Goal: Task Accomplishment & Management: Use online tool/utility

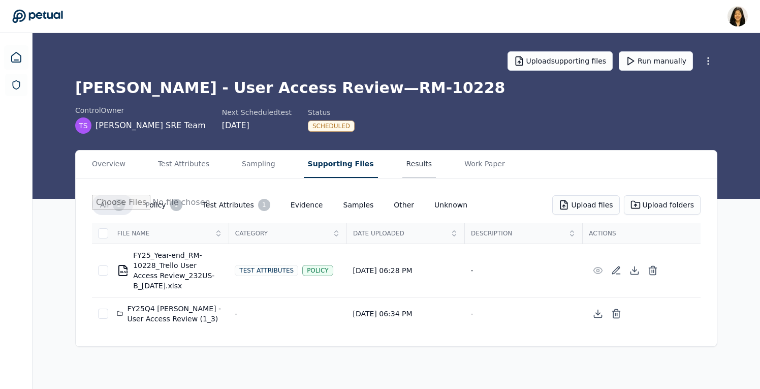
click at [409, 165] on button "Results" at bounding box center [419, 163] width 34 height 27
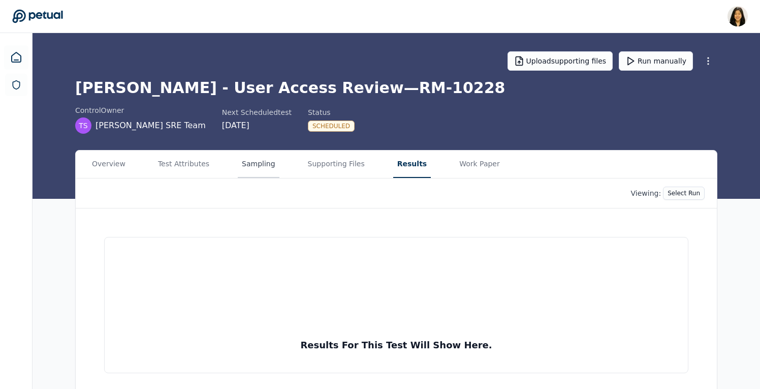
click at [247, 168] on button "Sampling" at bounding box center [259, 163] width 42 height 27
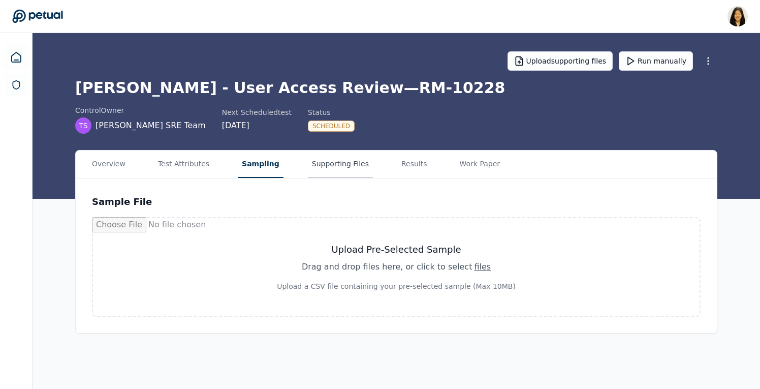
click at [308, 161] on button "Supporting Files" at bounding box center [340, 163] width 65 height 27
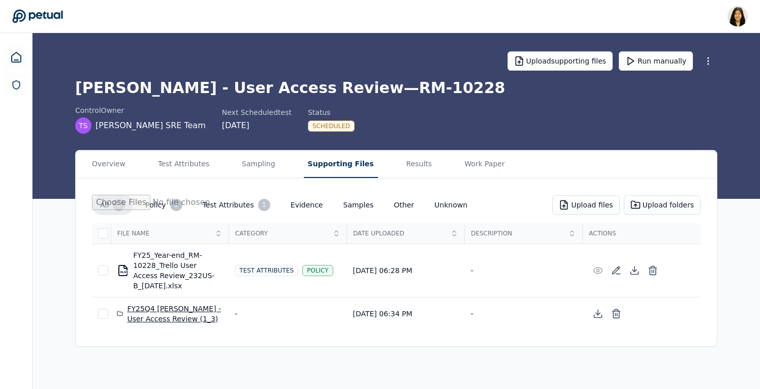
click at [167, 314] on div "FY25Q4 Trello - User Access Review (1_3)" at bounding box center [170, 313] width 106 height 20
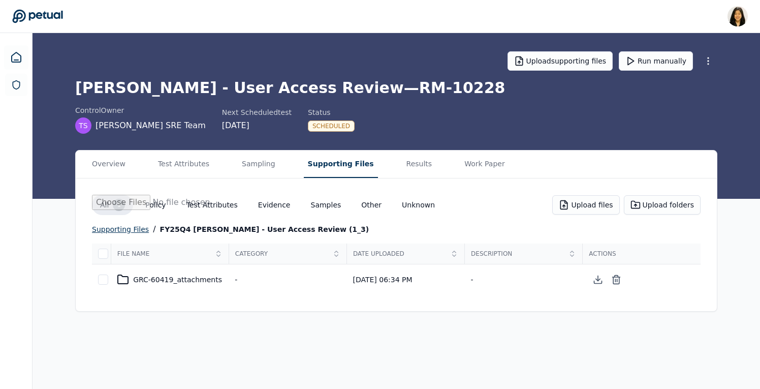
click at [132, 228] on div "supporting files" at bounding box center [120, 229] width 57 height 12
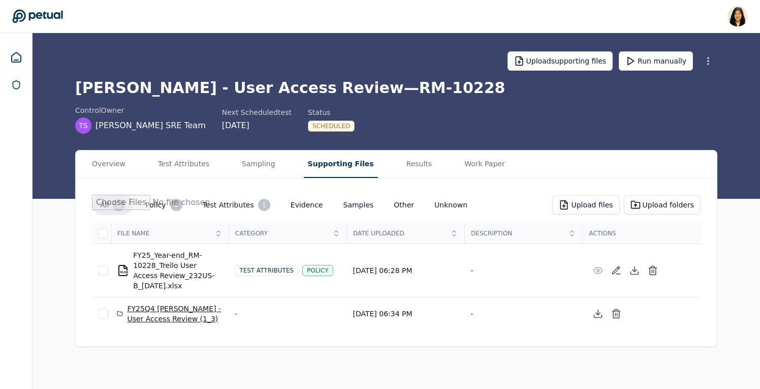
click at [161, 317] on div "FY25Q4 Trello - User Access Review (1_3)" at bounding box center [170, 313] width 106 height 20
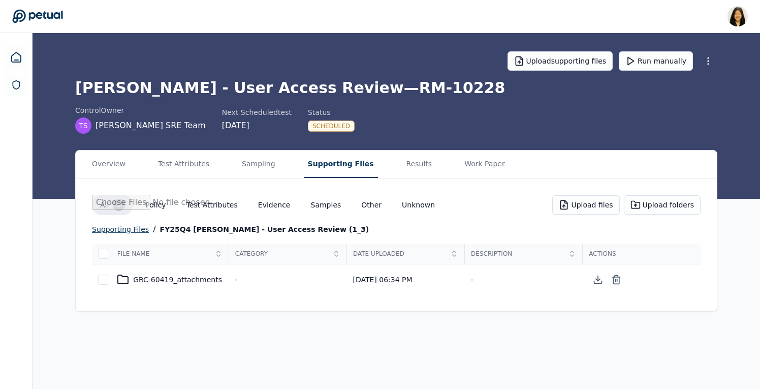
click at [120, 232] on div "supporting files" at bounding box center [120, 229] width 57 height 12
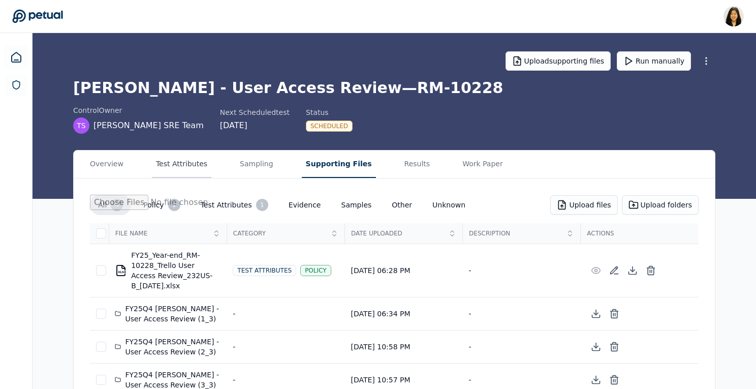
click at [182, 159] on button "Test Attributes" at bounding box center [181, 163] width 59 height 27
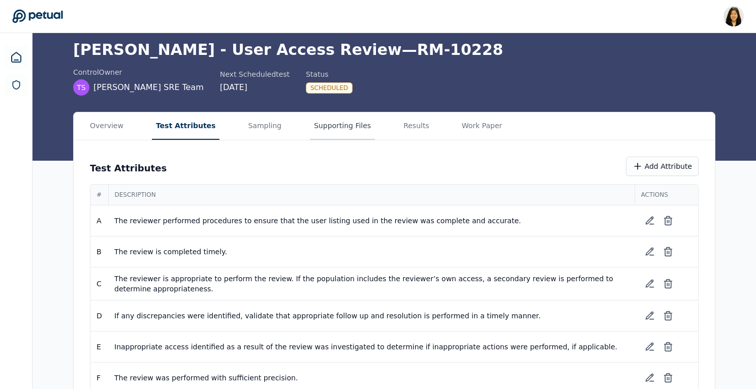
scroll to position [59, 0]
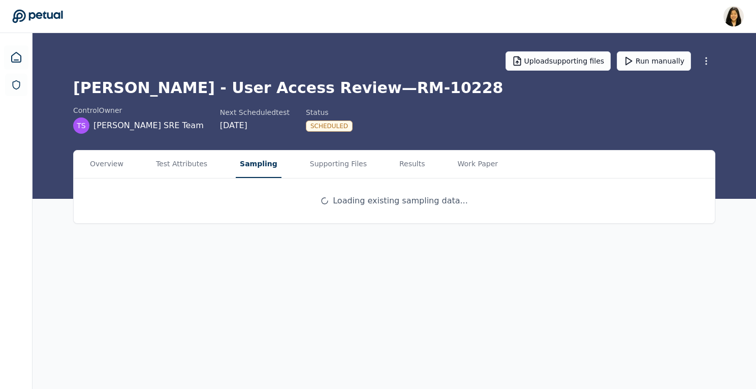
click at [245, 109] on main "Upload supporting files Run manually Trello - User Access Review — RM-10228 con…" at bounding box center [395, 211] width 724 height 356
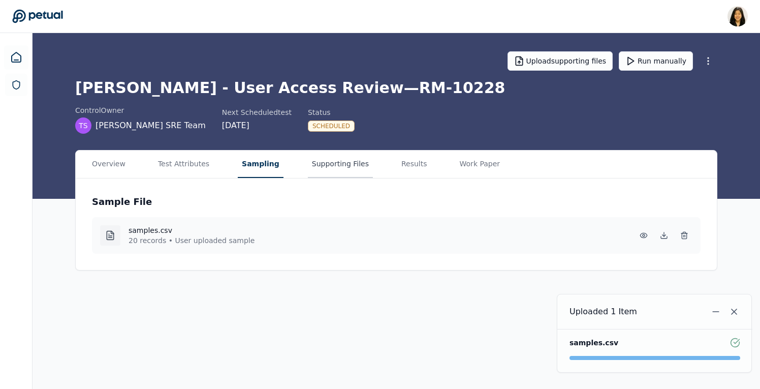
click at [355, 163] on button "Supporting Files" at bounding box center [340, 163] width 65 height 27
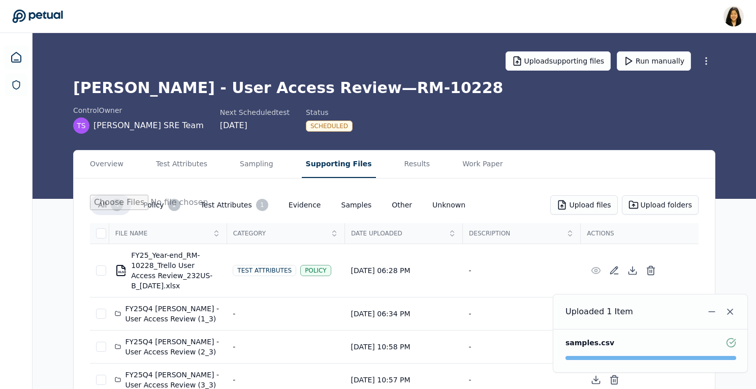
scroll to position [24, 0]
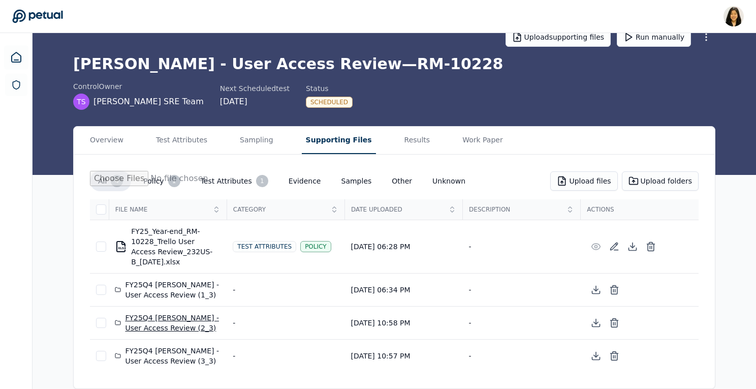
click at [173, 320] on div "FY25Q4 Trello - User Access Review (2_3)" at bounding box center [168, 323] width 106 height 20
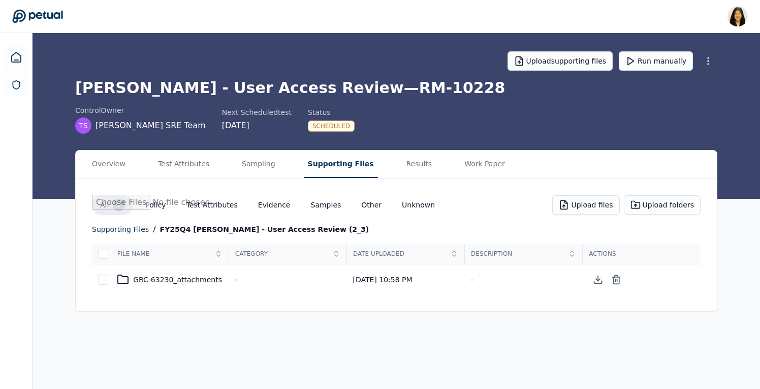
click at [176, 279] on div "GRC-63230_attachments" at bounding box center [170, 279] width 106 height 12
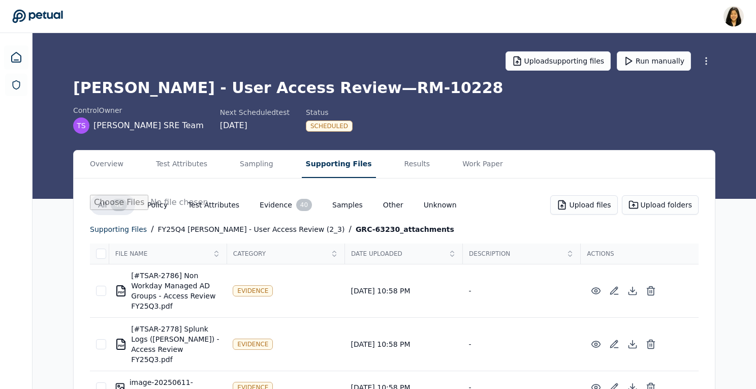
click at [221, 204] on button "Test Attributes" at bounding box center [214, 205] width 68 height 18
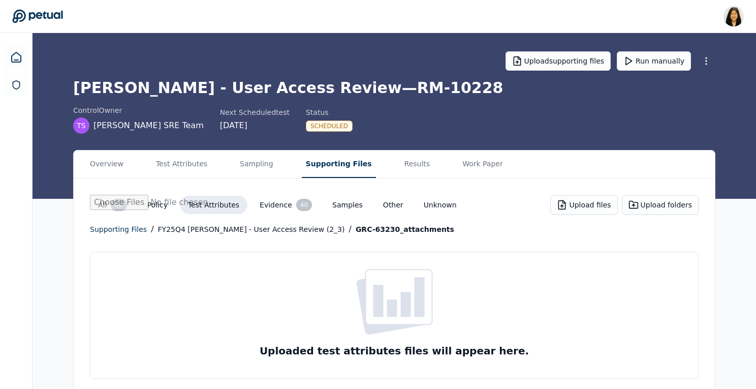
click at [269, 206] on button "Evidence 40" at bounding box center [286, 205] width 69 height 20
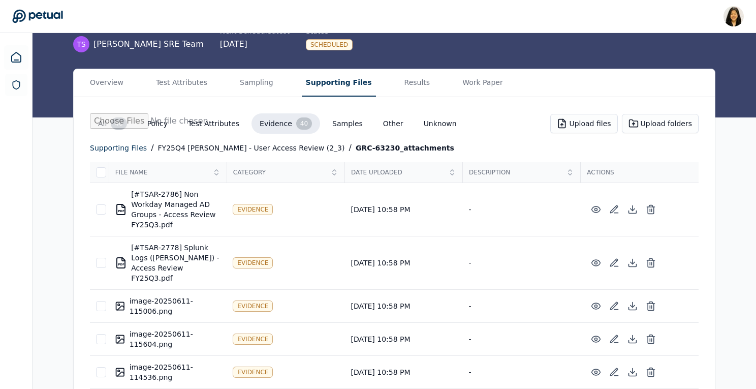
scroll to position [74, 0]
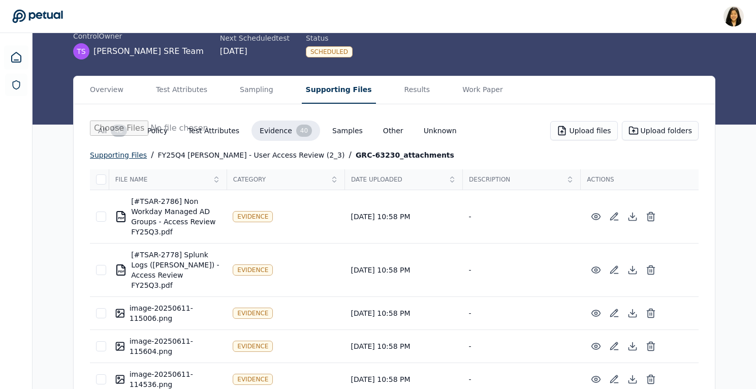
click at [135, 150] on div "supporting files" at bounding box center [118, 155] width 57 height 12
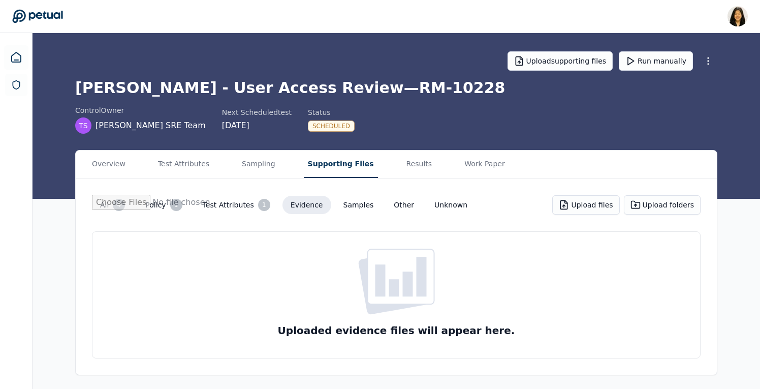
click at [110, 201] on button "All 4" at bounding box center [112, 205] width 41 height 20
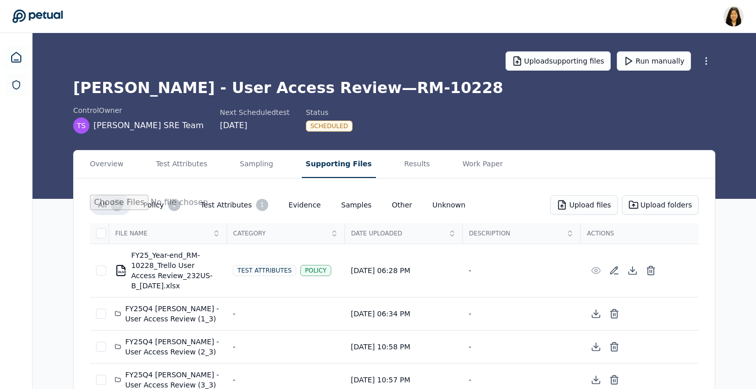
scroll to position [24, 0]
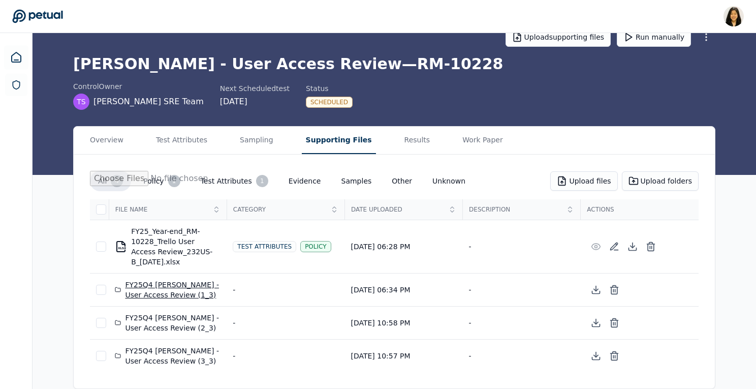
click at [181, 281] on div "FY25Q4 Trello - User Access Review (1_3)" at bounding box center [168, 289] width 106 height 20
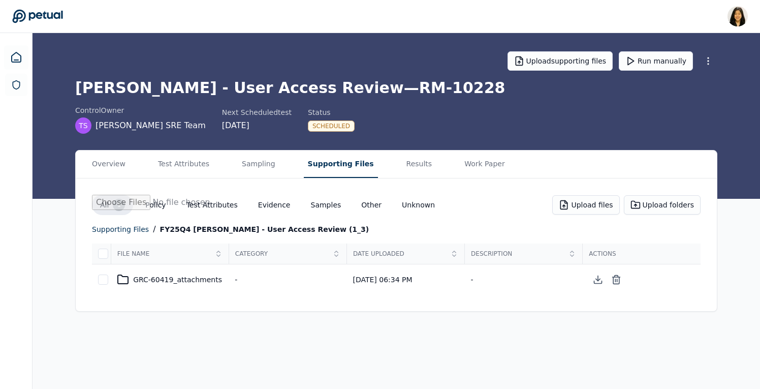
click at [194, 271] on td "GRC-60419_attachments" at bounding box center [170, 279] width 118 height 31
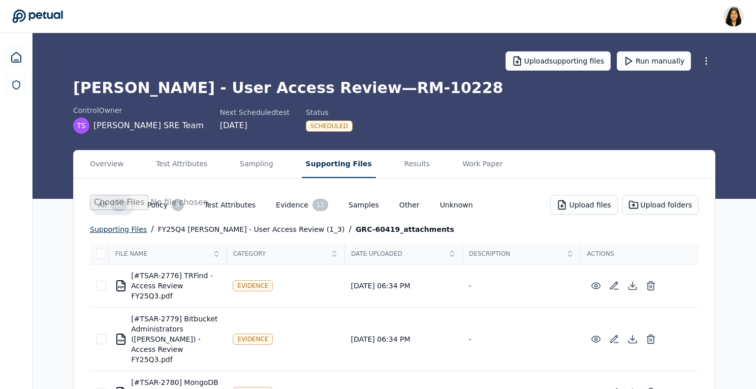
click at [108, 229] on div "supporting files" at bounding box center [118, 229] width 57 height 12
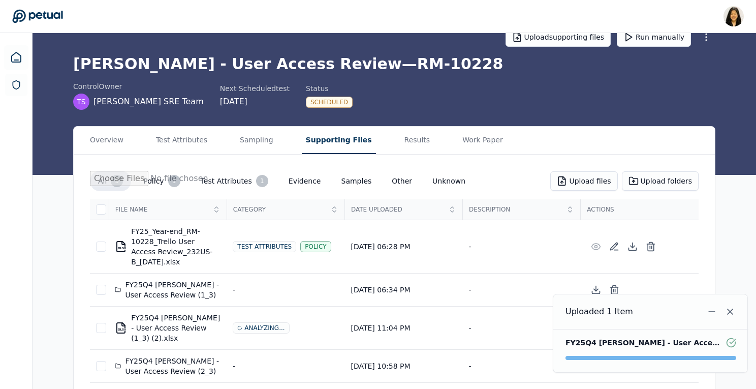
scroll to position [26, 0]
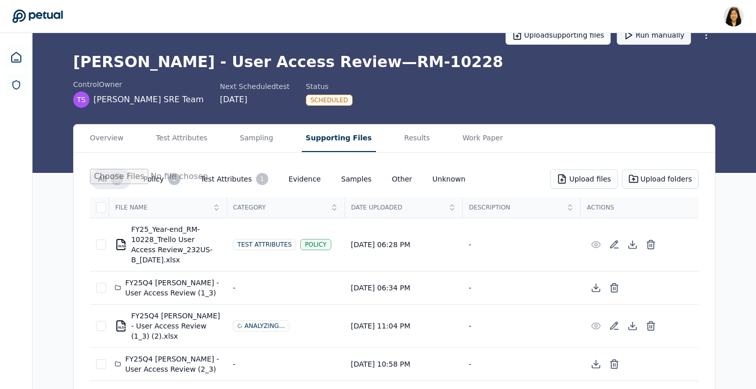
click at [669, 38] on button "Run manually" at bounding box center [654, 34] width 74 height 19
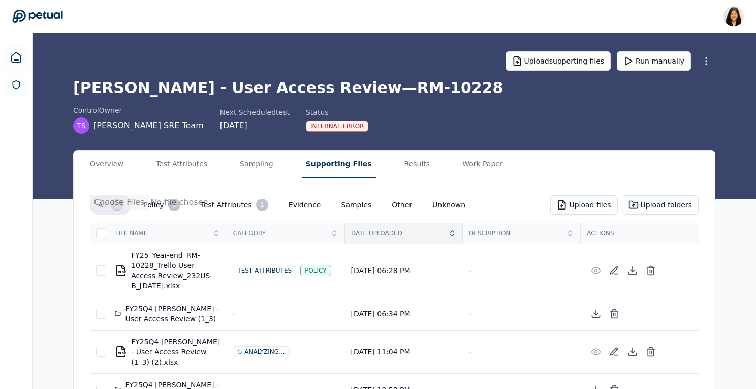
scroll to position [67, 0]
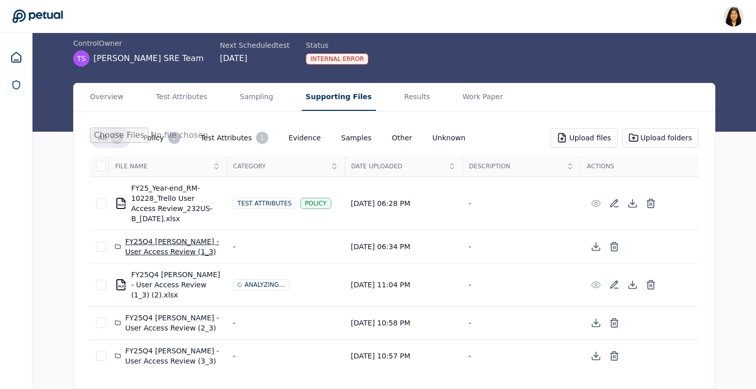
click at [175, 244] on div "FY25Q4 Trello - User Access Review (1_3)" at bounding box center [168, 246] width 106 height 20
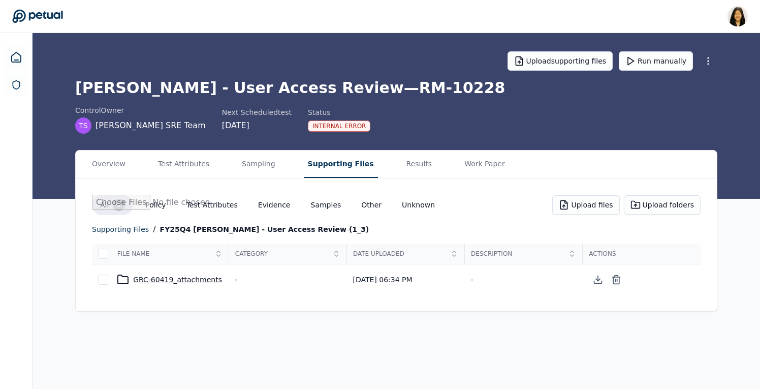
click at [172, 281] on div "GRC-60419_attachments" at bounding box center [170, 279] width 106 height 12
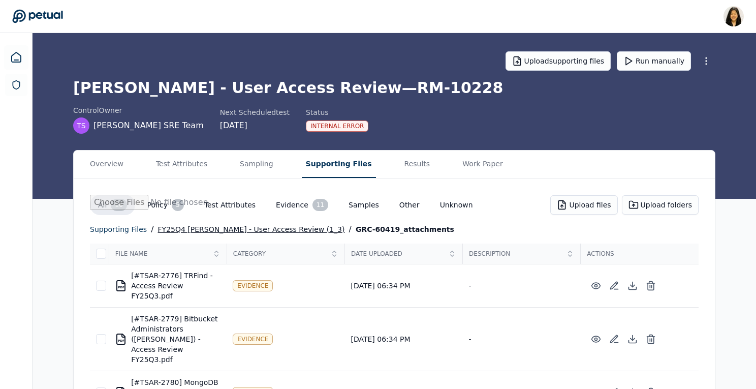
click at [176, 228] on div "FY25Q4 Trello - User Access Review (1_3)" at bounding box center [251, 229] width 187 height 12
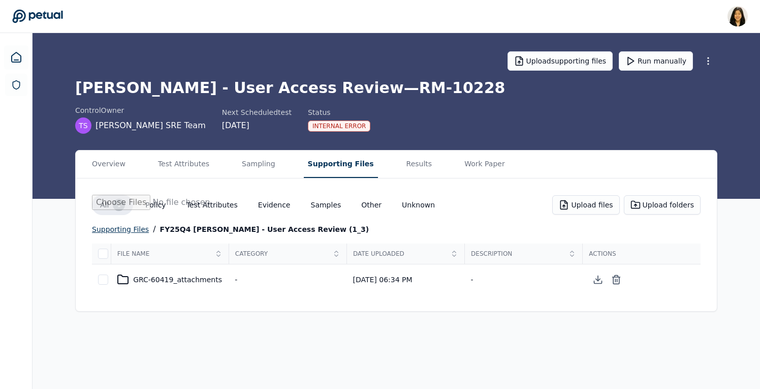
click at [125, 229] on div "supporting files" at bounding box center [120, 229] width 57 height 12
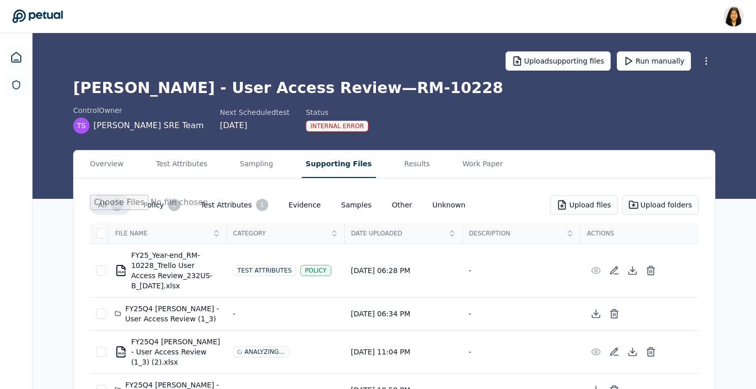
scroll to position [67, 0]
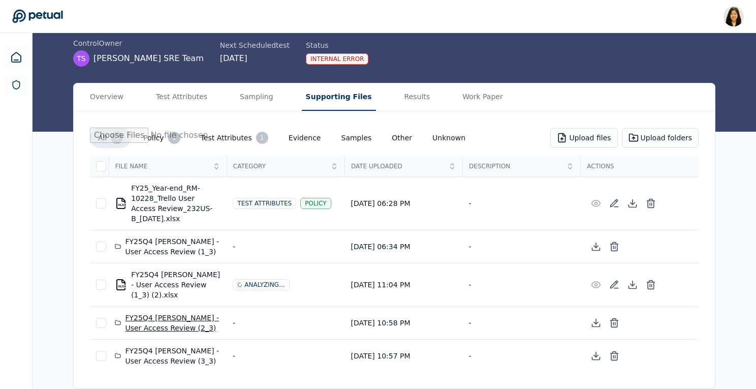
click at [152, 326] on div "FY25Q4 Trello - User Access Review (2_3)" at bounding box center [168, 323] width 106 height 20
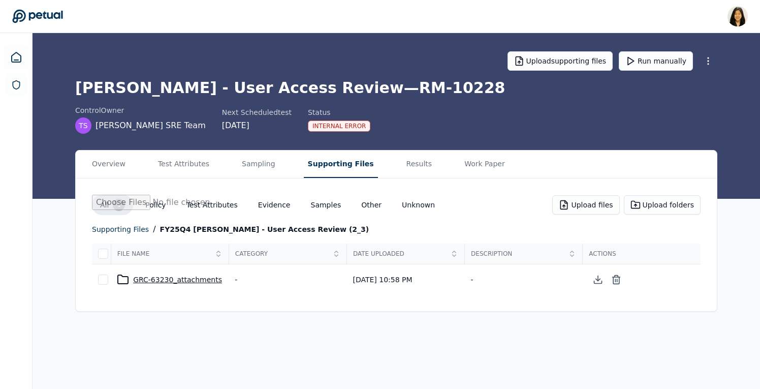
click at [170, 278] on div "GRC-63230_attachments" at bounding box center [170, 279] width 106 height 12
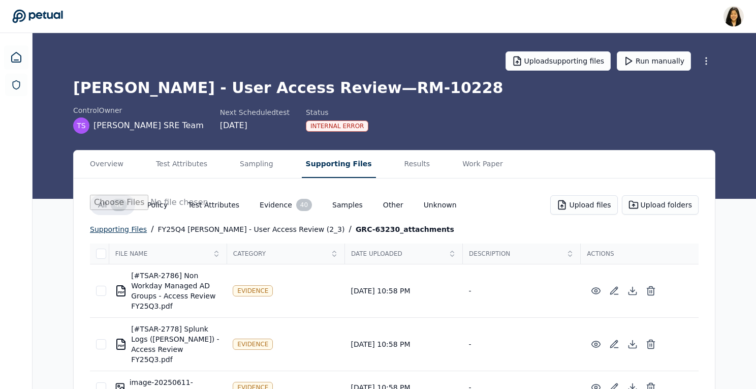
click at [129, 232] on div "supporting files" at bounding box center [118, 229] width 57 height 12
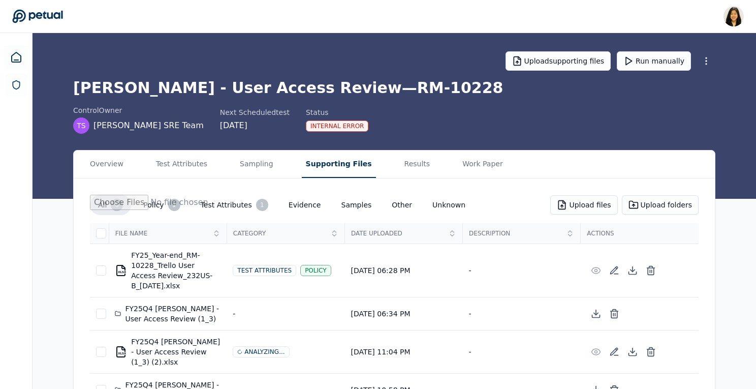
scroll to position [67, 0]
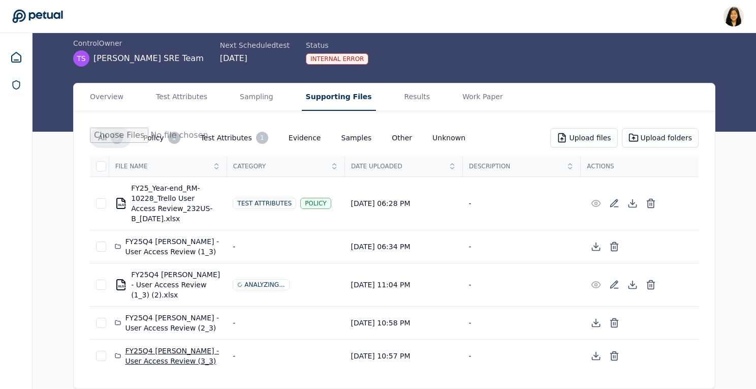
click at [161, 357] on div "FY25Q4 Trello - User Access Review (3_3)" at bounding box center [168, 356] width 106 height 20
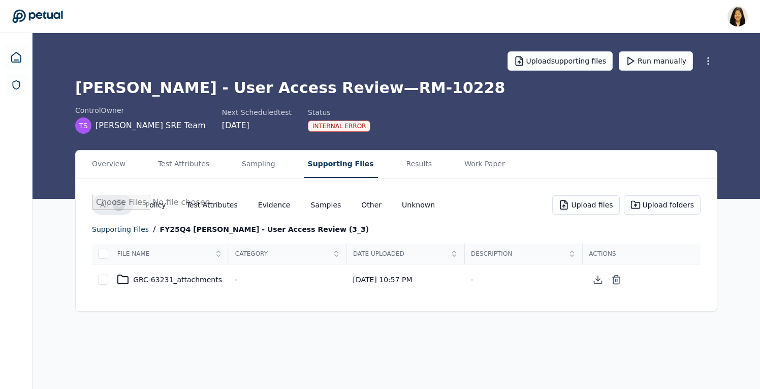
click at [189, 271] on td "GRC-63231_attachments" at bounding box center [170, 279] width 118 height 31
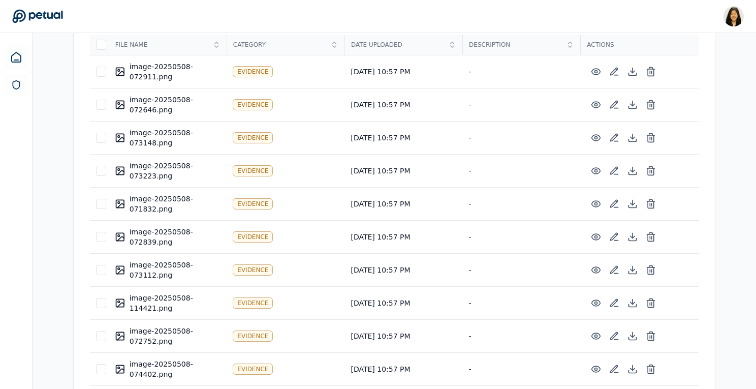
scroll to position [55, 0]
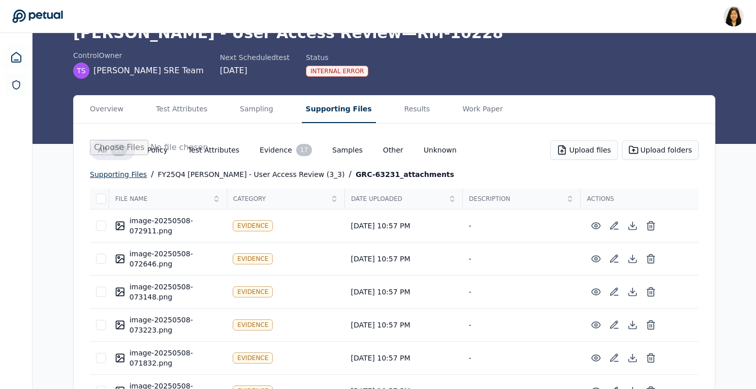
click at [140, 174] on div "supporting files" at bounding box center [118, 174] width 57 height 12
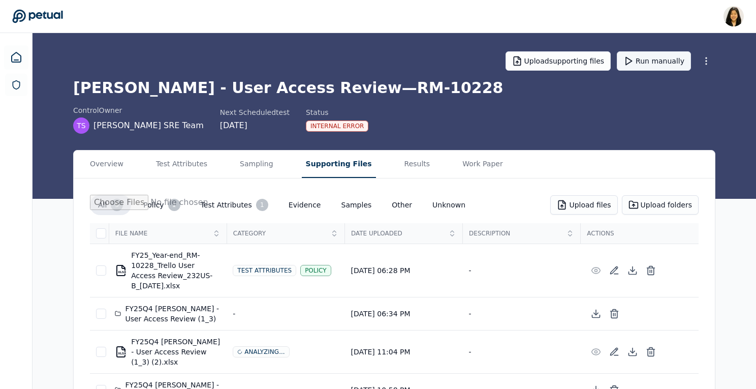
click at [650, 59] on button "Run manually" at bounding box center [654, 60] width 74 height 19
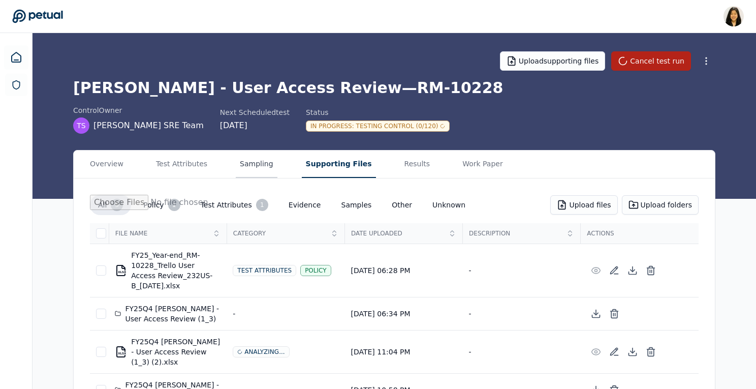
click at [244, 164] on button "Sampling" at bounding box center [257, 163] width 42 height 27
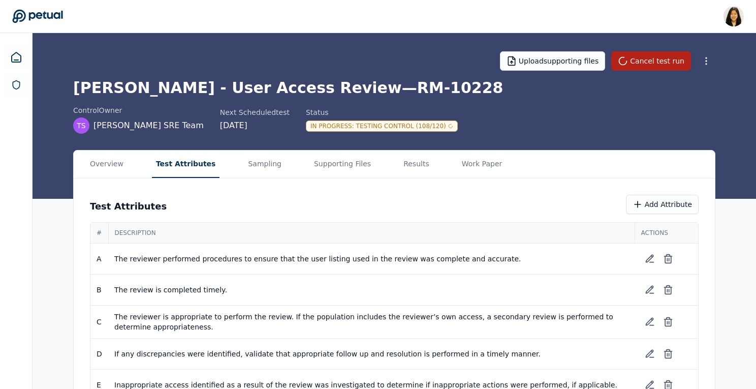
click at [181, 167] on button "Test Attributes" at bounding box center [186, 163] width 68 height 27
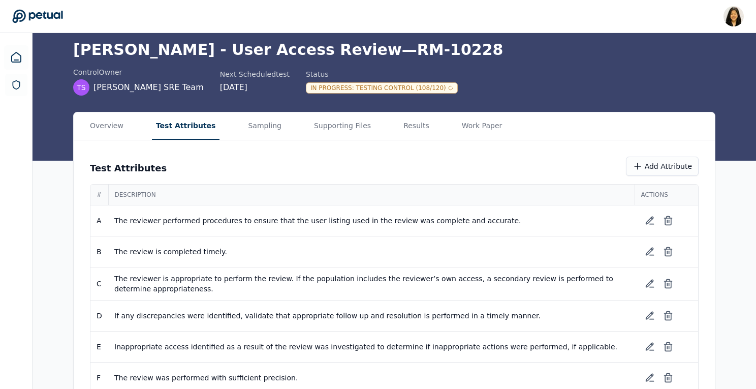
scroll to position [59, 0]
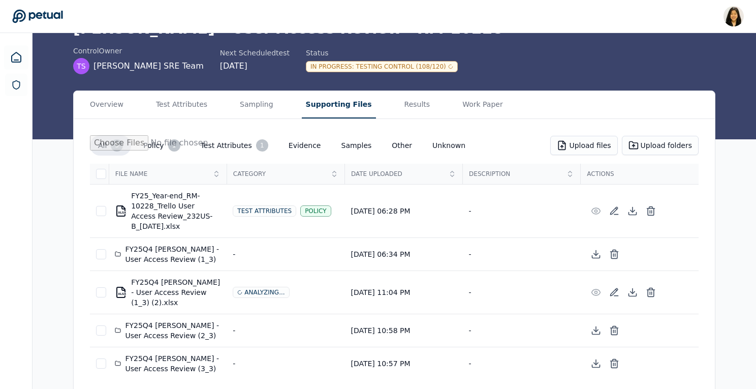
click at [319, 102] on button "Supporting Files" at bounding box center [339, 104] width 74 height 27
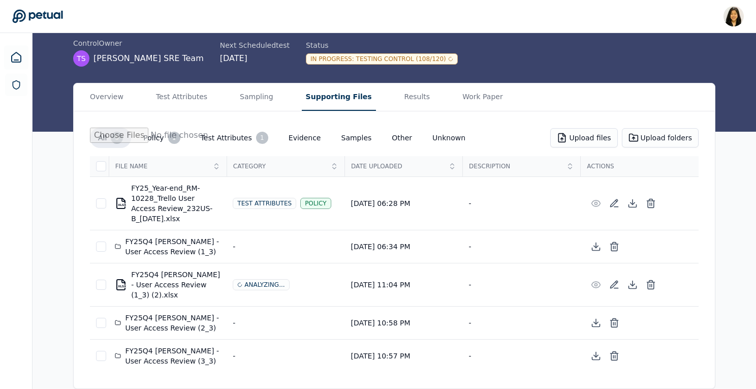
click at [164, 324] on div "FY25Q4 Trello - User Access Review (2_3)" at bounding box center [168, 323] width 106 height 20
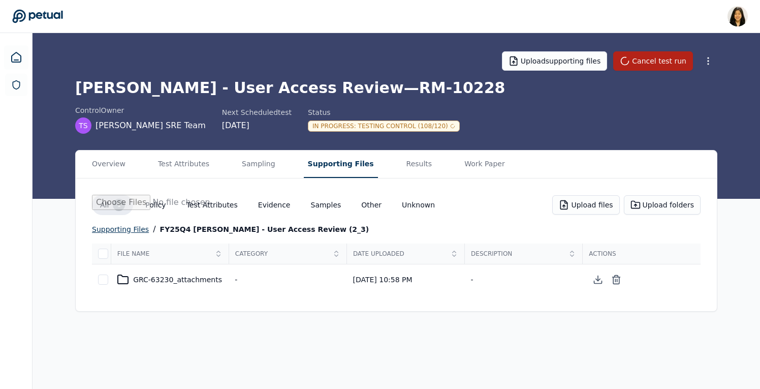
click at [131, 226] on div "supporting files" at bounding box center [120, 229] width 57 height 12
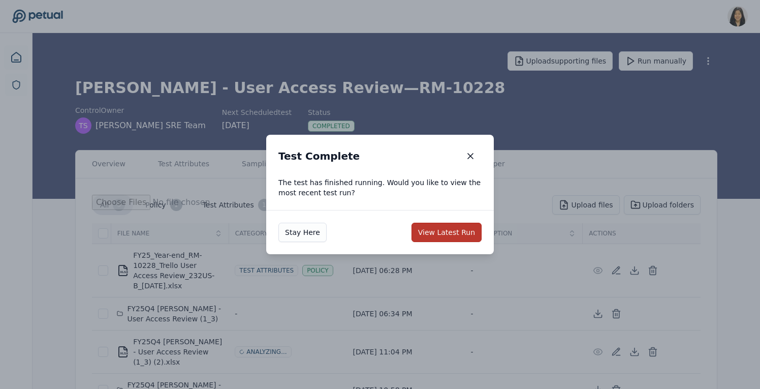
click at [452, 235] on button "View Latest Run" at bounding box center [447, 232] width 70 height 19
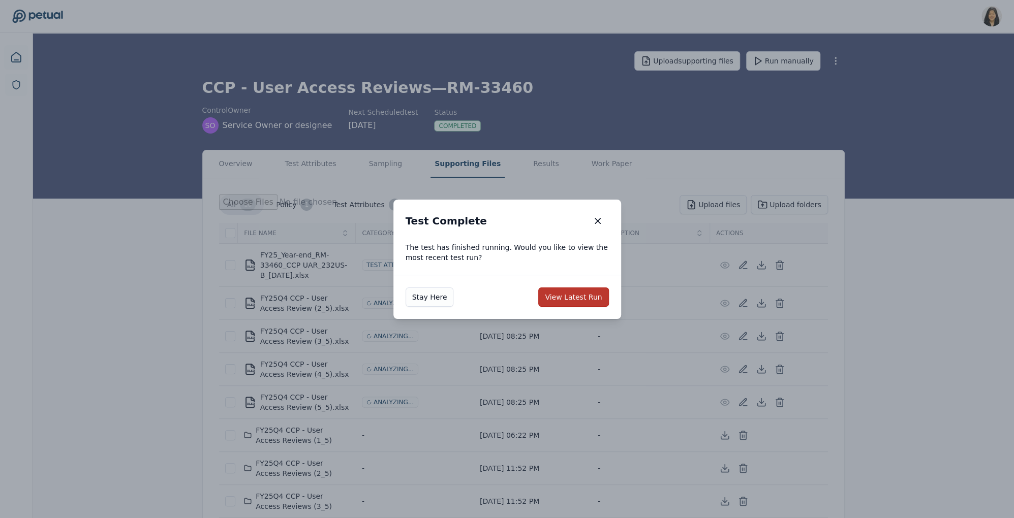
click at [567, 294] on button "View Latest Run" at bounding box center [573, 297] width 70 height 19
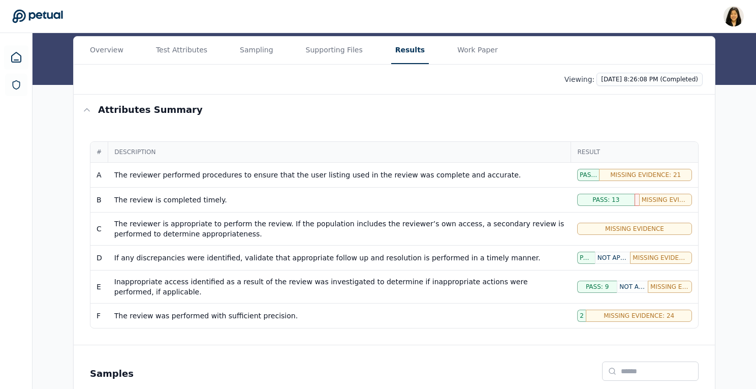
scroll to position [100, 0]
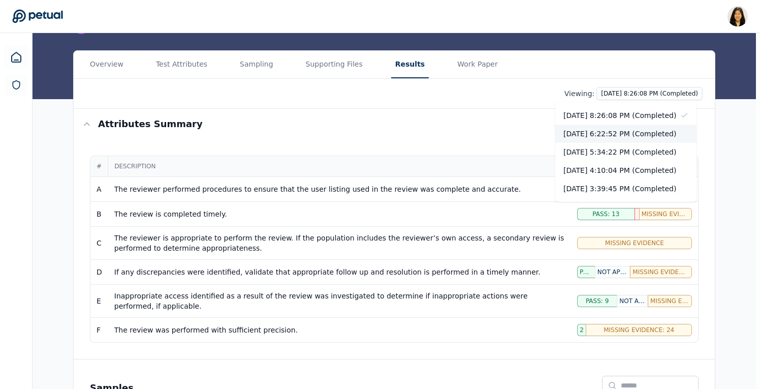
click at [648, 130] on div "[DATE] 6:22:52 PM (Completed)" at bounding box center [625, 134] width 141 height 18
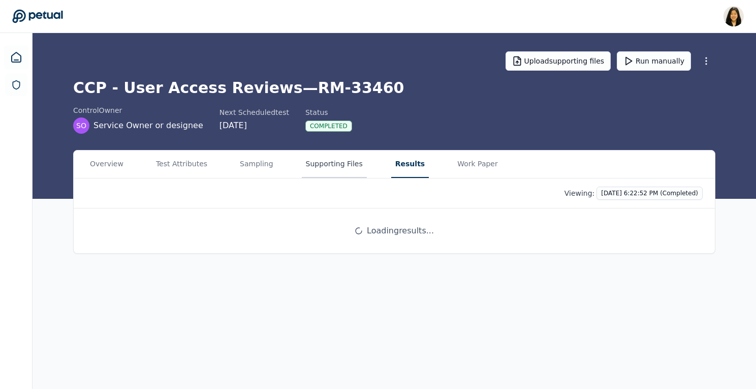
click at [308, 170] on button "Supporting Files" at bounding box center [334, 163] width 65 height 27
click at [402, 171] on button "Results" at bounding box center [412, 163] width 38 height 27
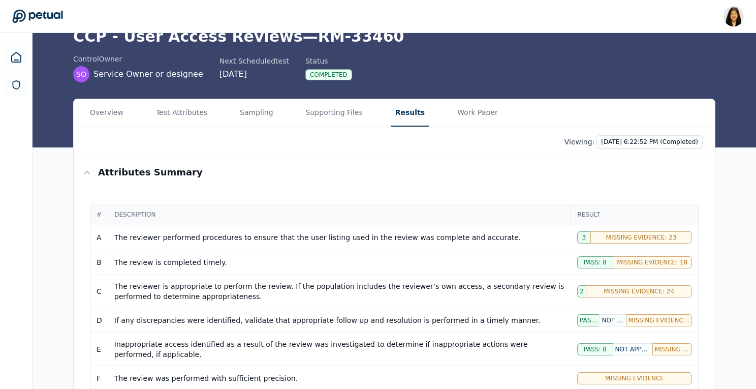
scroll to position [59, 0]
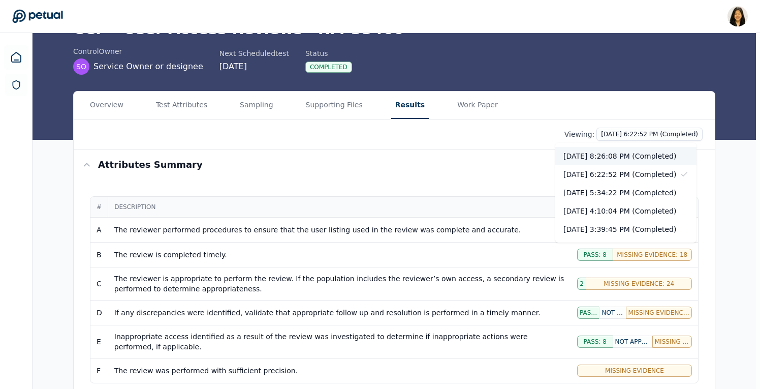
click at [620, 154] on div "10/6/2025, 8:26:08 PM (Completed)" at bounding box center [625, 156] width 141 height 18
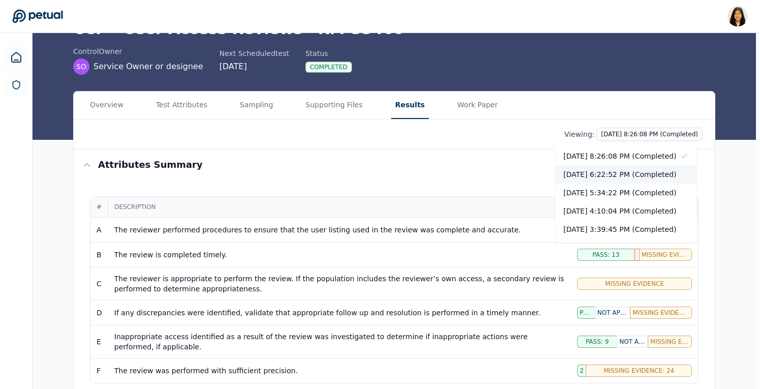
click at [623, 177] on div "10/6/2025, 6:22:52 PM (Completed)" at bounding box center [625, 174] width 141 height 18
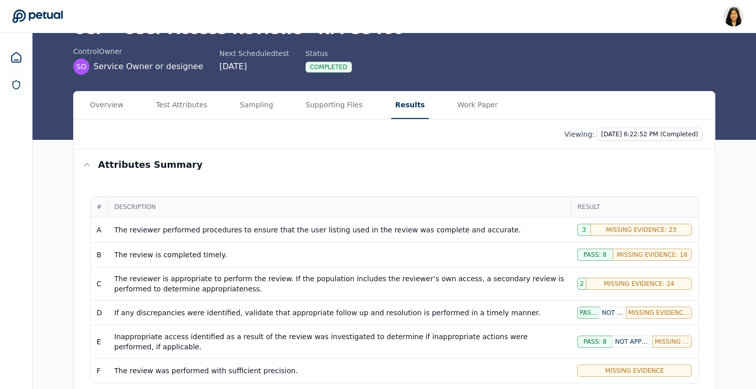
click at [584, 283] on div "2" at bounding box center [581, 283] width 9 height 12
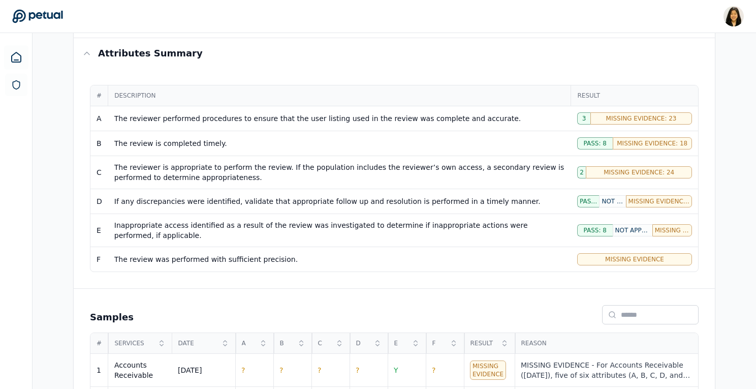
scroll to position [248, 0]
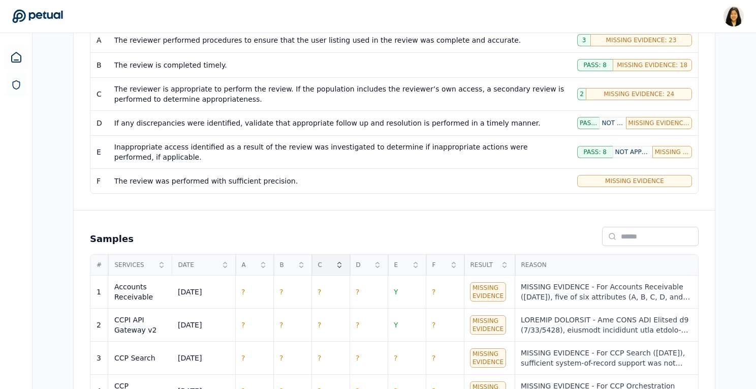
click at [325, 265] on span "C" at bounding box center [325, 265] width 14 height 8
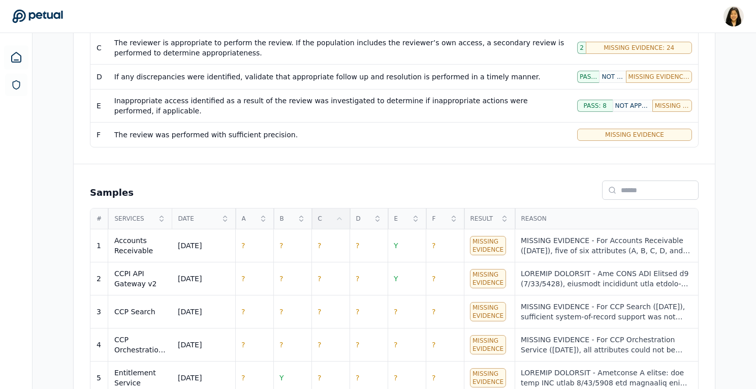
scroll to position [295, 0]
click at [337, 217] on icon at bounding box center [339, 218] width 8 height 8
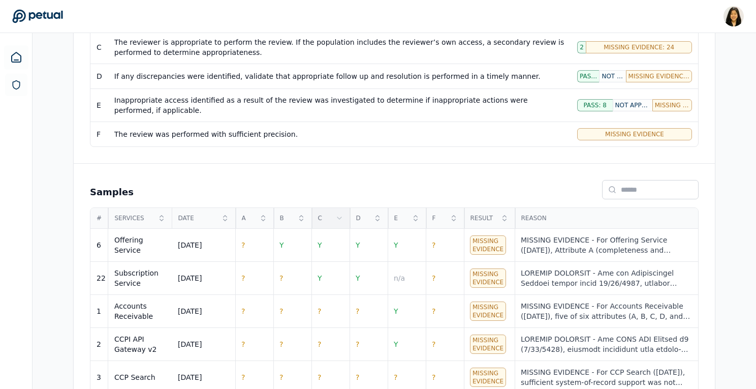
click at [337, 214] on icon at bounding box center [339, 218] width 8 height 8
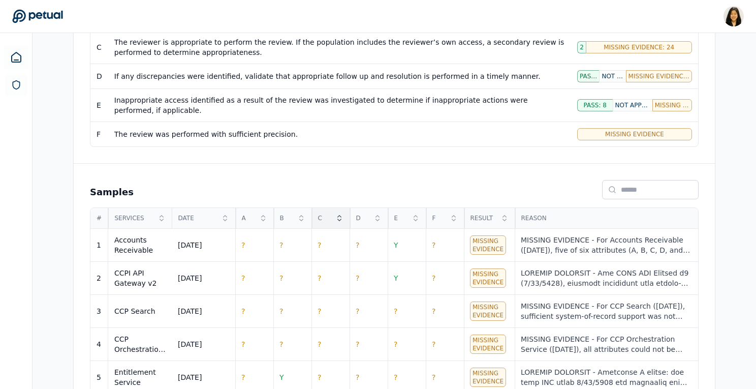
click at [337, 214] on icon at bounding box center [339, 218] width 8 height 8
click at [334, 219] on div "C" at bounding box center [331, 218] width 38 height 20
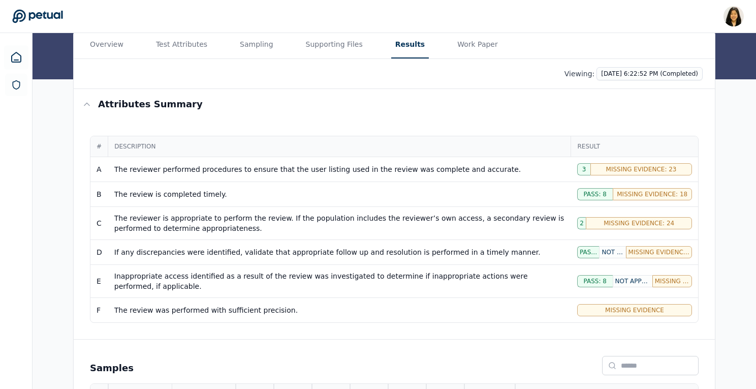
scroll to position [0, 0]
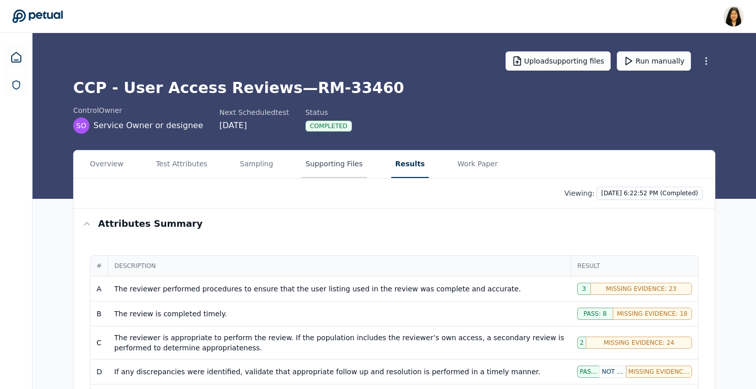
click at [318, 166] on button "Supporting Files" at bounding box center [334, 163] width 65 height 27
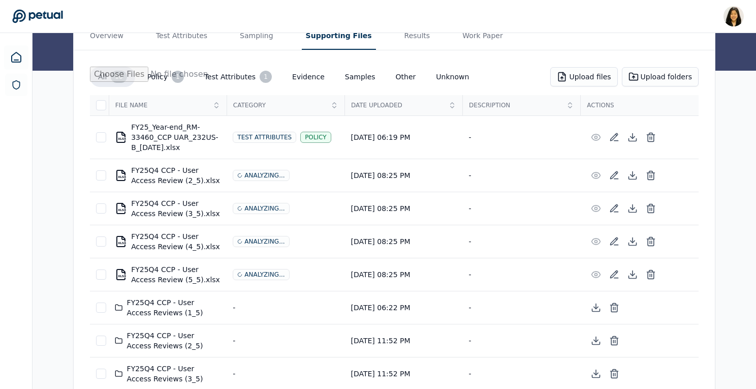
scroll to position [128, 0]
click at [110, 72] on button "All 10" at bounding box center [112, 77] width 45 height 20
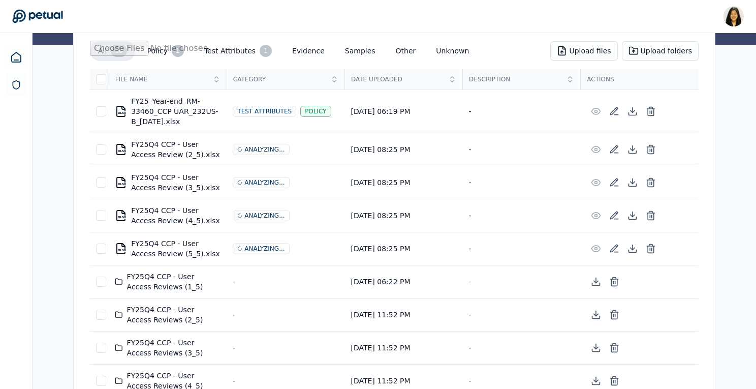
scroll to position [212, 0]
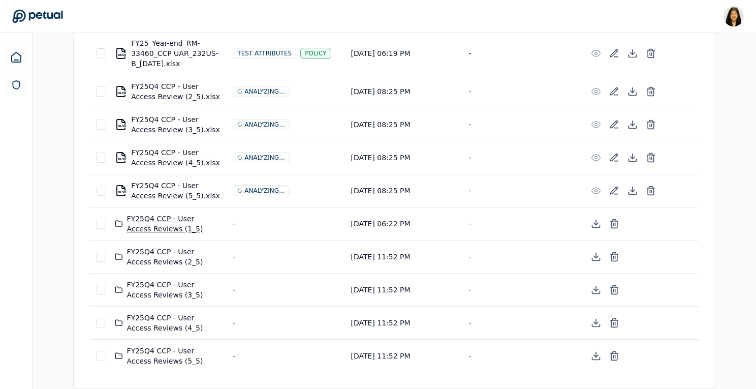
click at [151, 217] on div "FY25Q4 CCP - User Access Reviews (1_5)" at bounding box center [168, 223] width 106 height 20
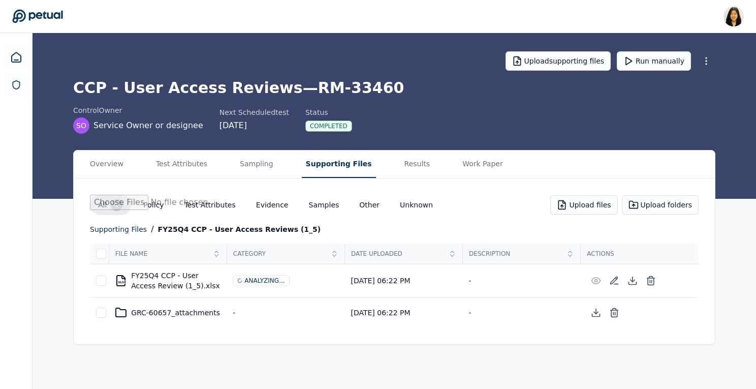
scroll to position [0, 0]
click at [120, 231] on div "supporting files" at bounding box center [120, 229] width 57 height 12
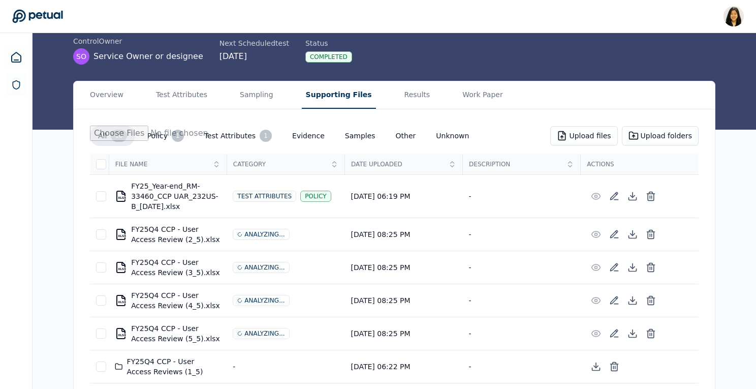
scroll to position [71, 0]
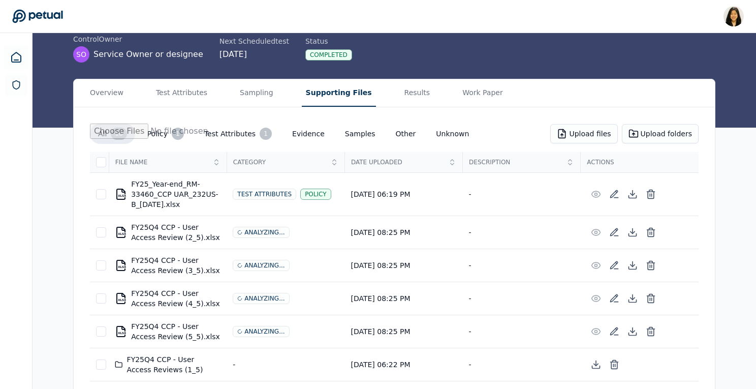
click at [404, 97] on main "Upload supporting files Run manually CCP - User Access Reviews — RM-33460 contr…" at bounding box center [395, 246] width 724 height 568
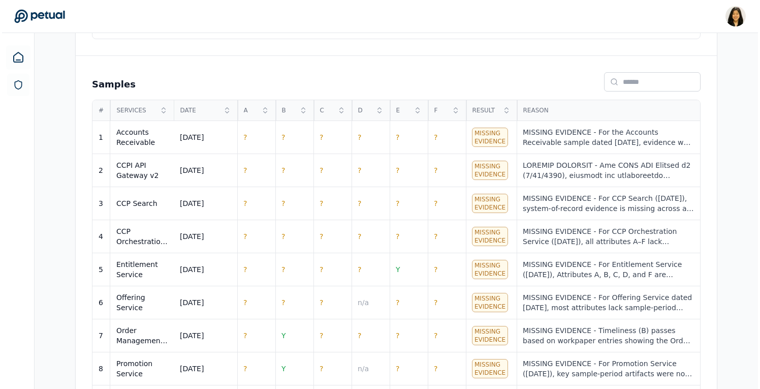
scroll to position [411, 0]
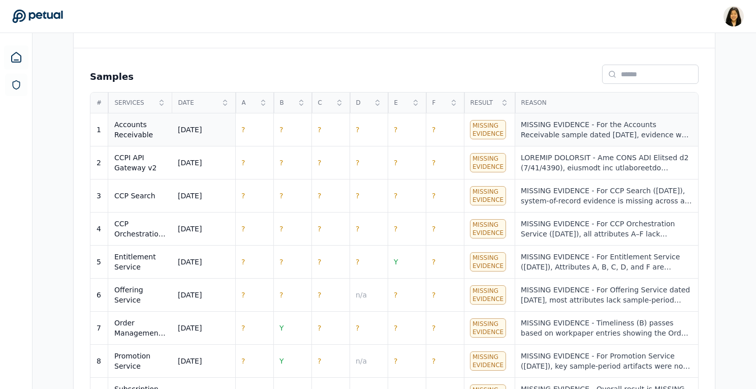
click at [584, 130] on div "MISSING EVIDENCE - For the Accounts Receivable sample dated [DATE], evidence wa…" at bounding box center [606, 129] width 171 height 20
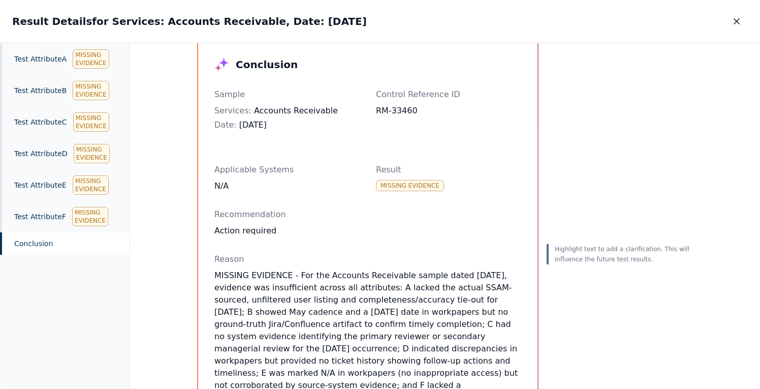
scroll to position [29, 0]
click at [98, 57] on div "Missing Evidence" at bounding box center [91, 58] width 36 height 19
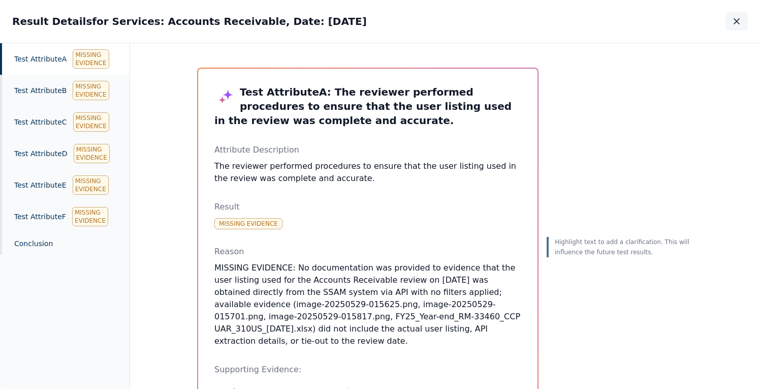
click at [739, 17] on icon "button" at bounding box center [737, 21] width 10 height 10
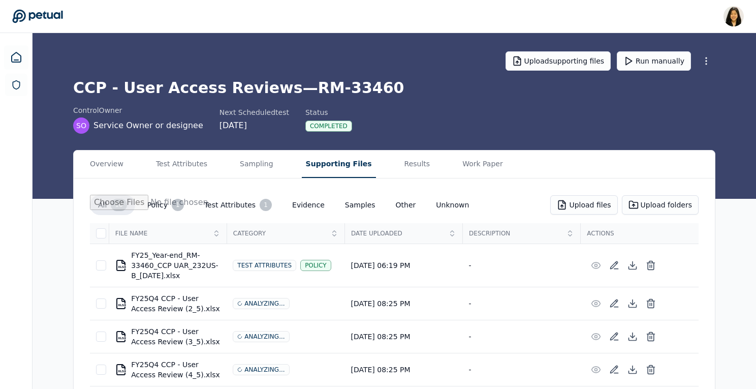
click at [312, 165] on button "Supporting Files" at bounding box center [339, 163] width 74 height 27
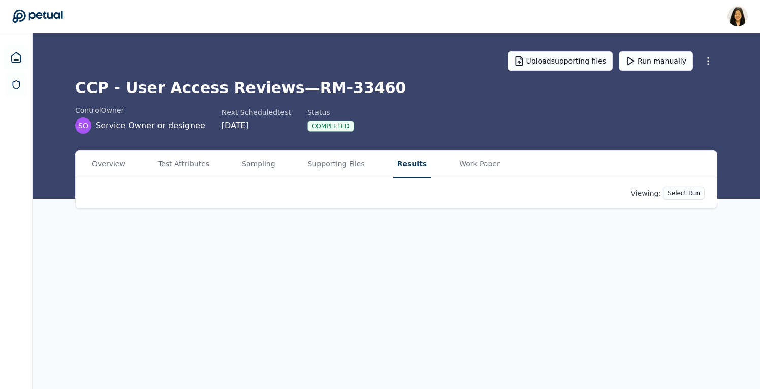
click at [393, 164] on button "Results" at bounding box center [412, 163] width 38 height 27
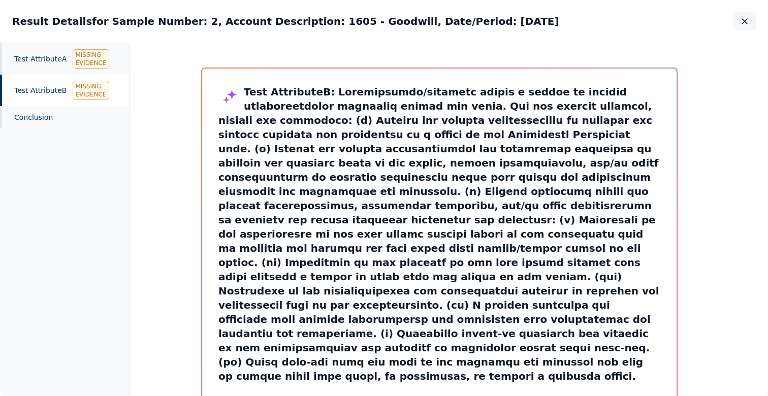
click at [744, 20] on icon "button" at bounding box center [745, 21] width 10 height 10
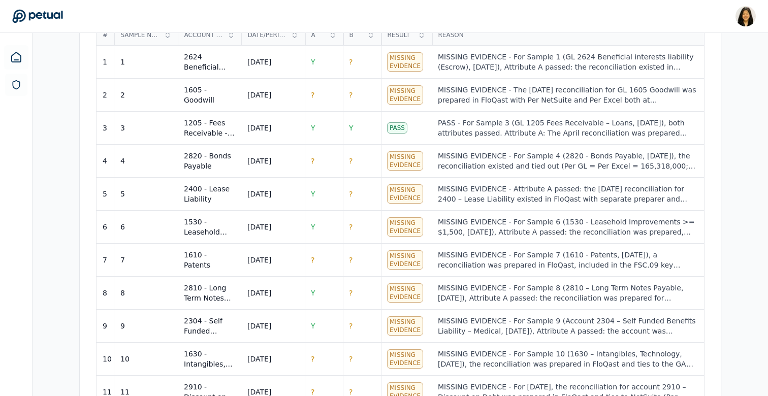
scroll to position [315, 0]
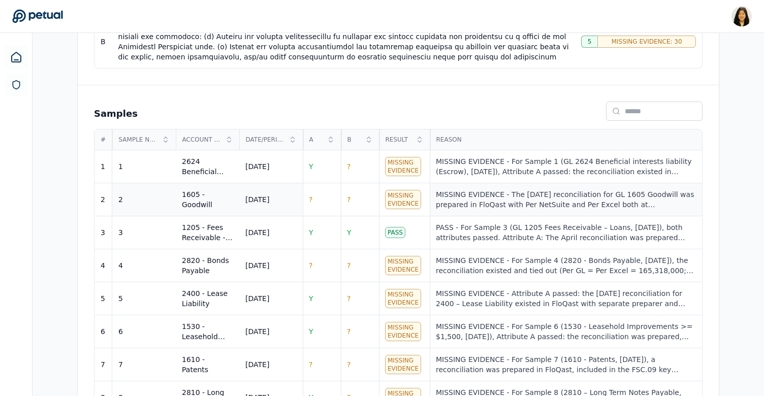
click at [495, 203] on div "MISSING EVIDENCE - The April 2024 reconciliation for GL 1605 Goodwill was prepa…" at bounding box center [566, 200] width 260 height 20
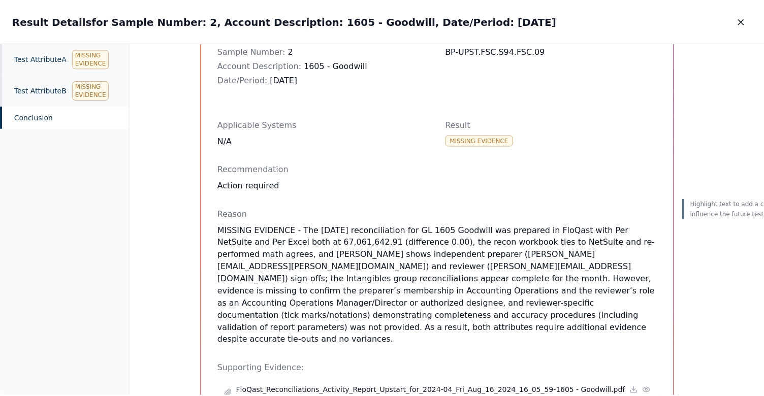
scroll to position [94, 0]
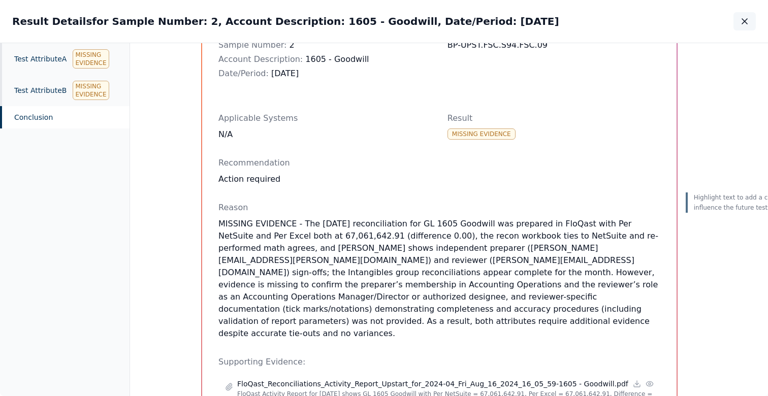
click at [748, 19] on icon "button" at bounding box center [744, 21] width 5 height 5
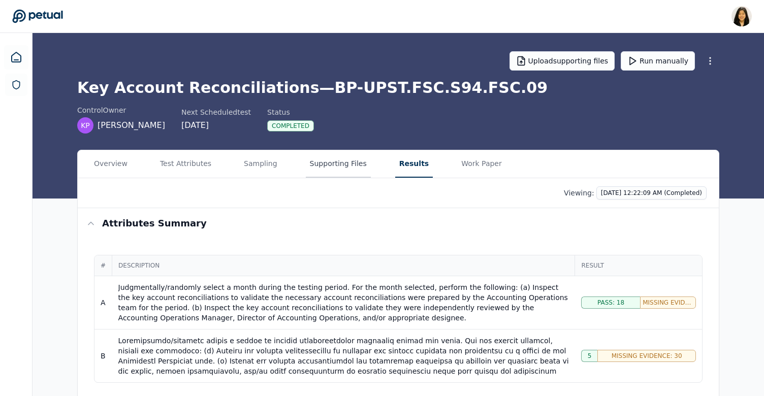
click at [316, 167] on button "Supporting Files" at bounding box center [338, 163] width 65 height 27
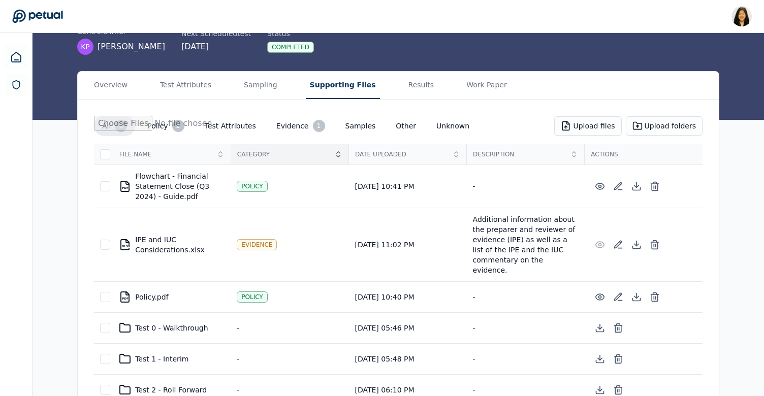
scroll to position [95, 0]
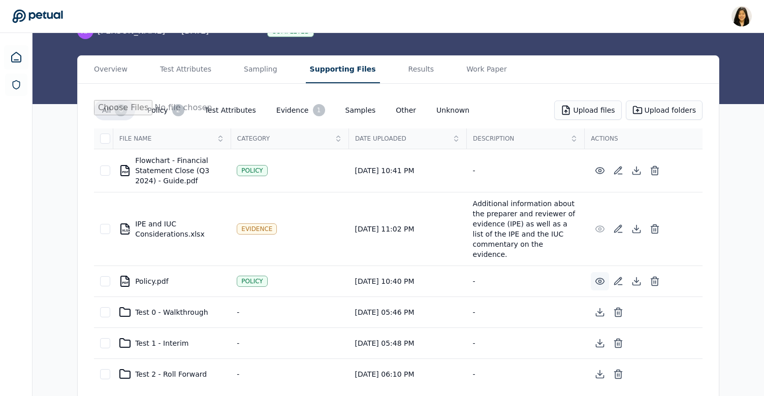
click at [599, 278] on icon at bounding box center [600, 281] width 9 height 6
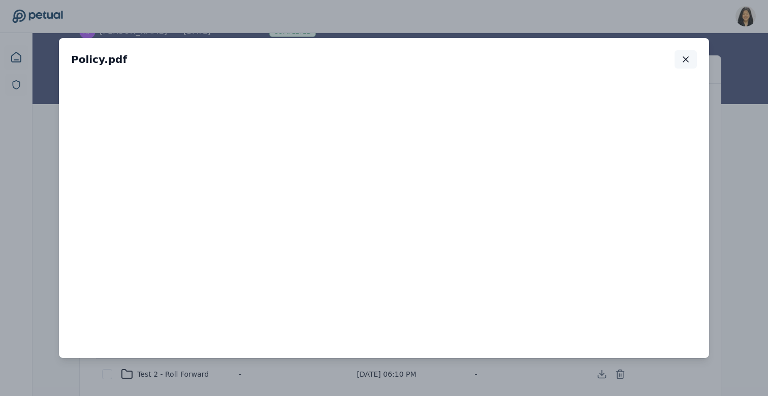
click at [687, 62] on icon "button" at bounding box center [686, 59] width 10 height 10
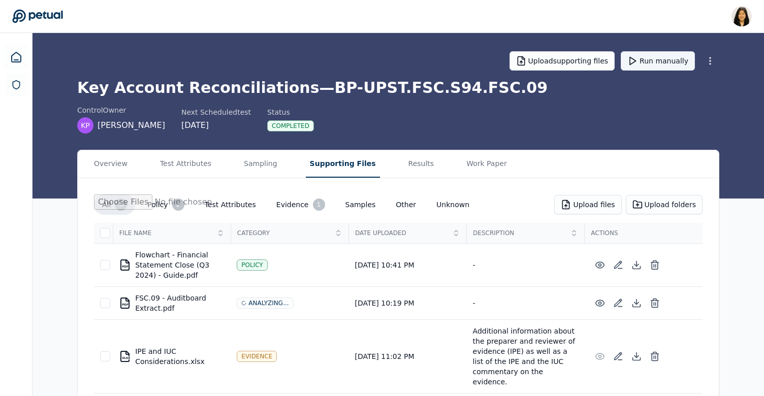
click at [663, 63] on button "Run manually" at bounding box center [658, 60] width 74 height 19
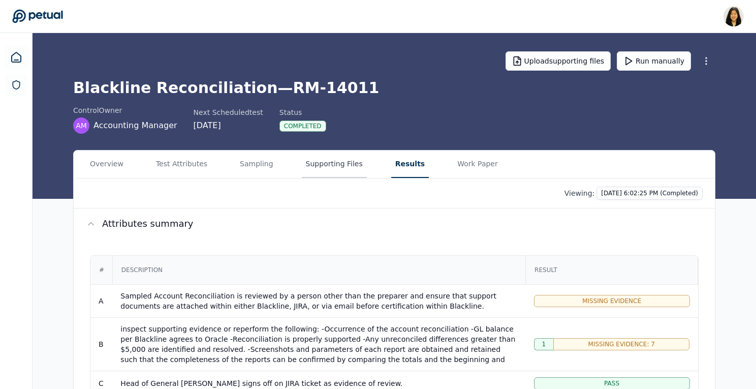
click at [325, 162] on button "Supporting Files" at bounding box center [334, 163] width 65 height 27
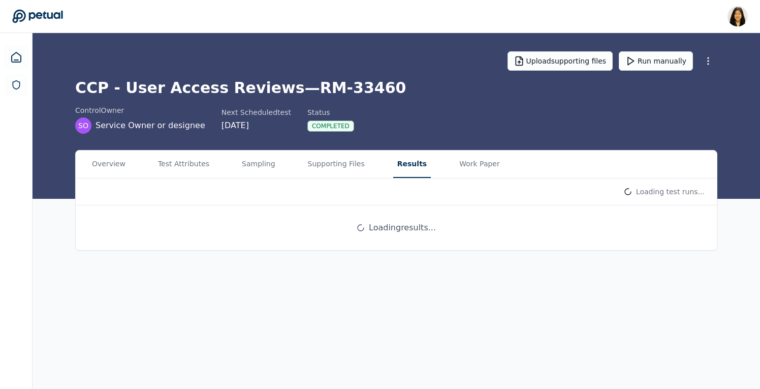
click at [400, 92] on main "Upload supporting files Run manually CCP - User Access Reviews — RM-33460 contr…" at bounding box center [397, 211] width 728 height 356
click at [613, 194] on html "[PERSON_NAME] [PERSON_NAME][EMAIL_ADDRESS] Sign out Upload supporting files Run…" at bounding box center [380, 194] width 760 height 389
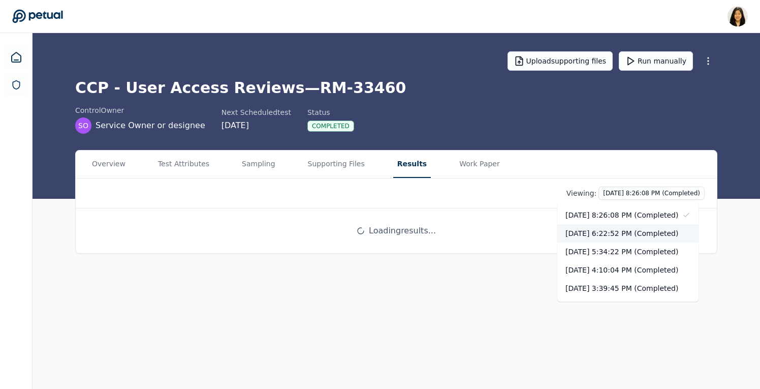
click at [605, 234] on div "[DATE] 6:22:52 PM (Completed)" at bounding box center [627, 233] width 141 height 18
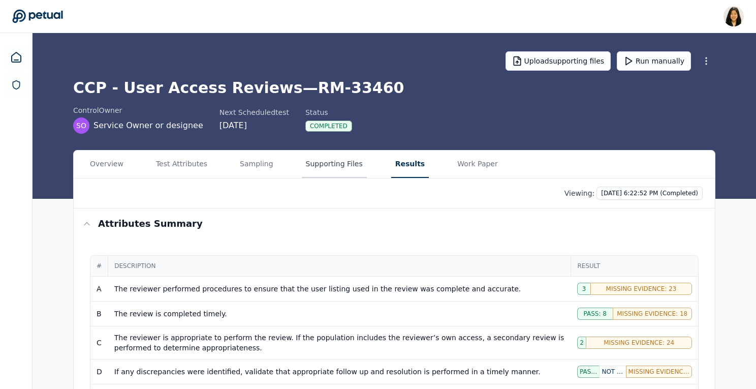
click at [315, 168] on button "Supporting Files" at bounding box center [334, 163] width 65 height 27
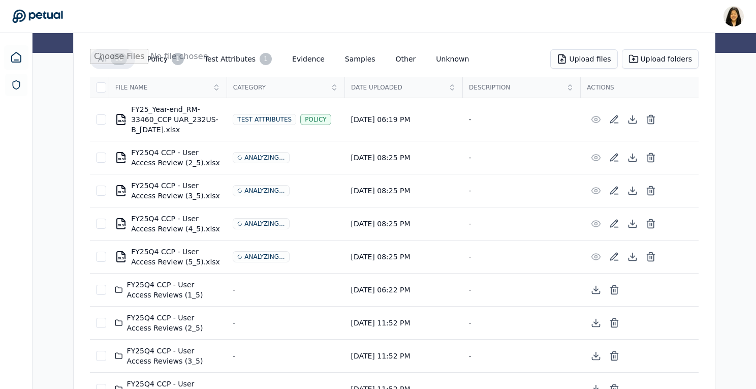
scroll to position [203, 0]
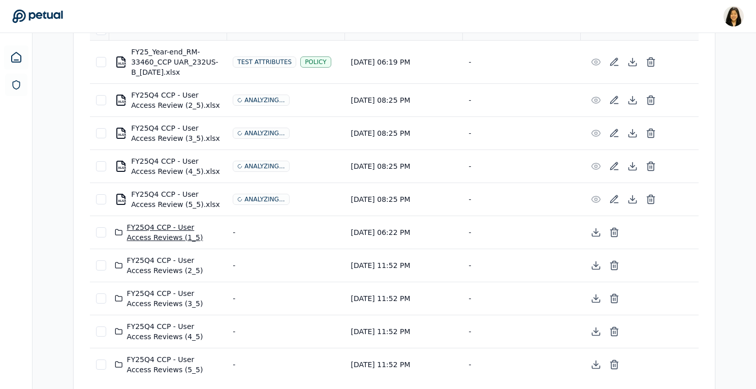
click at [164, 224] on div "FY25Q4 CCP - User Access Reviews (1_5)" at bounding box center [168, 232] width 106 height 20
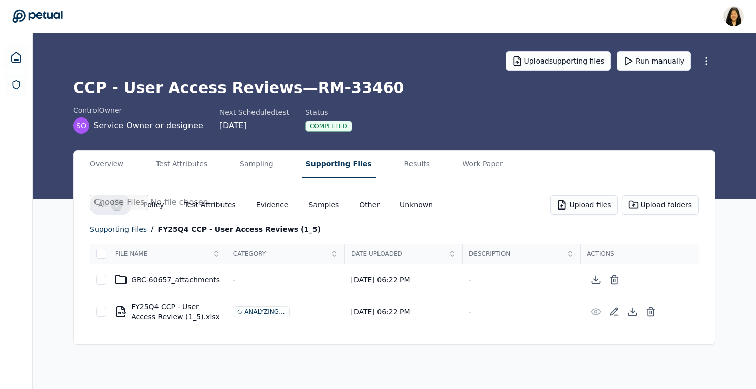
scroll to position [0, 0]
click at [129, 226] on div "supporting files" at bounding box center [120, 229] width 57 height 12
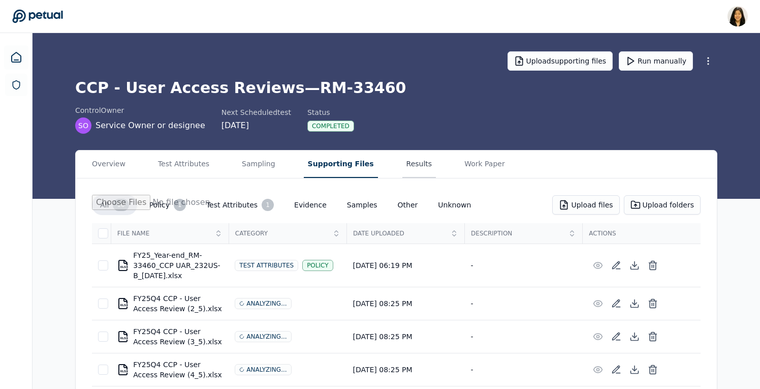
click at [406, 116] on main "Upload supporting files Run manually CCP - User Access Reviews — RM-33460 contr…" at bounding box center [397, 317] width 728 height 568
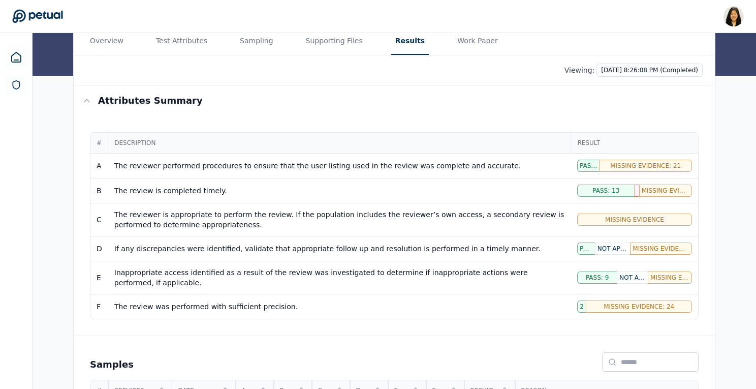
scroll to position [117, 0]
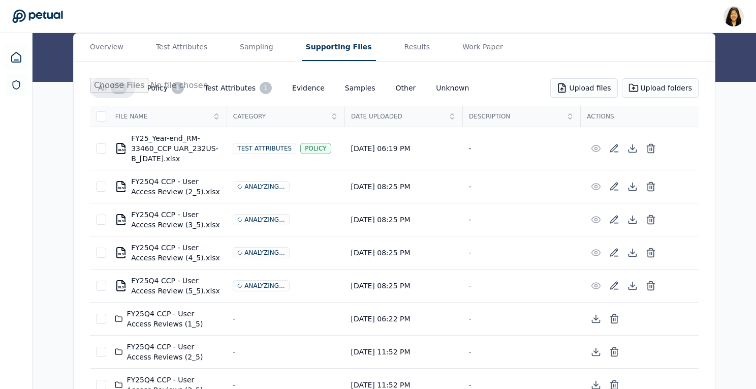
click at [325, 52] on button "Supporting Files" at bounding box center [339, 47] width 74 height 27
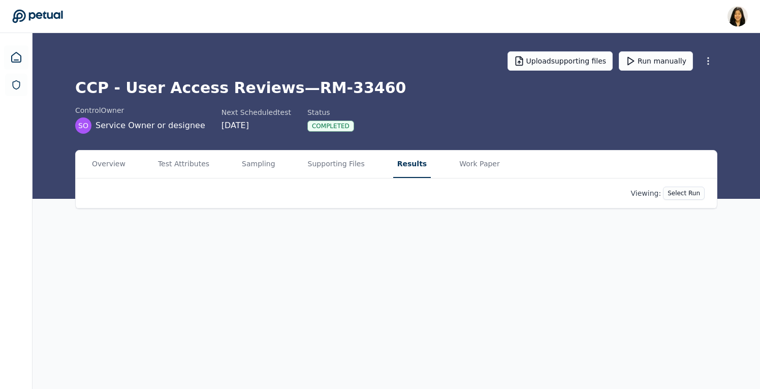
click at [399, 46] on main "Upload supporting files Run manually CCP - User Access Reviews — RM-33460 contr…" at bounding box center [397, 211] width 728 height 356
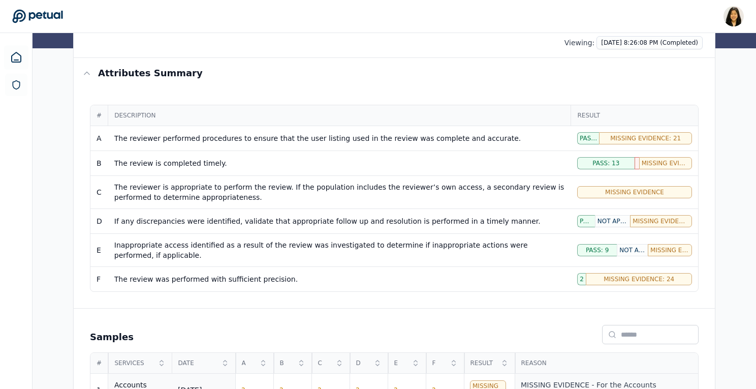
scroll to position [109, 0]
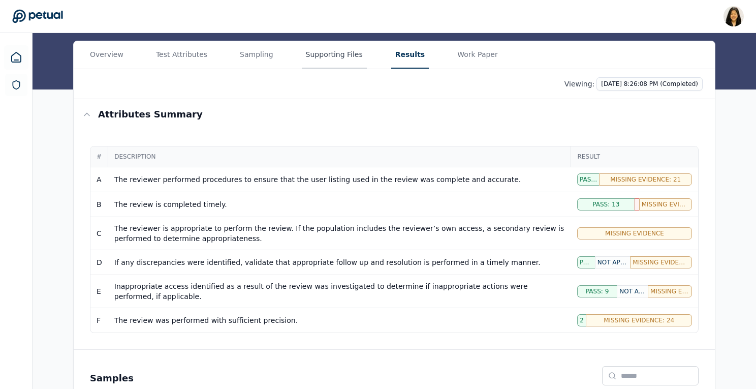
click at [321, 55] on button "Supporting Files" at bounding box center [334, 54] width 65 height 27
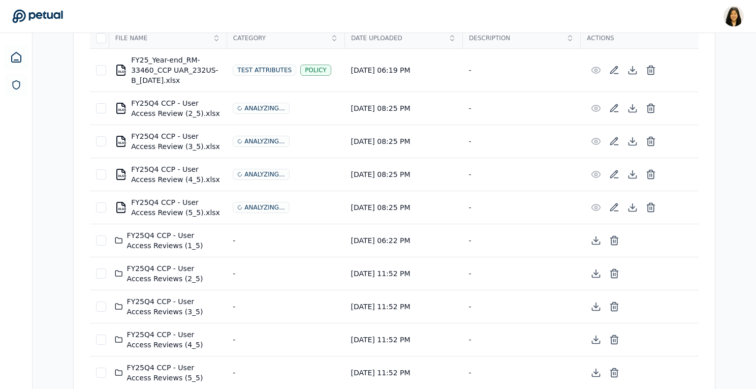
scroll to position [212, 0]
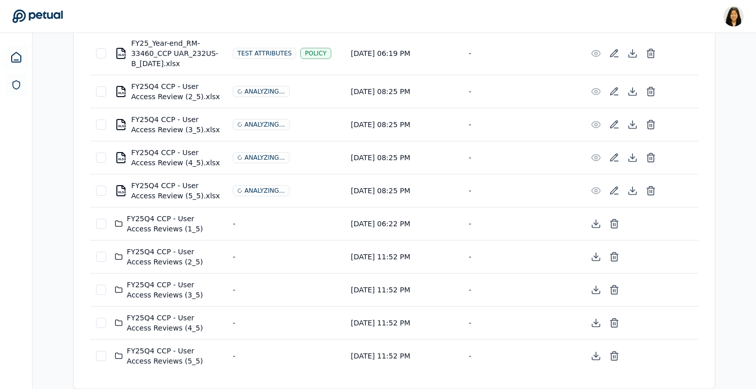
click at [243, 223] on div "-" at bounding box center [286, 224] width 106 height 10
click at [173, 219] on div "FY25Q4 CCP - User Access Reviews (1_5)" at bounding box center [168, 223] width 106 height 20
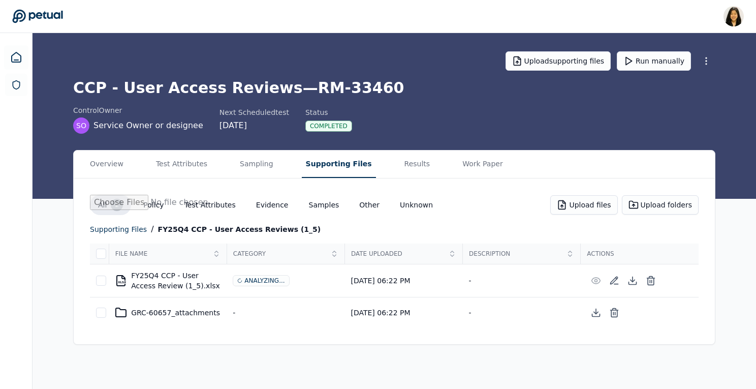
scroll to position [0, 0]
click at [655, 282] on icon at bounding box center [653, 280] width 10 height 10
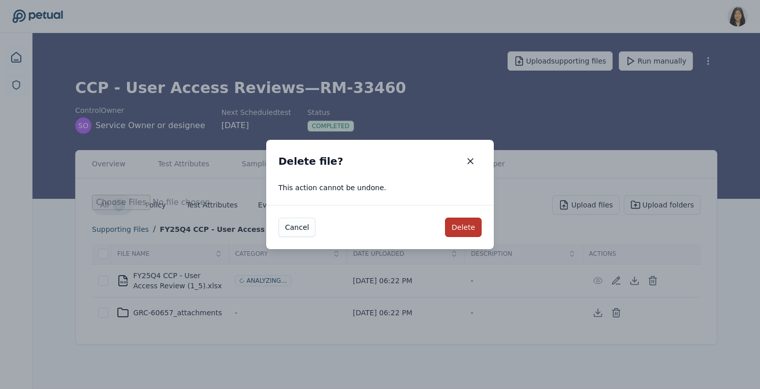
click at [466, 228] on button "Delete" at bounding box center [463, 226] width 37 height 19
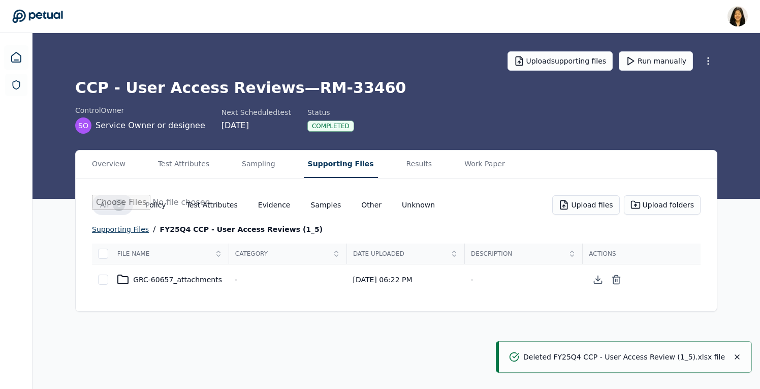
click at [132, 230] on div "supporting files" at bounding box center [120, 229] width 57 height 12
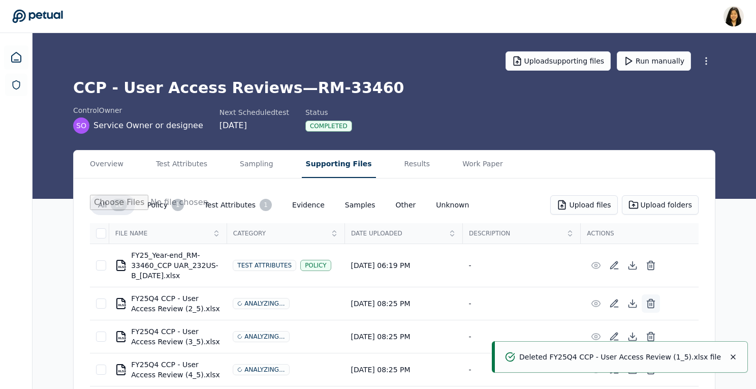
click at [654, 302] on icon at bounding box center [651, 304] width 6 height 7
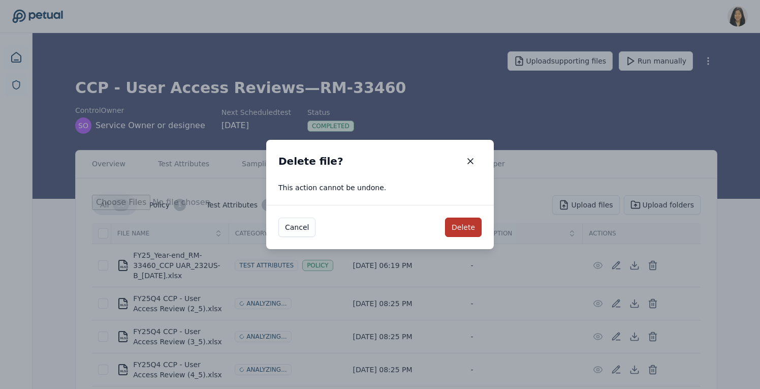
click at [473, 225] on button "Delete" at bounding box center [463, 226] width 37 height 19
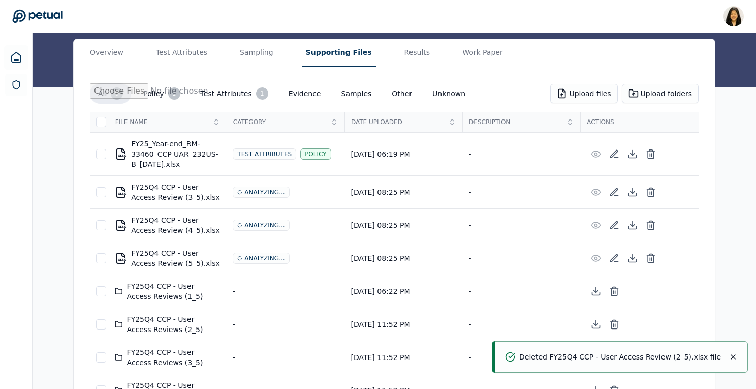
scroll to position [153, 0]
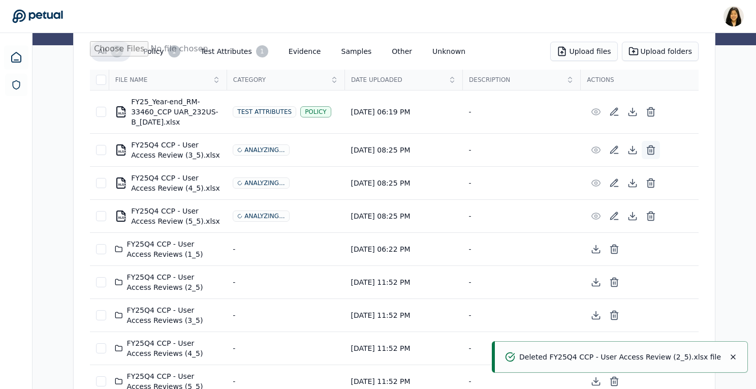
click at [652, 149] on icon at bounding box center [651, 150] width 10 height 10
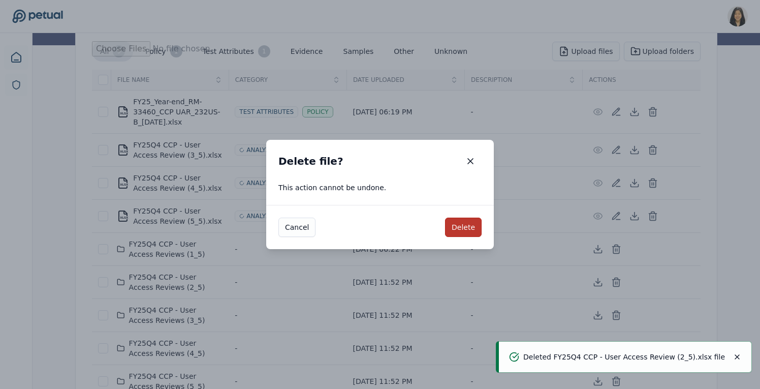
click at [471, 227] on button "Delete" at bounding box center [463, 226] width 37 height 19
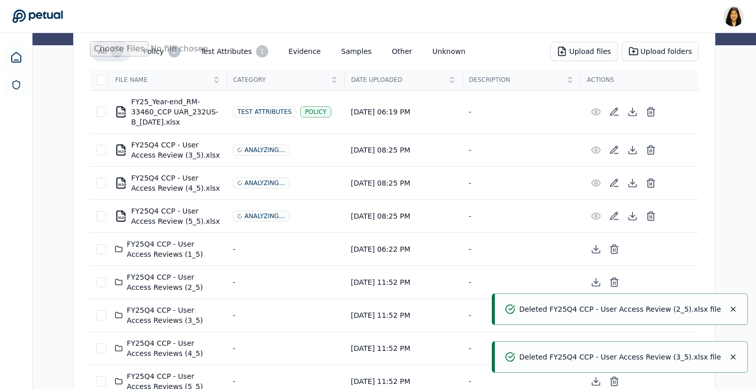
scroll to position [146, 0]
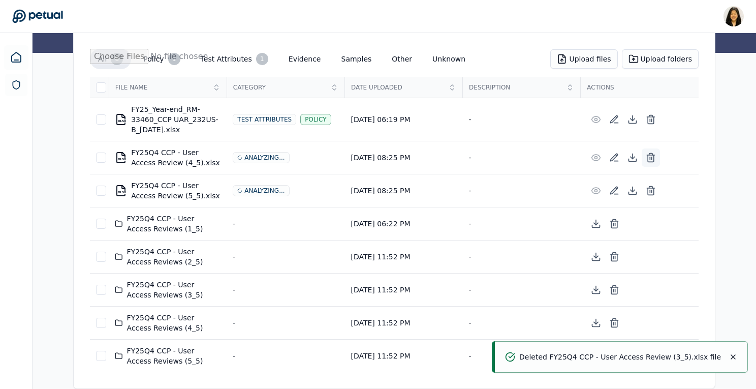
click at [648, 156] on icon at bounding box center [651, 158] width 6 height 7
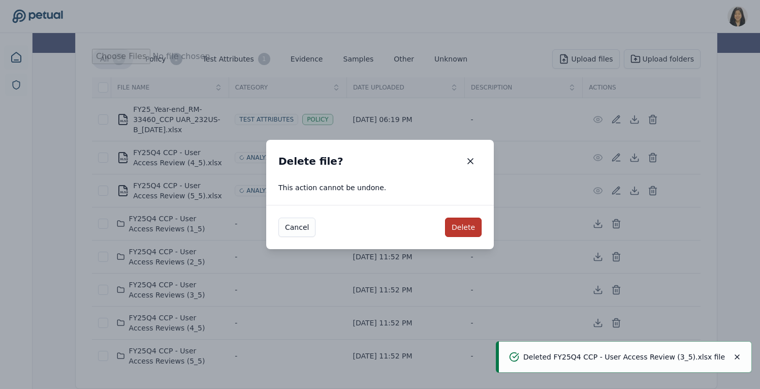
click at [456, 227] on button "Delete" at bounding box center [463, 226] width 37 height 19
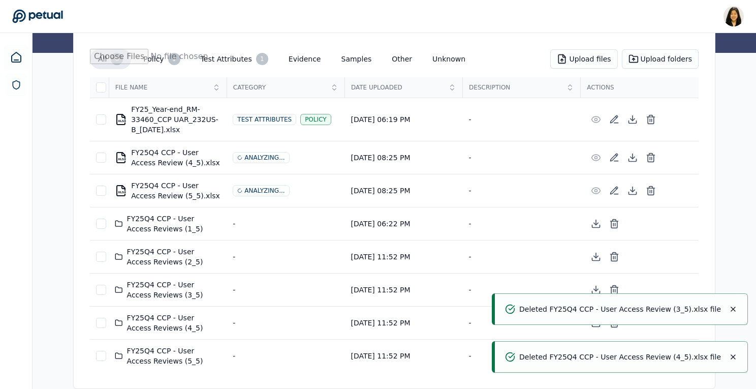
scroll to position [113, 0]
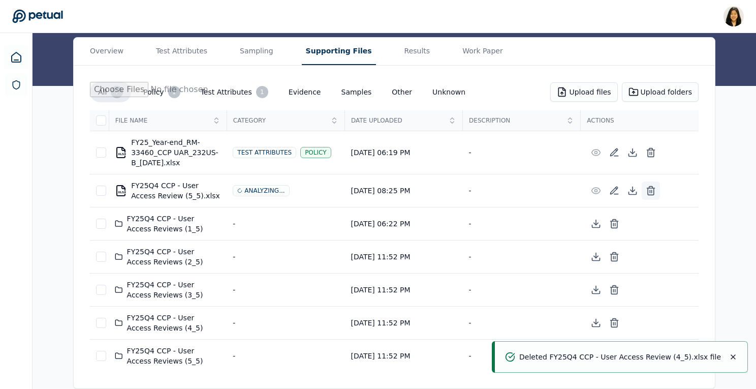
click at [649, 192] on icon at bounding box center [651, 190] width 10 height 10
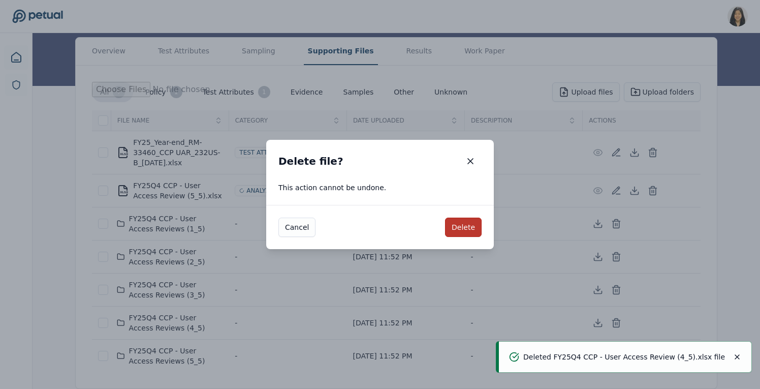
click at [464, 228] on button "Delete" at bounding box center [463, 226] width 37 height 19
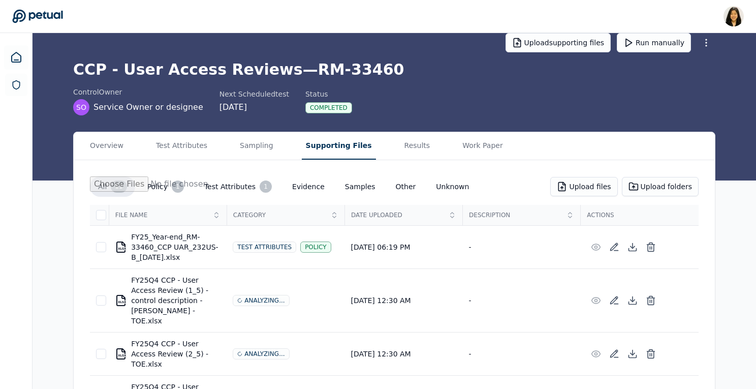
scroll to position [0, 0]
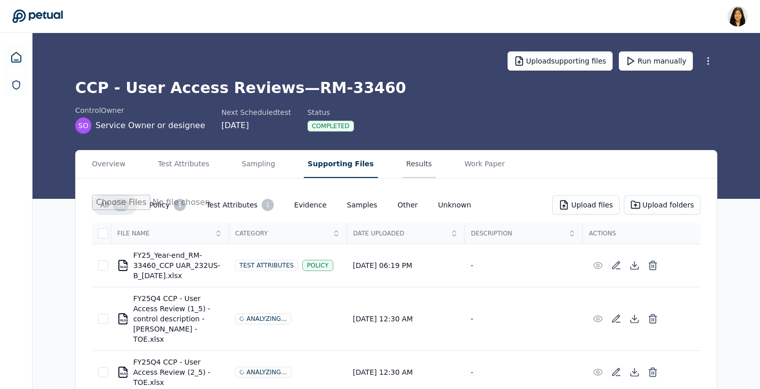
click at [405, 166] on button "Results" at bounding box center [419, 163] width 34 height 27
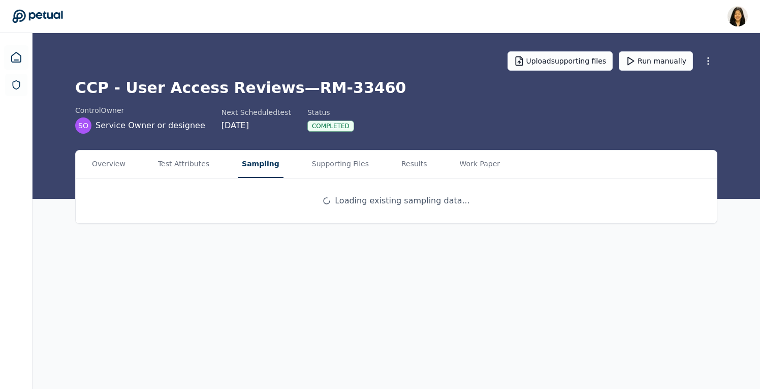
click at [254, 165] on button "Sampling" at bounding box center [261, 163] width 46 height 27
click at [181, 167] on button "Test Attributes" at bounding box center [183, 163] width 59 height 27
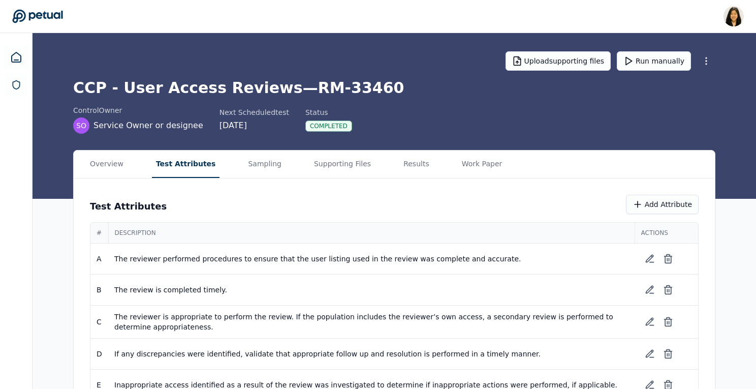
scroll to position [59, 0]
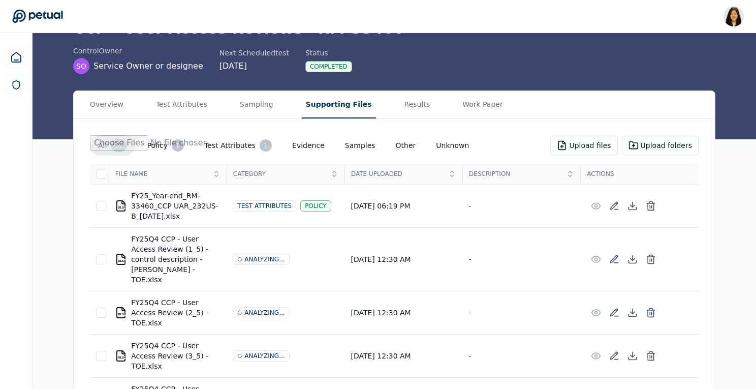
click at [342, 106] on button "Supporting Files" at bounding box center [339, 104] width 74 height 27
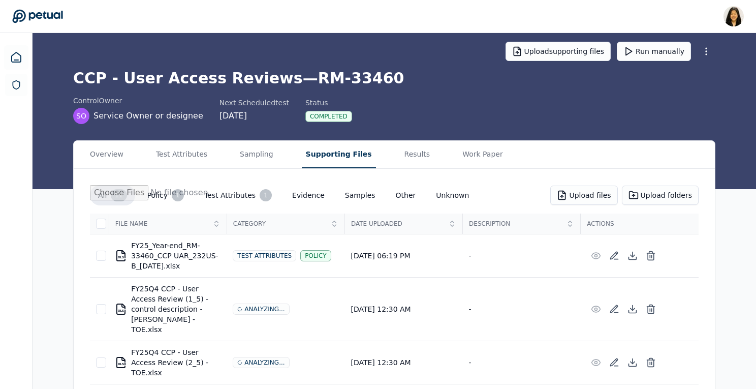
scroll to position [0, 0]
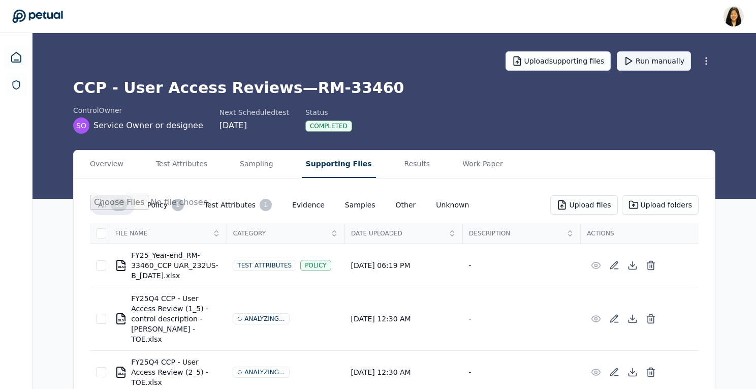
click at [653, 67] on button "Run manually" at bounding box center [654, 60] width 74 height 19
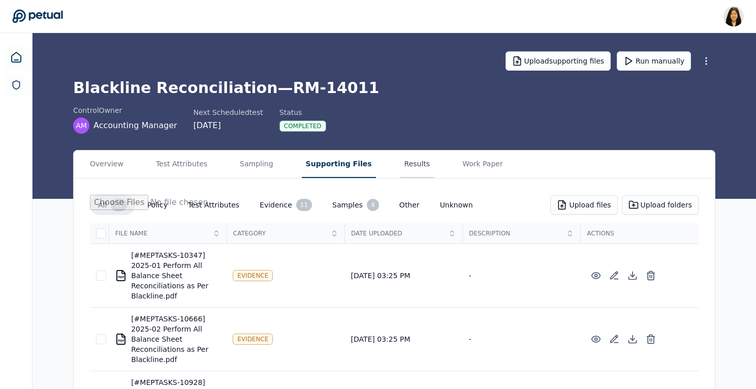
click at [410, 163] on button "Results" at bounding box center [417, 163] width 34 height 27
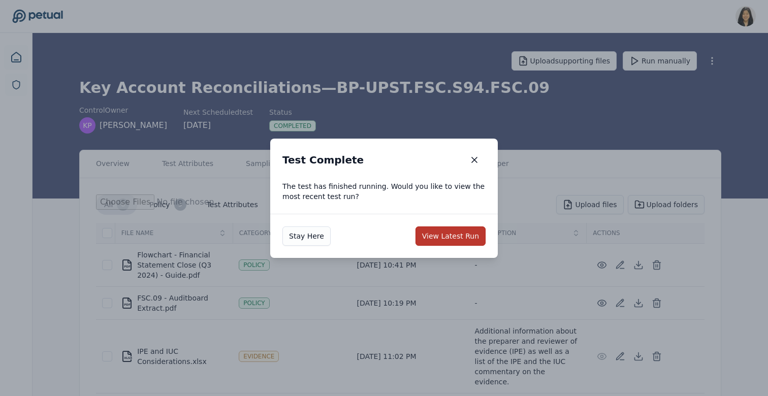
click at [456, 235] on button "View Latest Run" at bounding box center [451, 236] width 70 height 19
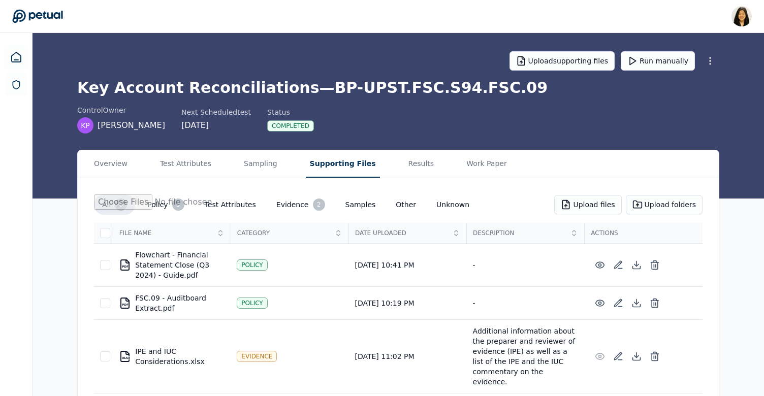
click at [329, 157] on button "Supporting Files" at bounding box center [343, 163] width 74 height 27
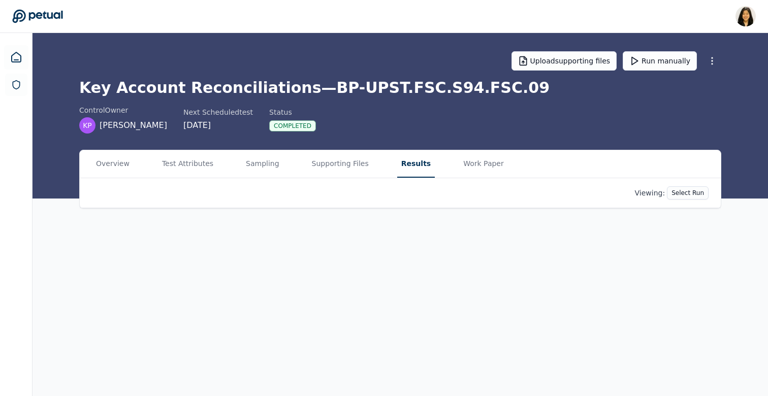
click at [408, 52] on main "Upload supporting files Run manually Key Account Reconciliations — BP-UPST.FSC.…" at bounding box center [401, 214] width 736 height 363
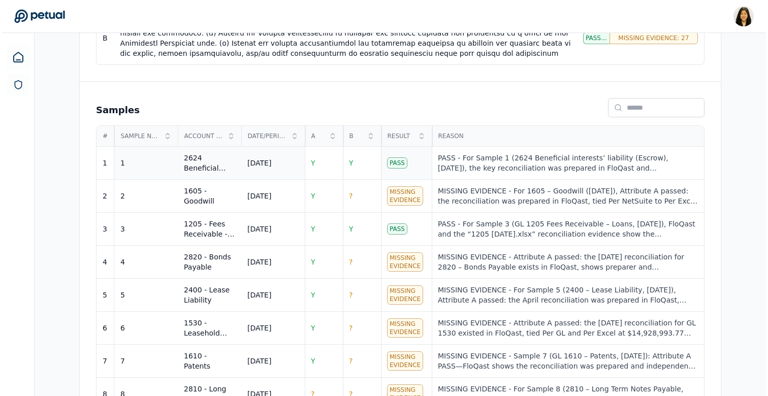
scroll to position [443, 0]
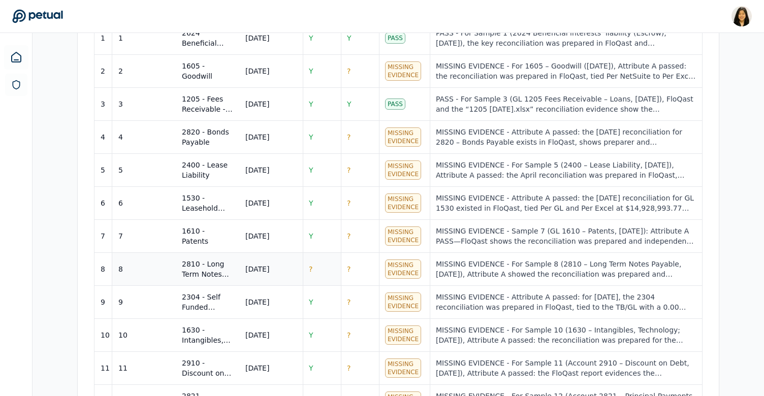
click at [325, 264] on td "?" at bounding box center [322, 269] width 38 height 33
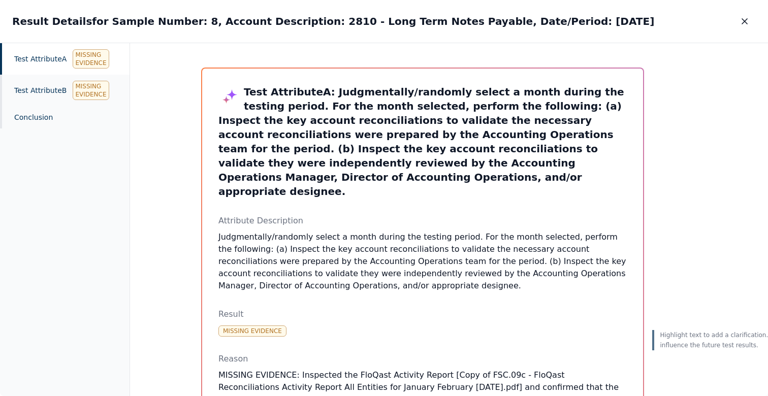
click at [61, 63] on div "Test Attribute A Missing Evidence" at bounding box center [65, 59] width 130 height 32
click at [116, 64] on div "Test Attribute A Missing Evidence" at bounding box center [65, 59] width 130 height 32
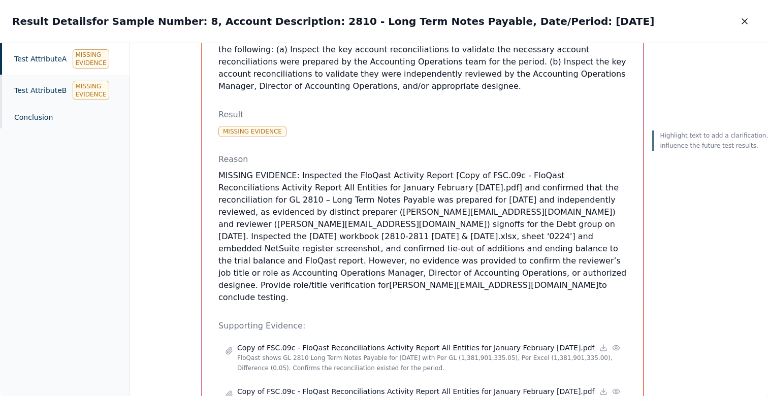
scroll to position [211, 0]
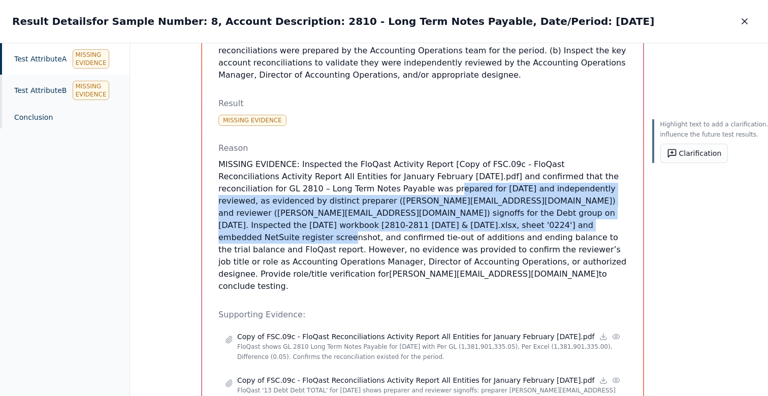
drag, startPoint x: 351, startPoint y: 174, endPoint x: 346, endPoint y: 217, distance: 44.0
click at [346, 217] on p "MISSING EVIDENCE: Inspected the FloQast Activity Report [Copy of FSC.09c - FloQ…" at bounding box center [423, 226] width 409 height 134
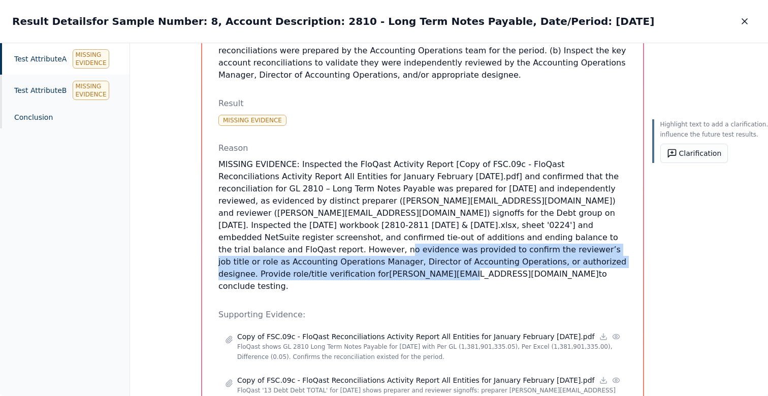
drag, startPoint x: 356, startPoint y: 223, endPoint x: 405, endPoint y: 251, distance: 56.2
click at [405, 251] on p "MISSING EVIDENCE: Inspected the FloQast Activity Report [Copy of FSC.09c - FloQ…" at bounding box center [423, 226] width 409 height 134
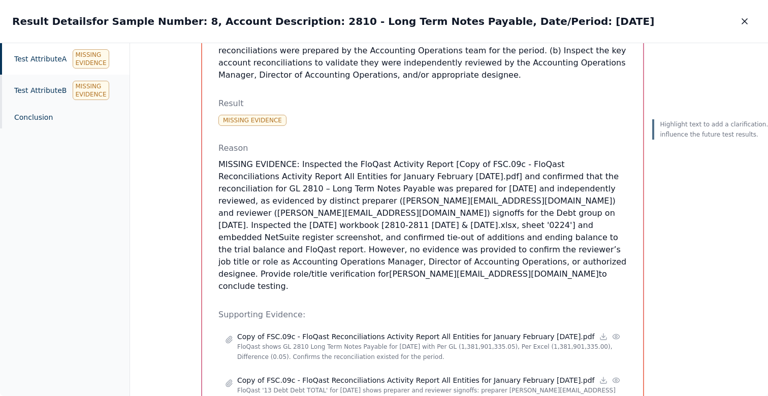
click at [556, 255] on div "Test Attribute A : Judgmentally/randomly select a month during the testing peri…" at bounding box center [423, 214] width 409 height 680
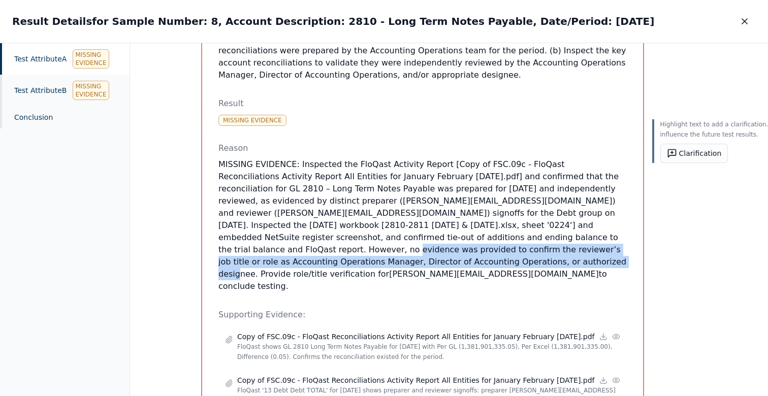
drag, startPoint x: 361, startPoint y: 224, endPoint x: 535, endPoint y: 232, distance: 173.5
click at [535, 232] on p "MISSING EVIDENCE: Inspected the FloQast Activity Report [Copy of FSC.09c - FloQ…" at bounding box center [423, 226] width 409 height 134
click at [593, 238] on p "MISSING EVIDENCE: Inspected the FloQast Activity Report [Copy of FSC.09c - FloQ…" at bounding box center [423, 226] width 409 height 134
click at [677, 154] on button "Clarification" at bounding box center [695, 153] width 68 height 19
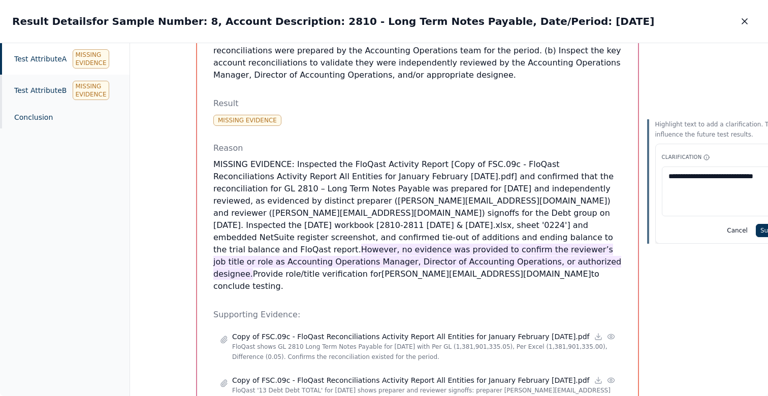
scroll to position [211, 11]
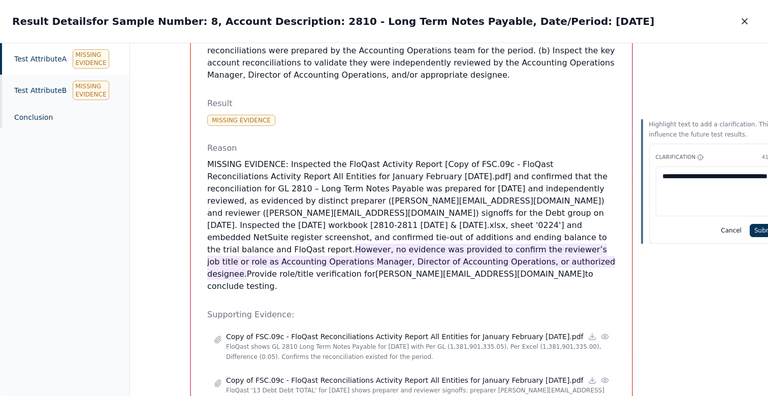
paste textarea "**********"
click at [729, 188] on textarea "**********" at bounding box center [718, 192] width 125 height 50
paste textarea "**********"
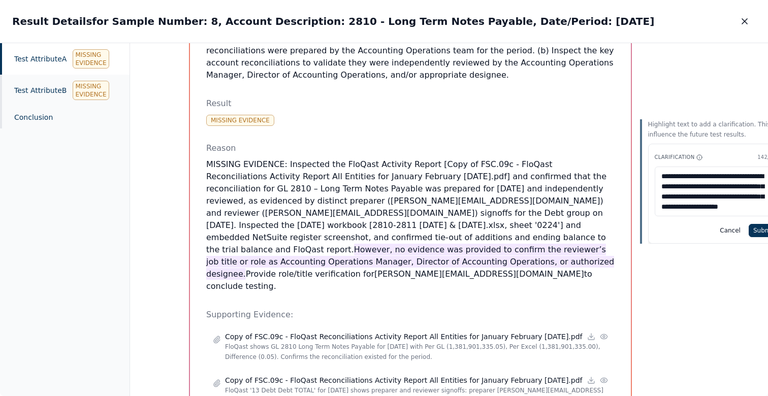
click at [678, 199] on textarea "**********" at bounding box center [717, 192] width 125 height 50
type textarea "**********"
click at [758, 226] on button "Submit" at bounding box center [764, 230] width 31 height 13
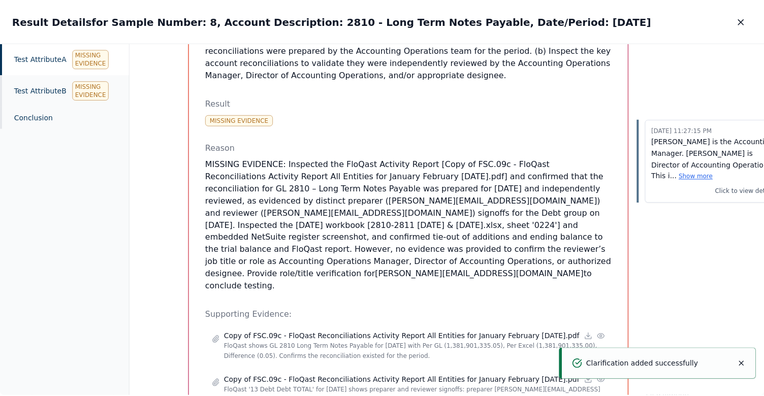
scroll to position [0, 12]
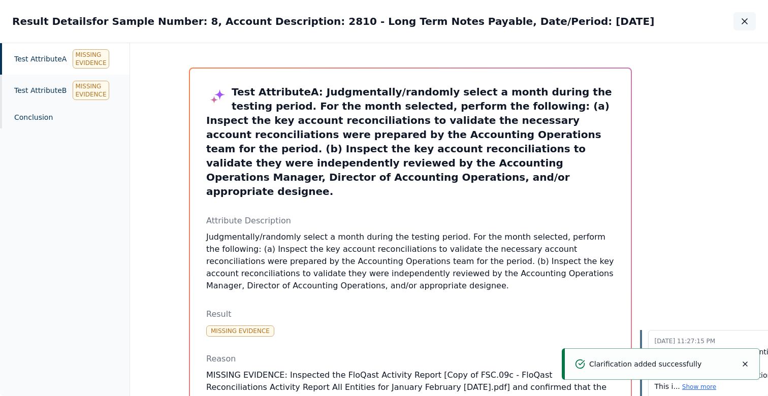
click at [742, 20] on icon "button" at bounding box center [745, 21] width 10 height 10
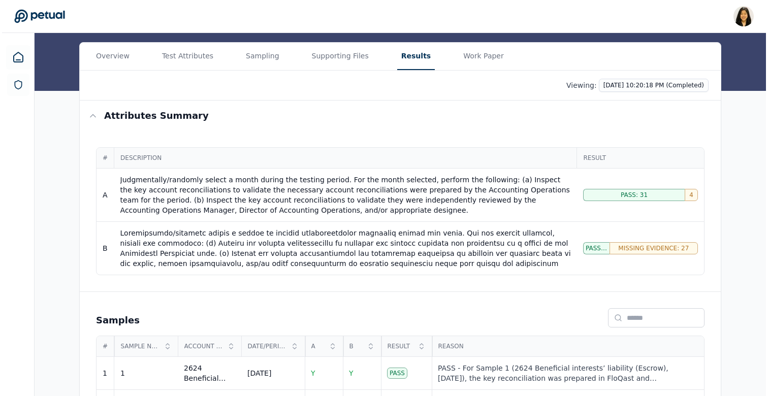
scroll to position [179, 0]
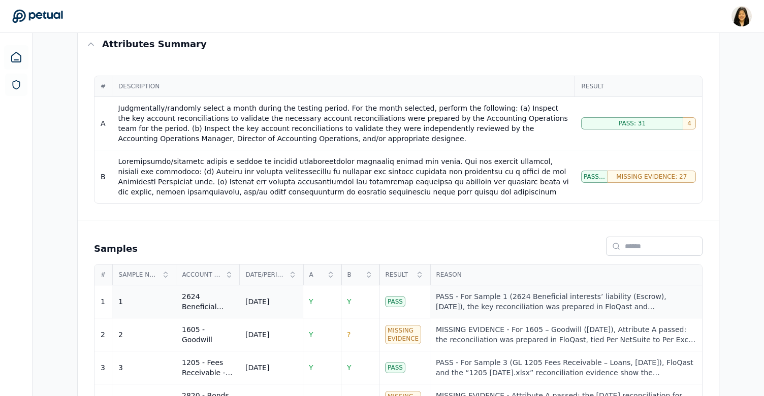
click at [464, 300] on div "PASS - For Sample 1 (2624 Beneficial interests’ liability (Escrow), March 2024)…" at bounding box center [566, 302] width 260 height 20
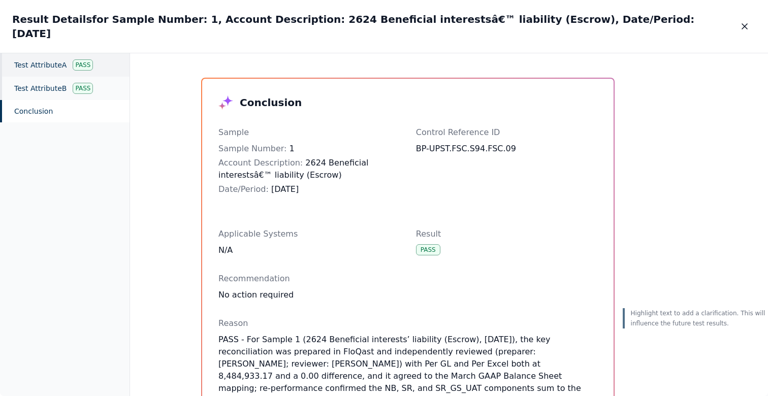
click at [86, 66] on div "Test Attribute A Pass" at bounding box center [65, 64] width 130 height 23
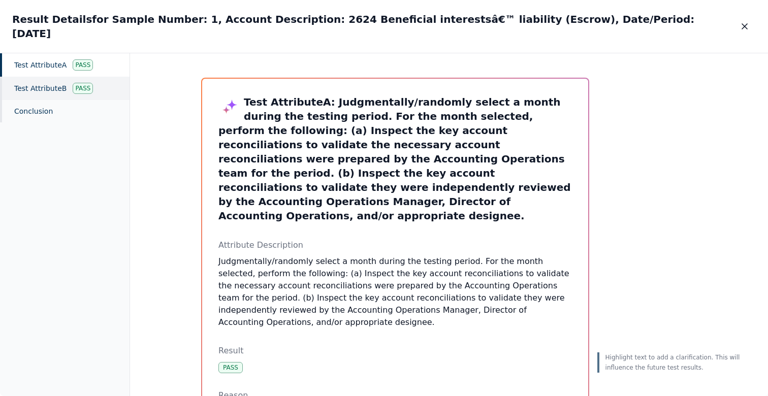
click at [87, 83] on div "Pass" at bounding box center [83, 88] width 20 height 11
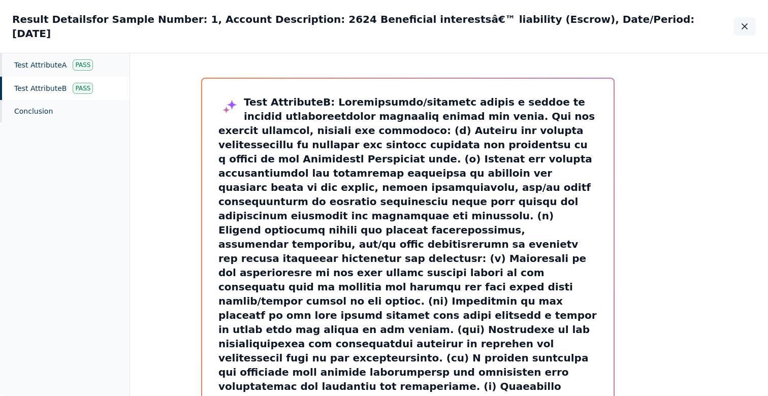
click at [741, 22] on icon "button" at bounding box center [745, 26] width 10 height 10
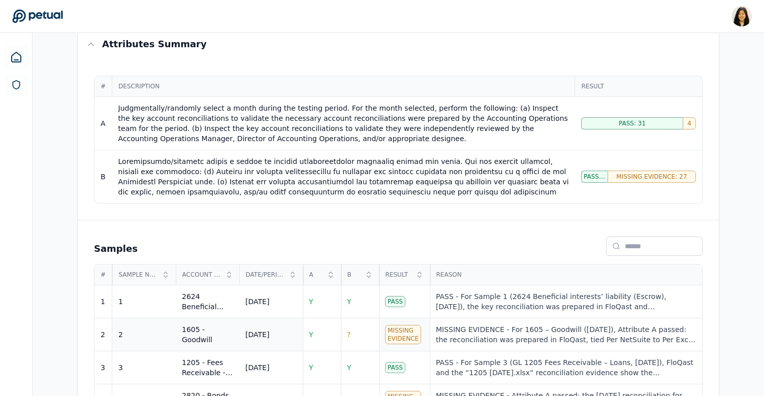
click at [408, 334] on div "Missing Evidence" at bounding box center [403, 334] width 36 height 19
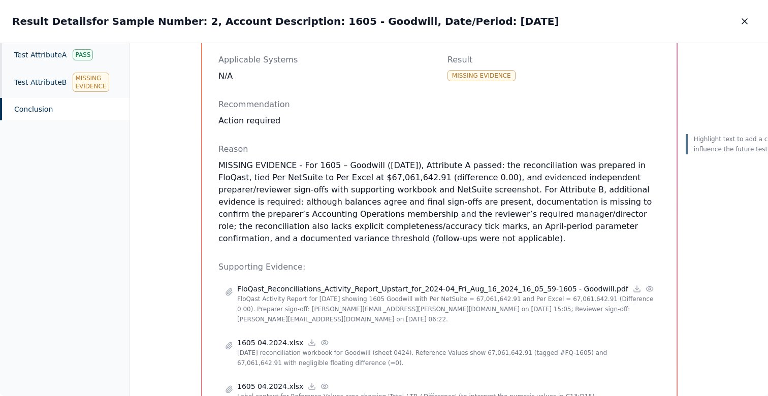
scroll to position [195, 0]
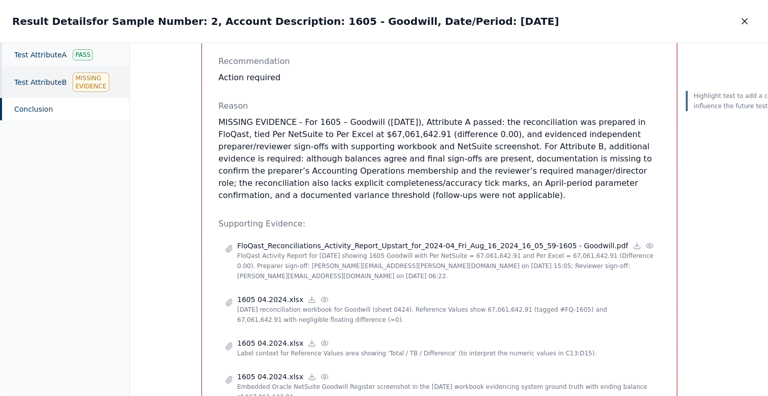
click at [73, 88] on div "Missing Evidence" at bounding box center [91, 82] width 36 height 19
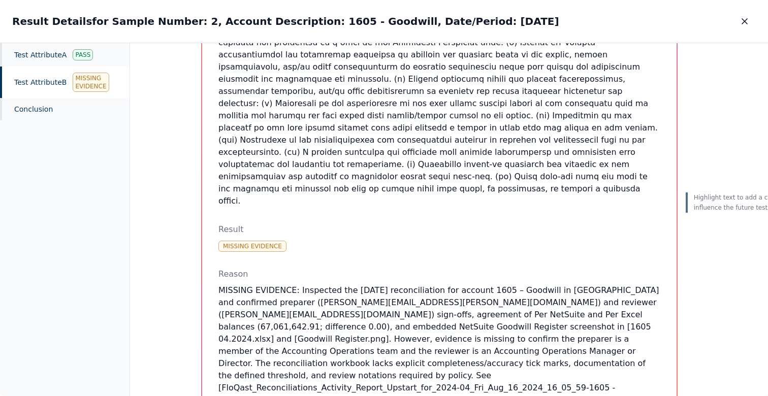
scroll to position [411, 0]
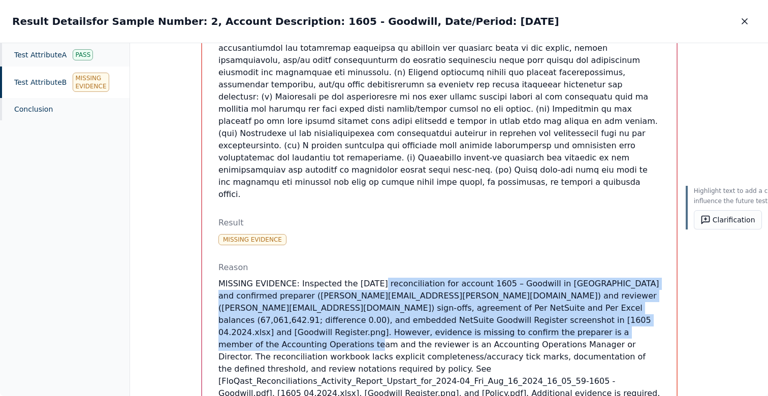
drag, startPoint x: 367, startPoint y: 218, endPoint x: 367, endPoint y: 261, distance: 42.7
click at [367, 278] on p "MISSING EVIDENCE: Inspected the April 2024 reconciliation for account 1605 – Go…" at bounding box center [440, 339] width 442 height 122
click at [701, 220] on icon at bounding box center [706, 220] width 10 height 10
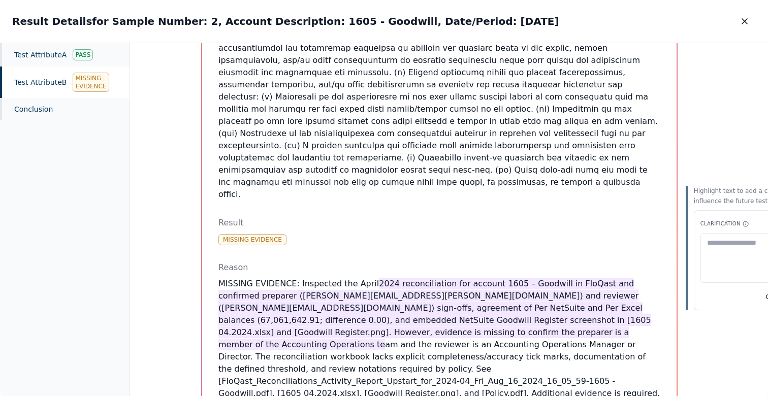
click at [701, 260] on textarea at bounding box center [763, 258] width 125 height 50
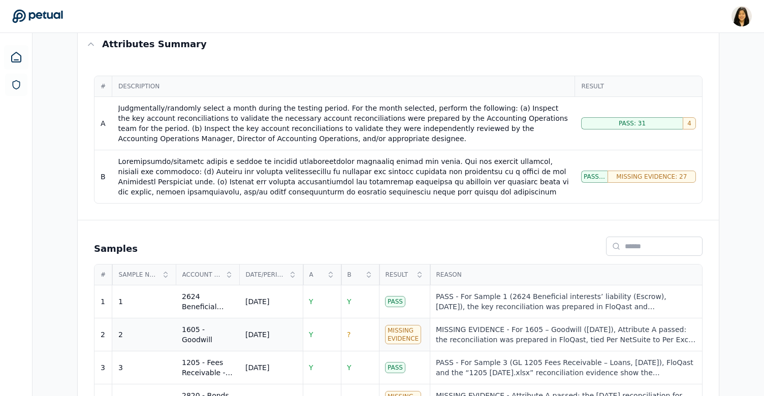
click at [405, 337] on div "Missing Evidence" at bounding box center [403, 334] width 36 height 19
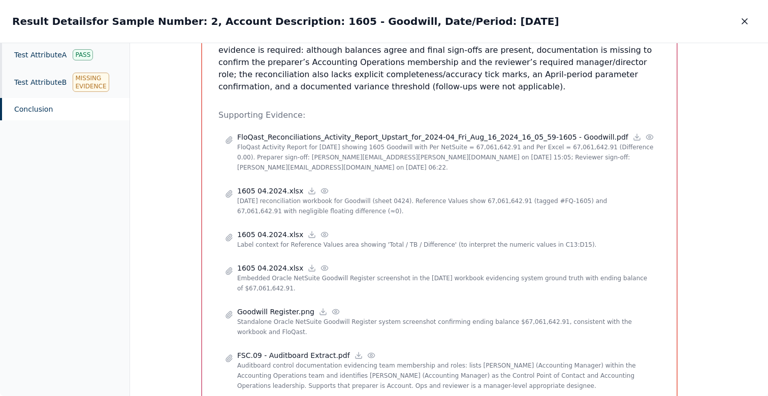
scroll to position [205, 0]
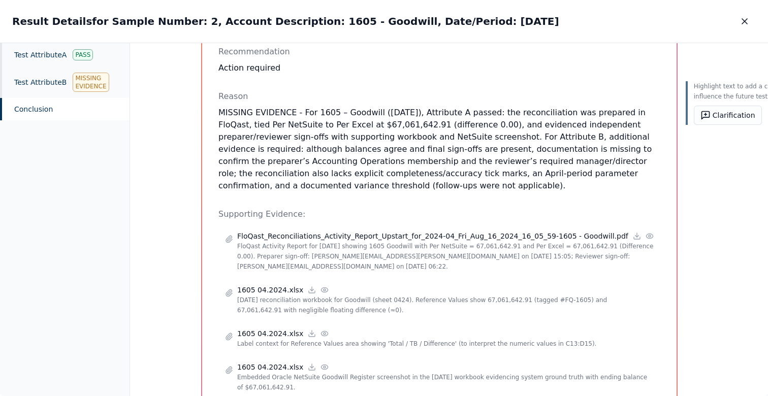
drag, startPoint x: 486, startPoint y: 188, endPoint x: 514, endPoint y: 137, distance: 58.0
click at [513, 137] on p "MISSING EVIDENCE - For 1605 – Goodwill (April 2024), Attribute A passed: the re…" at bounding box center [440, 149] width 442 height 85
click at [486, 119] on p "MISSING EVIDENCE - For 1605 – Goodwill (April 2024), Attribute A passed: the re…" at bounding box center [440, 149] width 442 height 85
drag, startPoint x: 497, startPoint y: 183, endPoint x: 512, endPoint y: 136, distance: 49.7
click at [512, 136] on p "MISSING EVIDENCE - For 1605 – Goodwill (April 2024), Attribute A passed: the re…" at bounding box center [440, 149] width 442 height 85
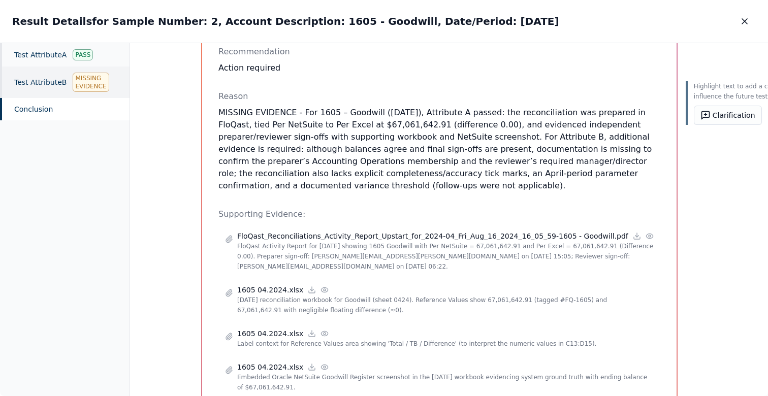
click at [96, 79] on div "Missing Evidence" at bounding box center [91, 82] width 36 height 19
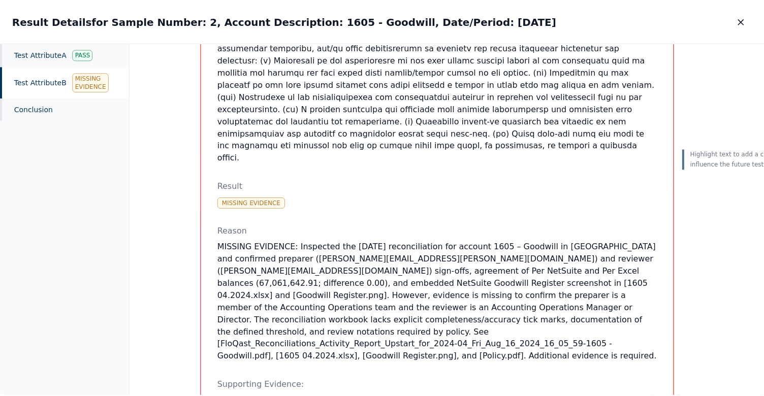
scroll to position [528, 0]
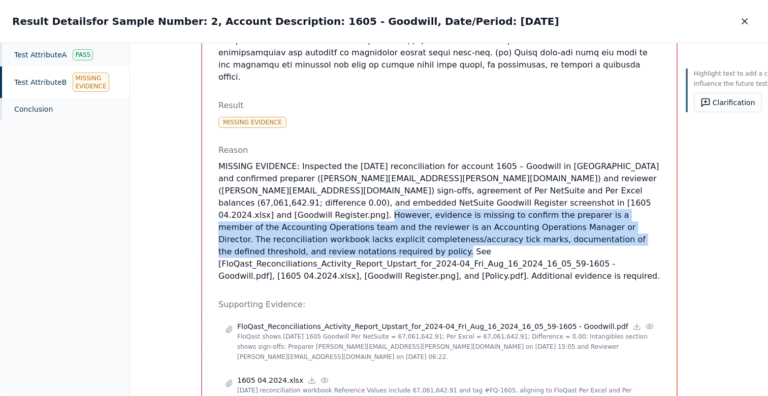
drag, startPoint x: 398, startPoint y: 135, endPoint x: 402, endPoint y: 170, distance: 35.3
click at [402, 170] on p "MISSING EVIDENCE: Inspected the April 2024 reconciliation for account 1605 – Go…" at bounding box center [440, 222] width 442 height 122
click at [749, 24] on icon "button" at bounding box center [745, 21] width 10 height 10
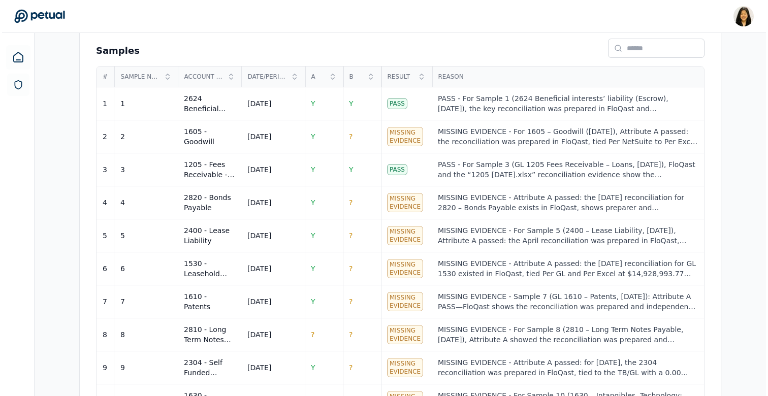
scroll to position [383, 0]
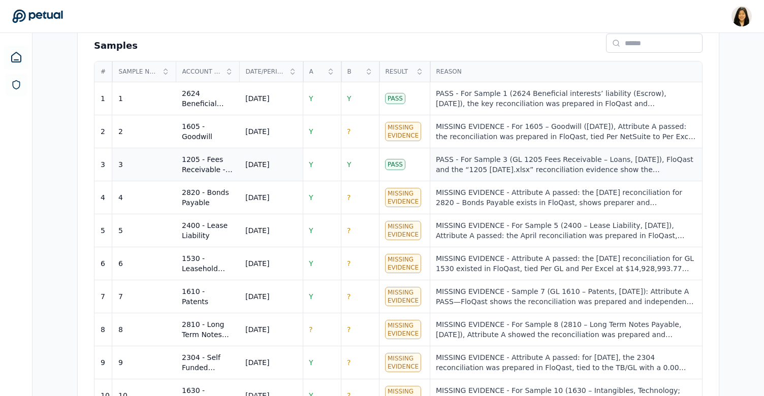
click at [485, 159] on div "PASS - For Sample 3 (GL 1205 Fees Receivable – Loans, April 2024), FloQast and …" at bounding box center [566, 164] width 260 height 20
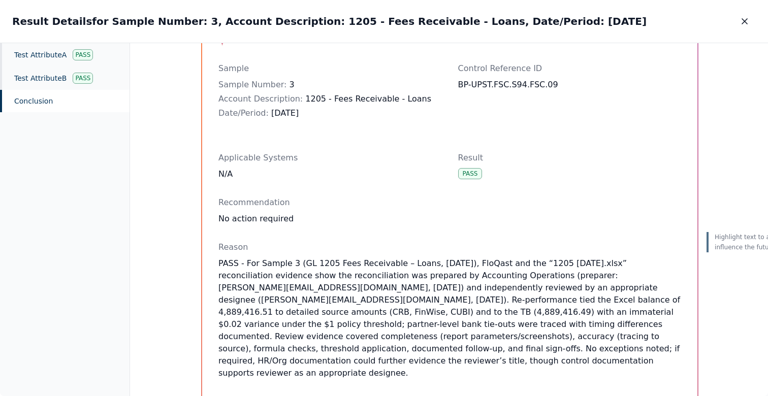
scroll to position [56, 0]
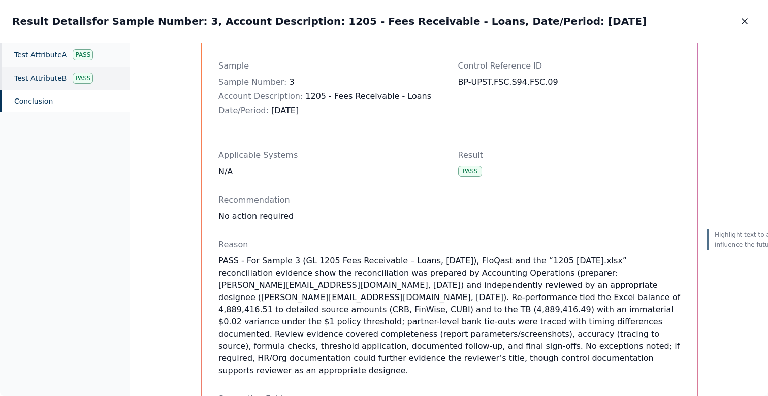
click at [107, 76] on div "Test Attribute B Pass" at bounding box center [65, 78] width 130 height 23
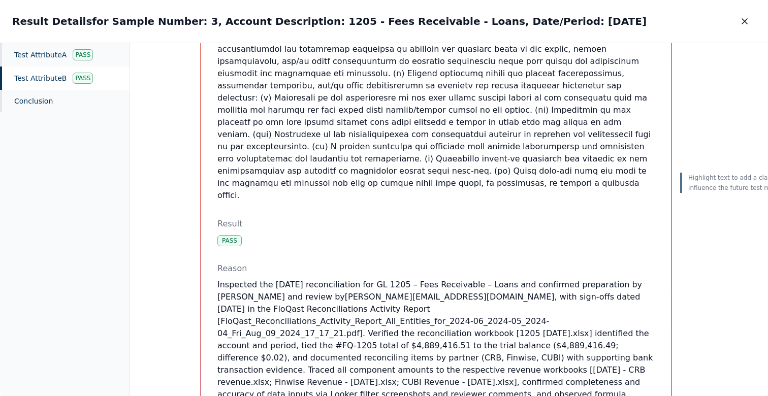
scroll to position [423, 1]
click at [749, 23] on icon "button" at bounding box center [745, 21] width 10 height 10
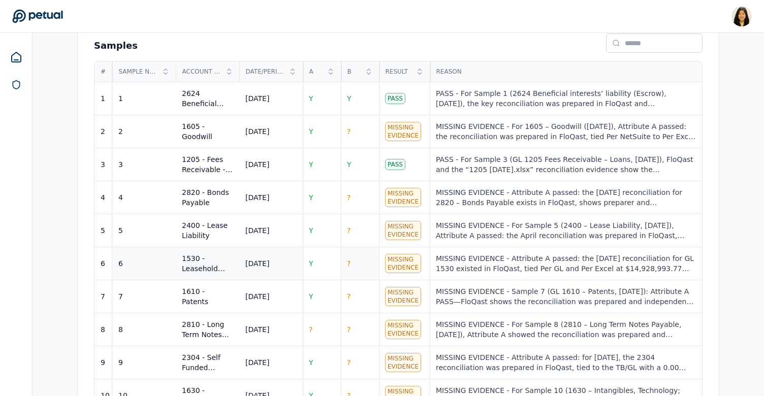
click at [356, 264] on td "?" at bounding box center [360, 263] width 38 height 33
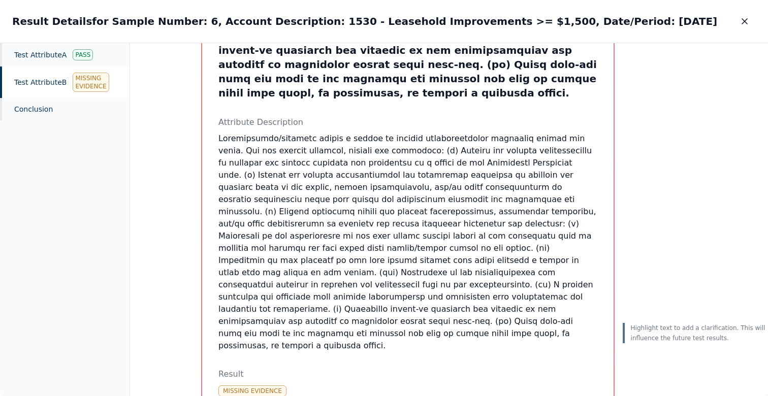
scroll to position [377, 0]
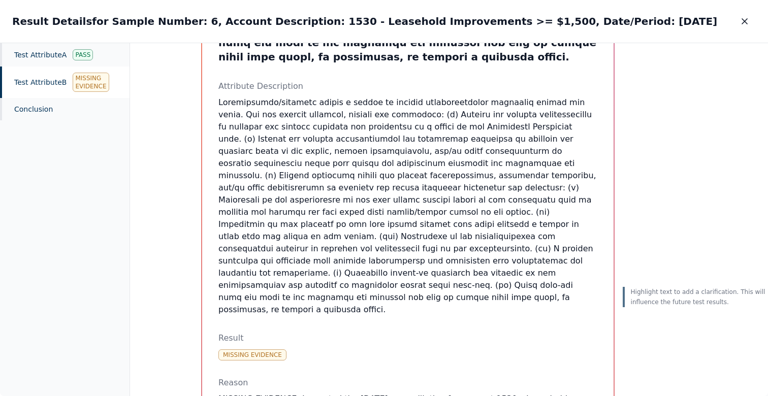
click at [81, 79] on div "Missing Evidence" at bounding box center [91, 82] width 36 height 19
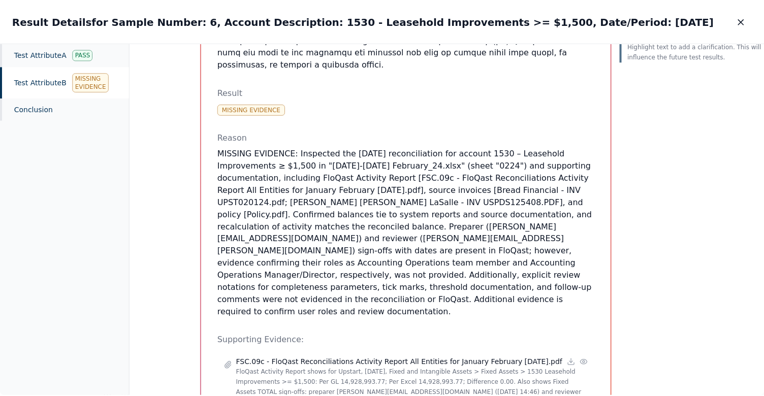
scroll to position [639, 0]
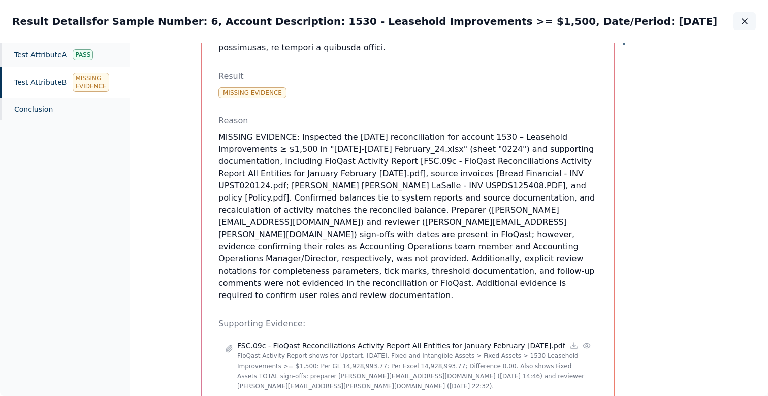
click at [743, 18] on icon "button" at bounding box center [745, 21] width 10 height 10
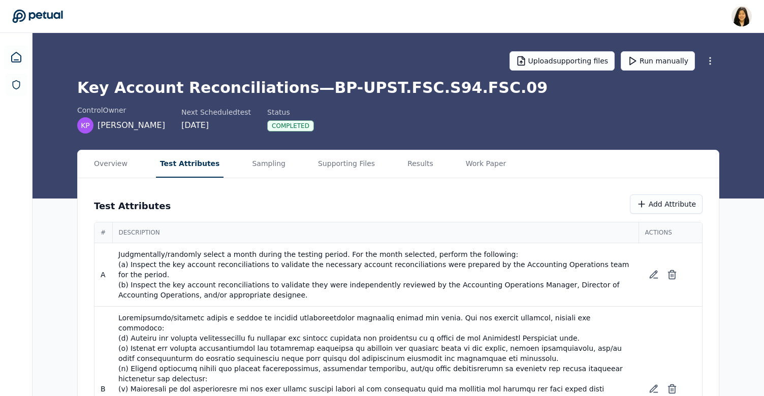
click at [198, 163] on button "Test Attributes" at bounding box center [190, 163] width 68 height 27
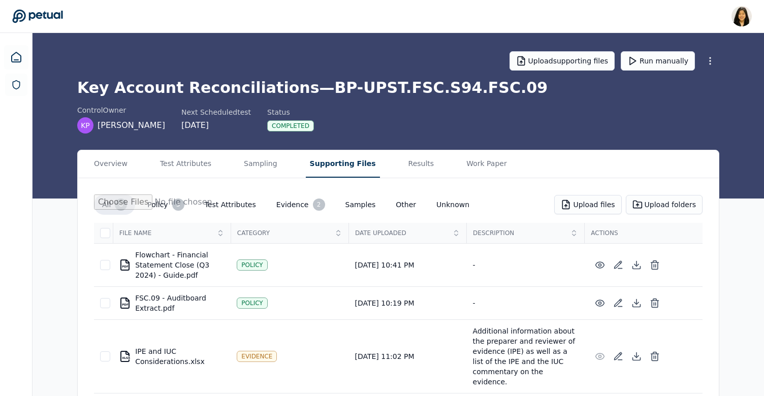
click at [324, 170] on button "Supporting Files" at bounding box center [343, 163] width 74 height 27
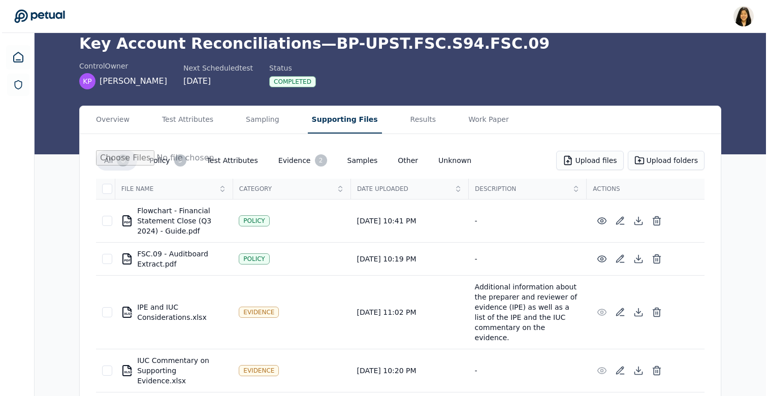
scroll to position [47, 0]
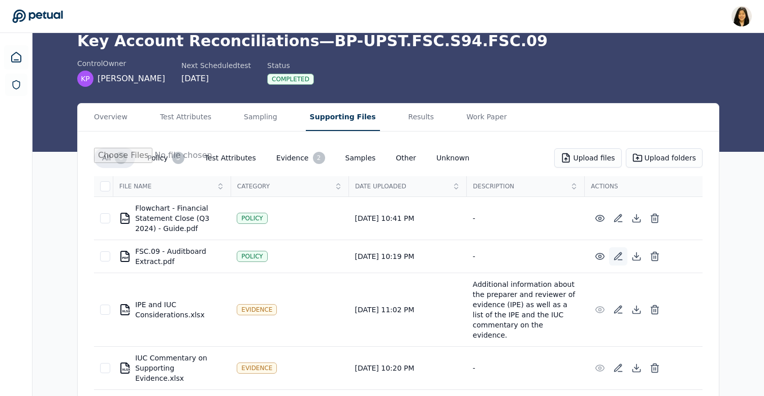
click at [617, 255] on icon at bounding box center [618, 257] width 10 height 10
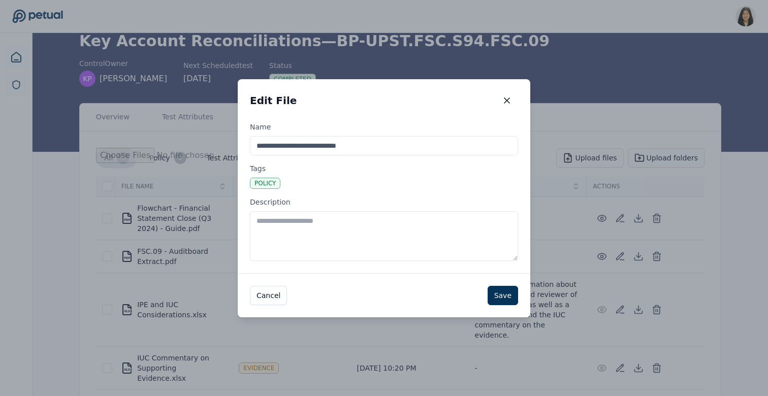
click at [423, 233] on textarea "Description" at bounding box center [384, 236] width 268 height 50
paste textarea "**********"
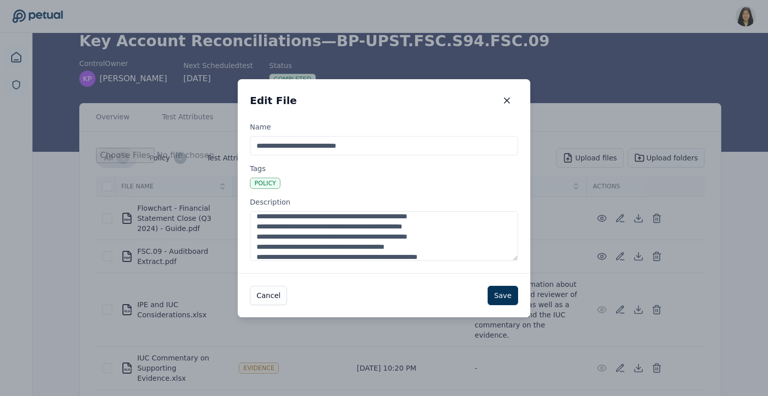
scroll to position [0, 0]
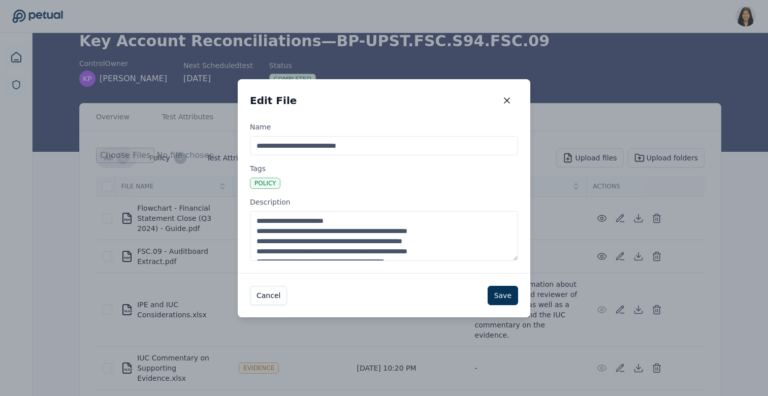
click at [356, 221] on textarea "**********" at bounding box center [384, 236] width 268 height 50
click at [403, 221] on textarea "**********" at bounding box center [384, 236] width 268 height 50
click at [399, 229] on textarea "**********" at bounding box center [384, 236] width 268 height 50
click at [394, 239] on textarea "**********" at bounding box center [384, 236] width 268 height 50
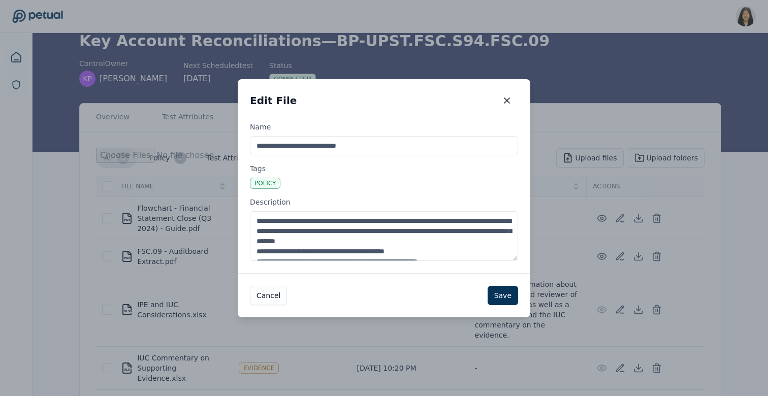
click at [450, 252] on textarea "**********" at bounding box center [384, 236] width 268 height 50
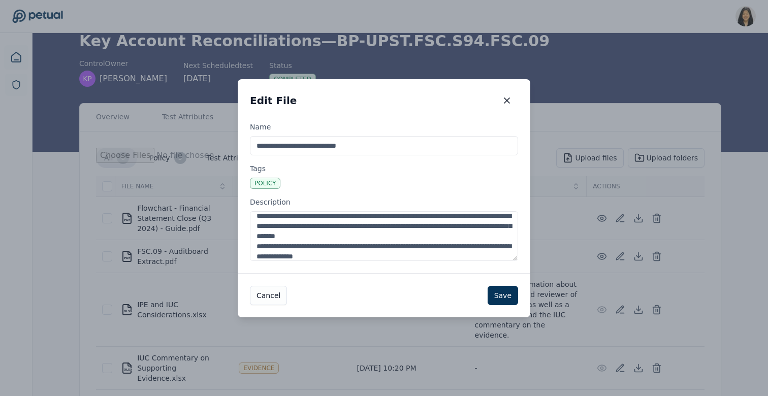
click at [449, 259] on textarea "**********" at bounding box center [384, 236] width 268 height 50
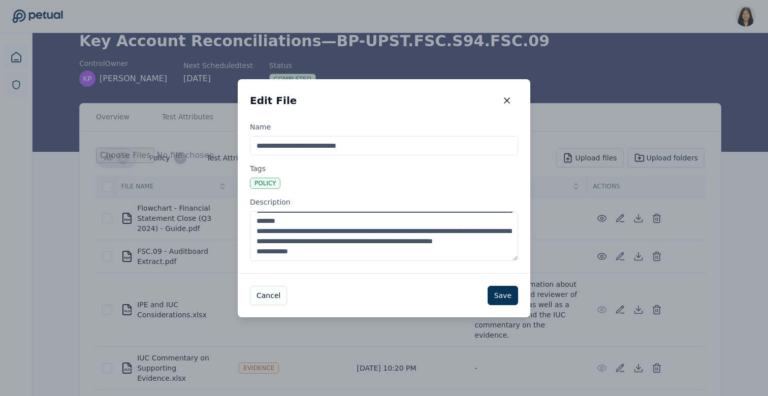
click at [435, 239] on textarea "**********" at bounding box center [384, 236] width 268 height 50
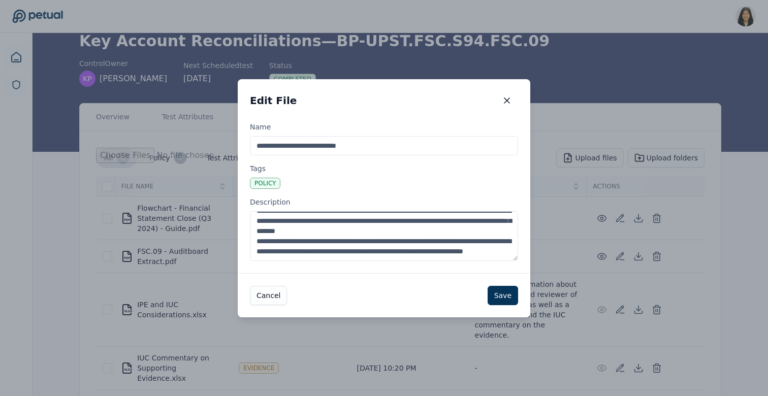
scroll to position [20, 0]
click at [441, 248] on textarea "**********" at bounding box center [384, 236] width 268 height 50
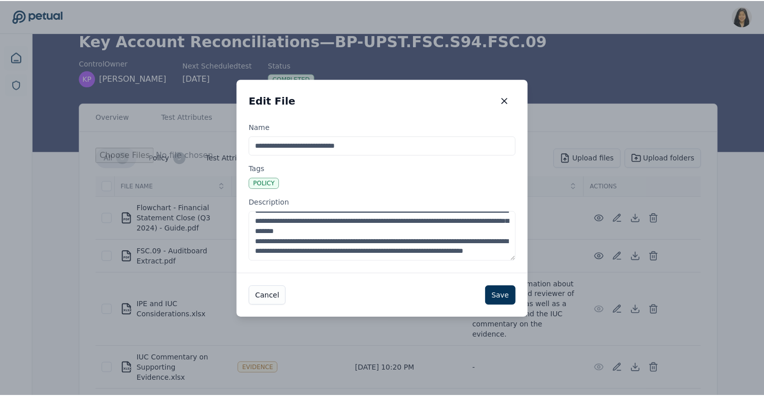
scroll to position [0, 0]
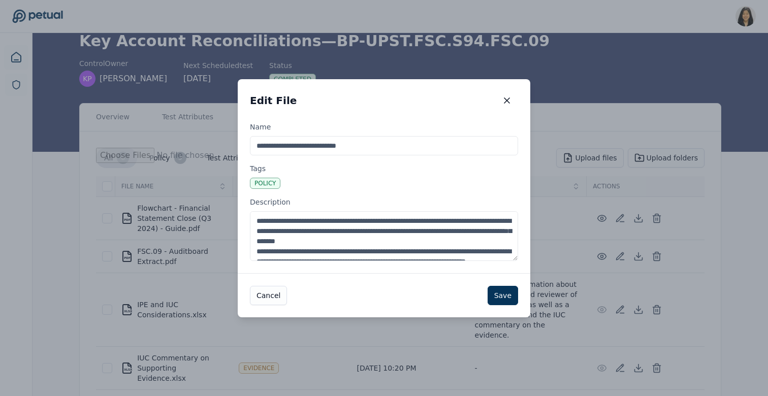
click at [256, 222] on textarea "**********" at bounding box center [384, 236] width 268 height 50
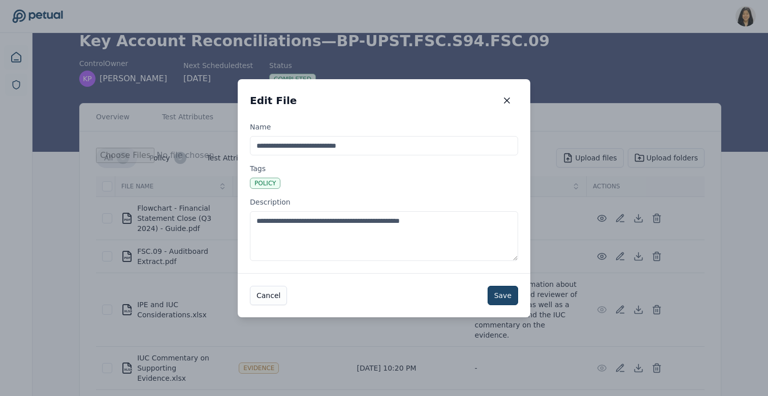
type textarea "**********"
click at [505, 291] on button "Save" at bounding box center [503, 295] width 30 height 19
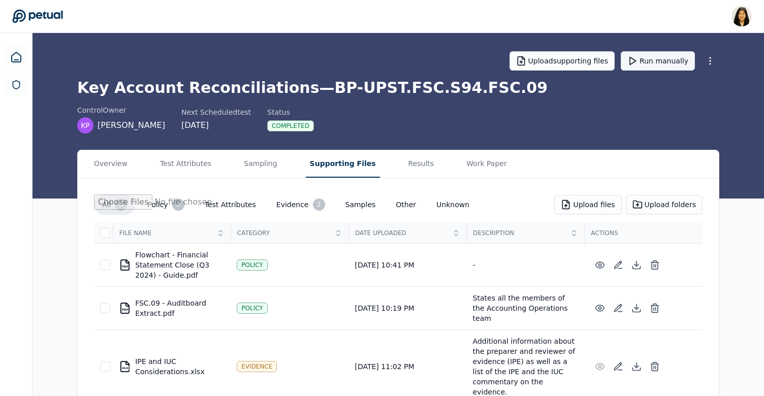
click at [644, 65] on button "Run manually" at bounding box center [658, 60] width 74 height 19
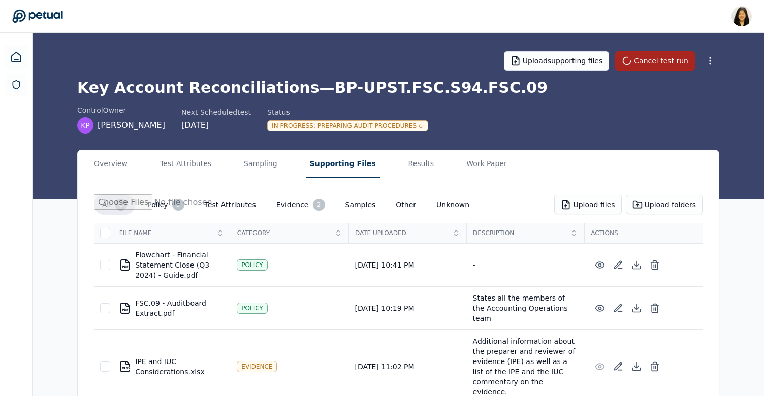
click at [650, 63] on button "Cancel test run" at bounding box center [655, 60] width 80 height 19
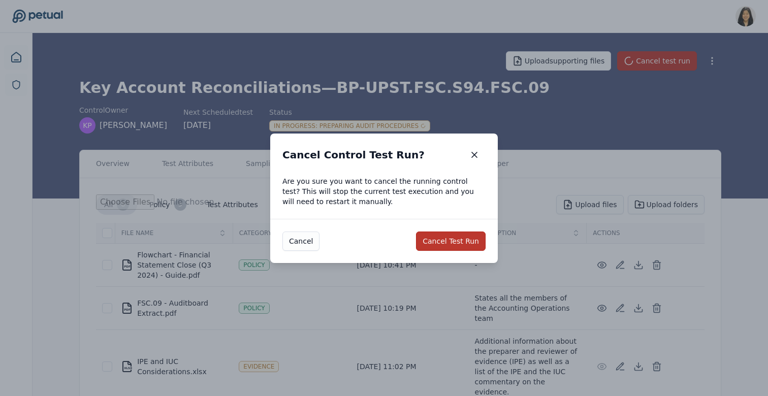
click at [464, 243] on button "Cancel Test Run" at bounding box center [451, 241] width 70 height 19
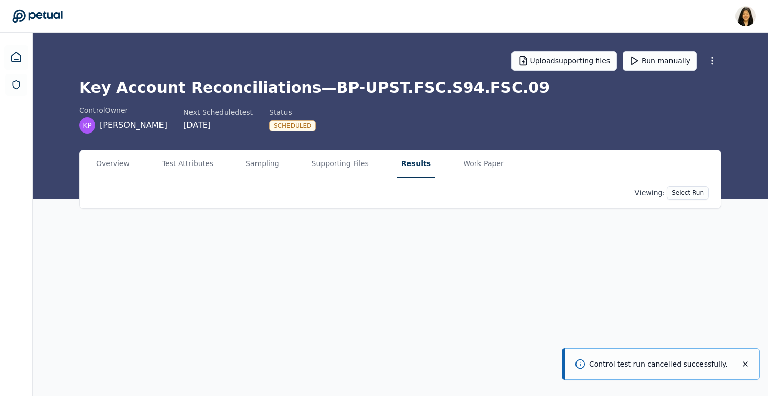
click at [411, 165] on button "Results" at bounding box center [416, 163] width 38 height 27
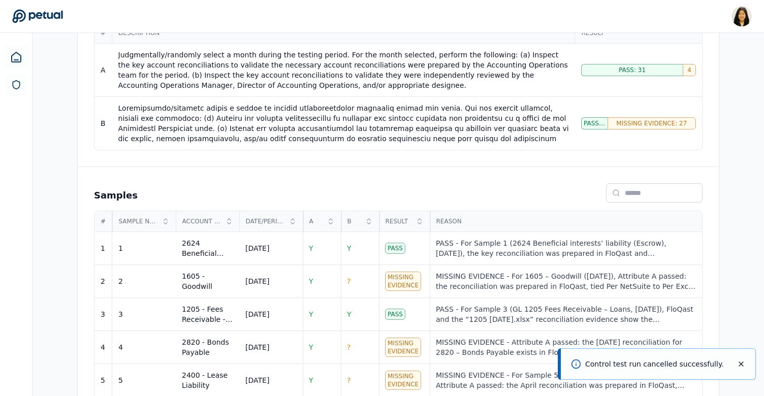
scroll to position [437, 0]
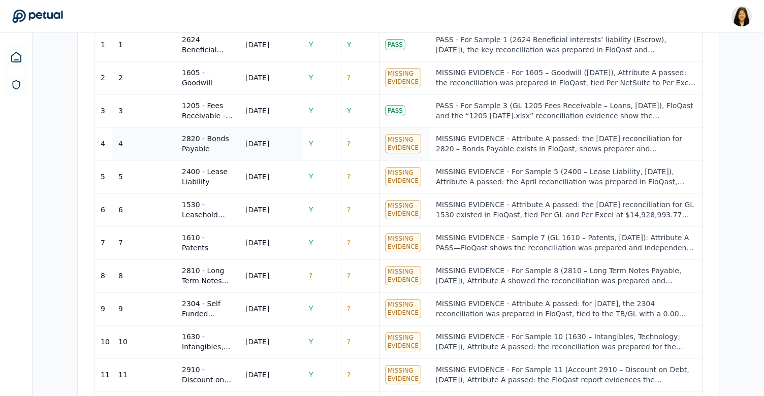
click at [400, 147] on div "Missing Evidence" at bounding box center [403, 143] width 36 height 19
click at [396, 141] on div "Missing Evidence" at bounding box center [403, 143] width 36 height 19
click at [489, 141] on div "MISSING EVIDENCE - Attribute A passed: the April 2024 reconciliation for 2820 –…" at bounding box center [566, 144] width 260 height 20
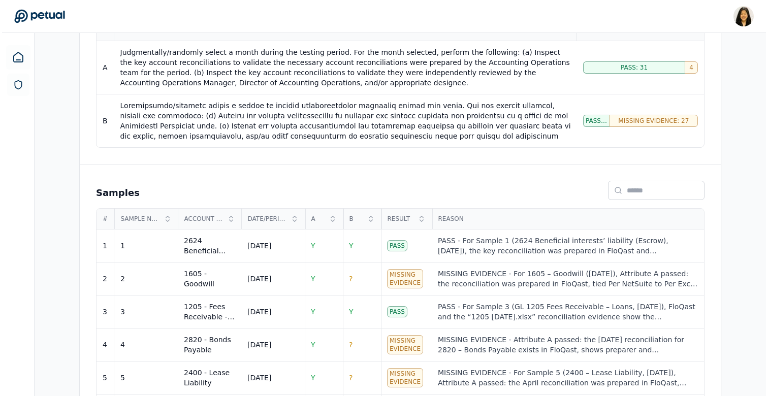
scroll to position [340, 0]
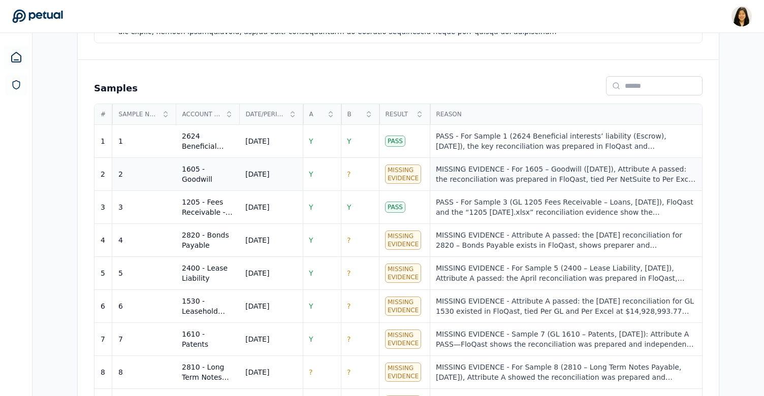
click at [468, 175] on div "MISSING EVIDENCE - For 1605 – Goodwill (April 2024), Attribute A passed: the re…" at bounding box center [566, 174] width 260 height 20
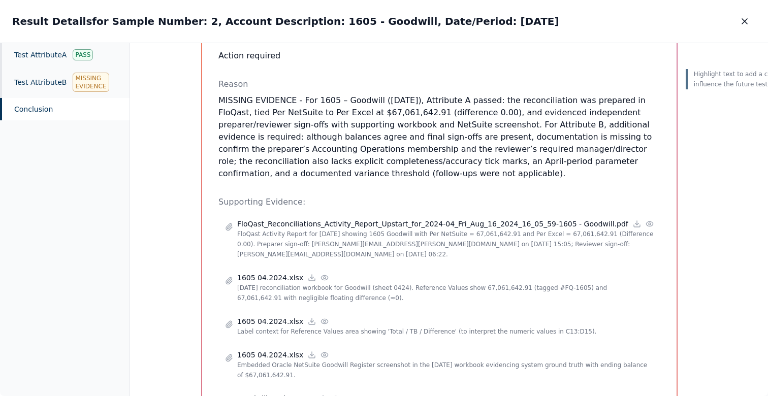
scroll to position [204, 0]
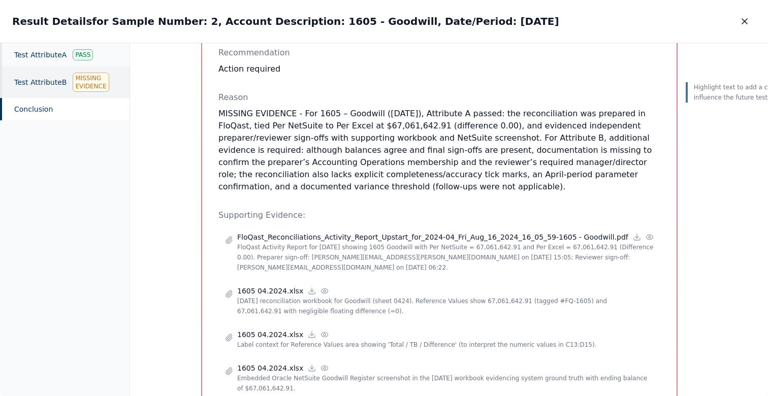
click at [107, 79] on div "Test Attribute B Missing Evidence" at bounding box center [65, 83] width 130 height 32
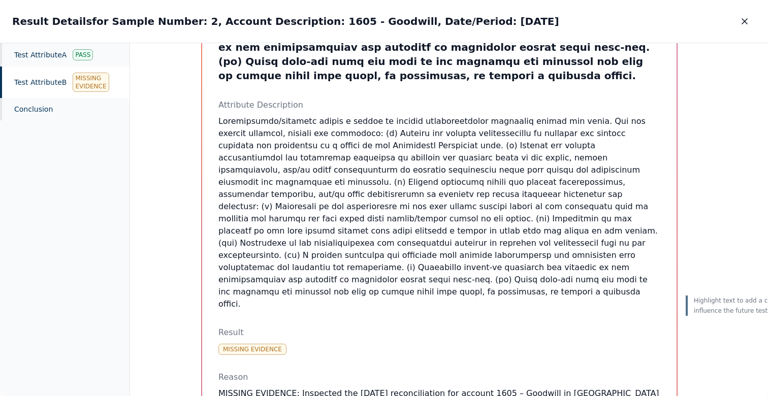
scroll to position [370, 0]
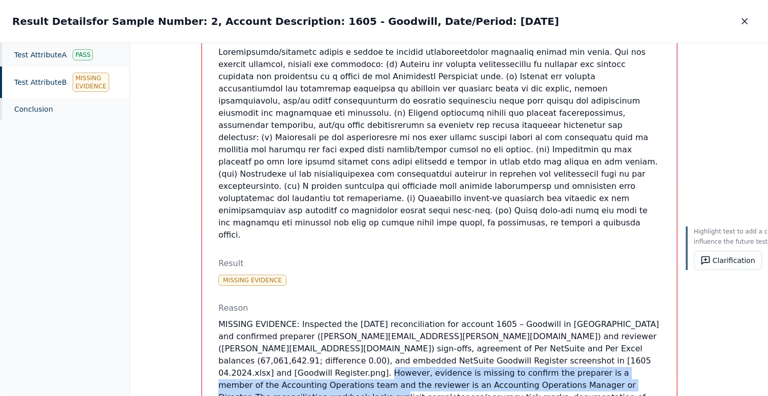
drag, startPoint x: 400, startPoint y: 294, endPoint x: 356, endPoint y: 318, distance: 50.2
click at [356, 319] on p "MISSING EVIDENCE: Inspected the April 2024 reconciliation for account 1605 – Go…" at bounding box center [440, 380] width 442 height 122
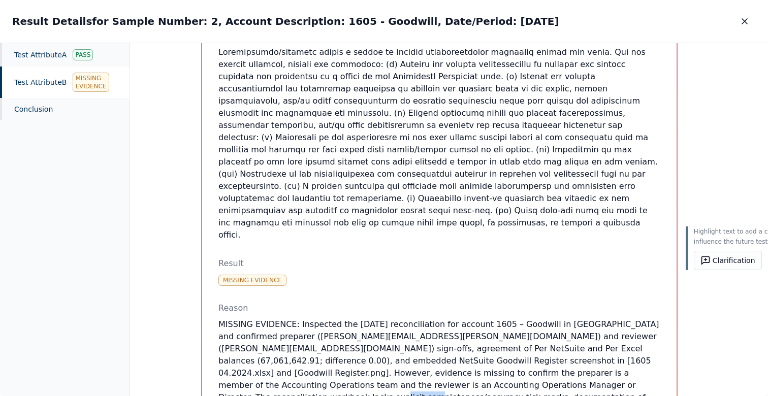
drag, startPoint x: 356, startPoint y: 318, endPoint x: 387, endPoint y: 324, distance: 31.6
click at [387, 324] on p "MISSING EVIDENCE: Inspected the April 2024 reconciliation for account 1605 – Go…" at bounding box center [440, 380] width 442 height 122
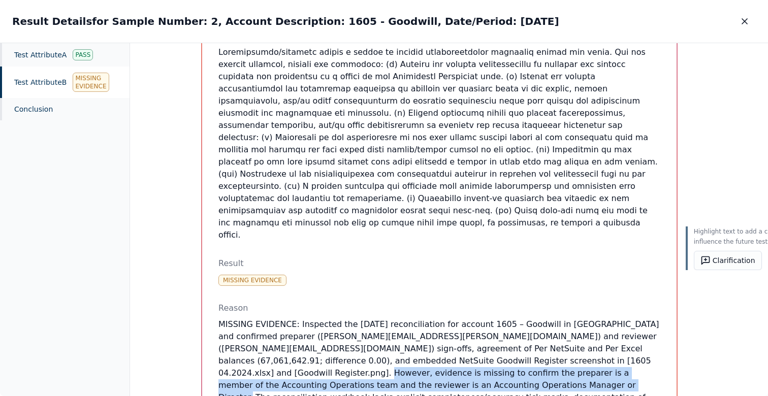
drag, startPoint x: 399, startPoint y: 294, endPoint x: 628, endPoint y: 307, distance: 228.5
click at [628, 319] on p "MISSING EVIDENCE: Inspected the April 2024 reconciliation for account 1605 – Go…" at bounding box center [440, 380] width 442 height 122
click at [696, 259] on button "Clarification" at bounding box center [728, 260] width 68 height 19
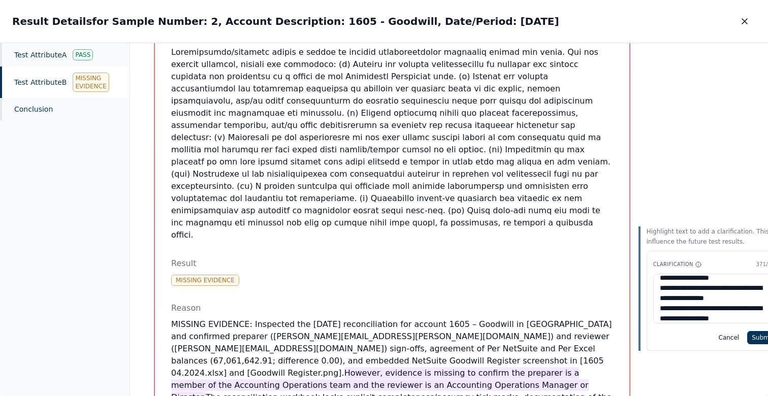
scroll to position [0, 0]
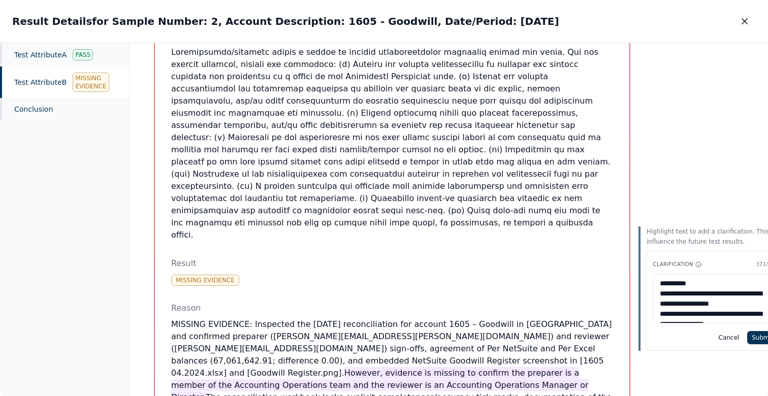
click at [700, 284] on textarea "**********" at bounding box center [716, 299] width 125 height 50
click at [709, 304] on textarea "**********" at bounding box center [716, 299] width 125 height 50
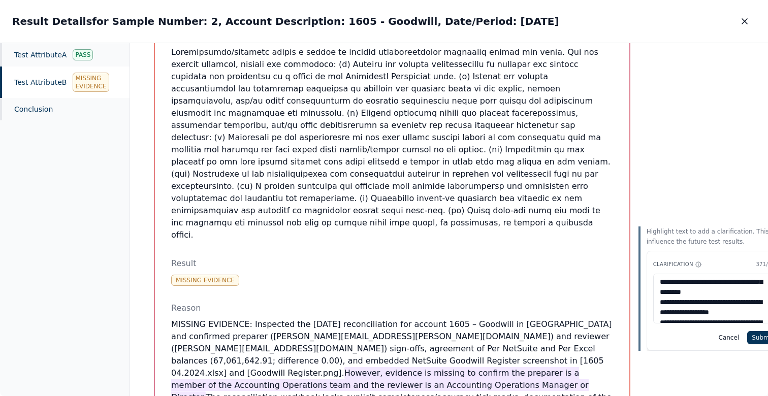
click at [712, 303] on textarea "**********" at bounding box center [716, 299] width 125 height 50
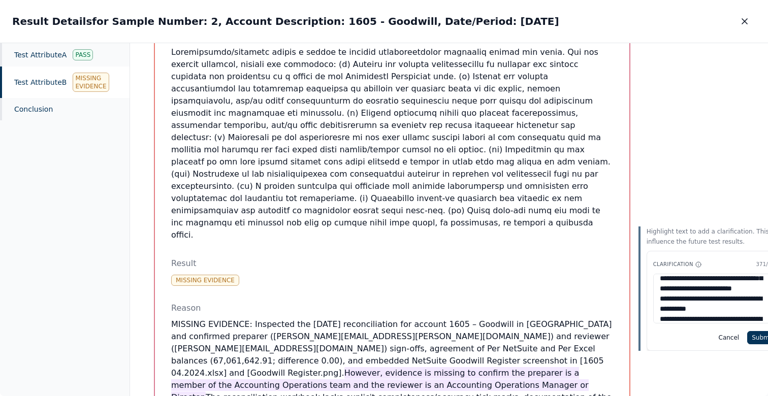
click at [716, 307] on textarea "**********" at bounding box center [716, 299] width 125 height 50
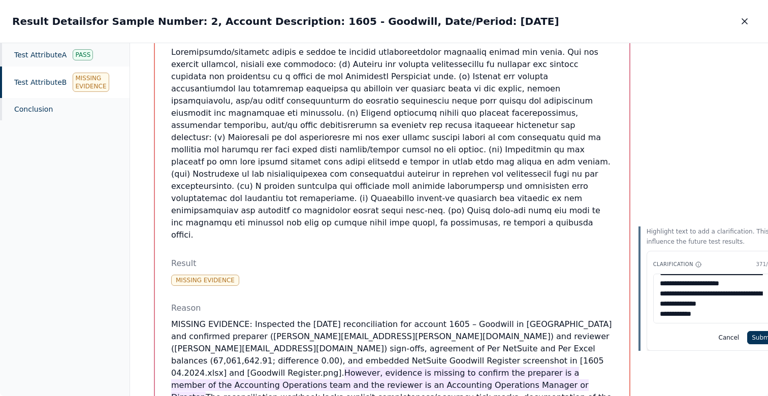
scroll to position [112, 0]
click at [717, 282] on textarea "**********" at bounding box center [716, 299] width 125 height 50
click at [710, 310] on textarea "**********" at bounding box center [716, 299] width 125 height 50
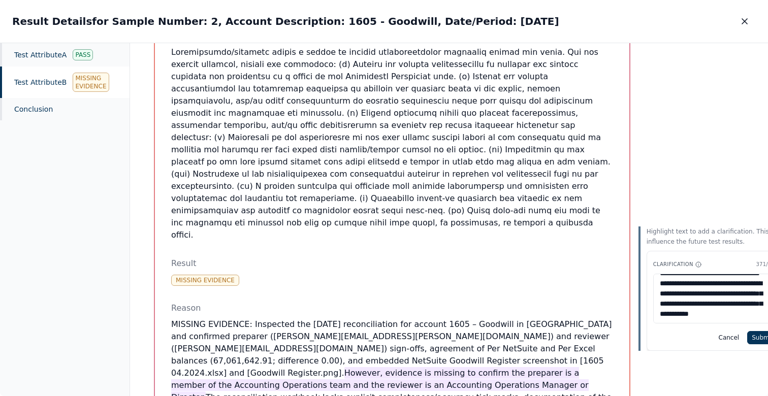
click at [731, 300] on textarea "**********" at bounding box center [716, 299] width 125 height 50
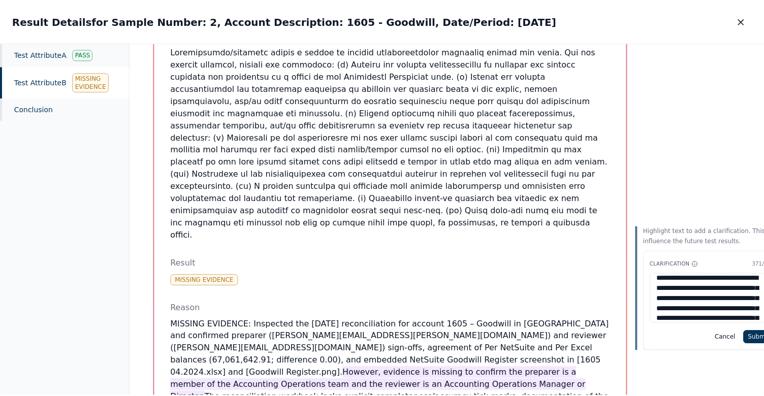
scroll to position [0, 0]
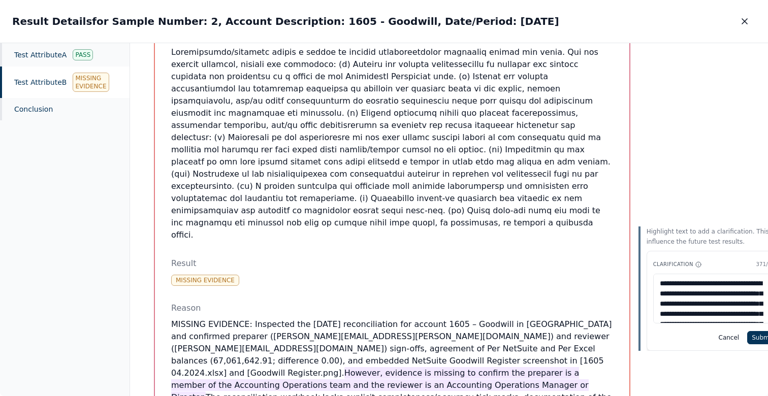
click at [683, 294] on textarea "**********" at bounding box center [716, 299] width 125 height 50
type textarea "**********"
click at [749, 334] on button "Submit" at bounding box center [763, 337] width 31 height 13
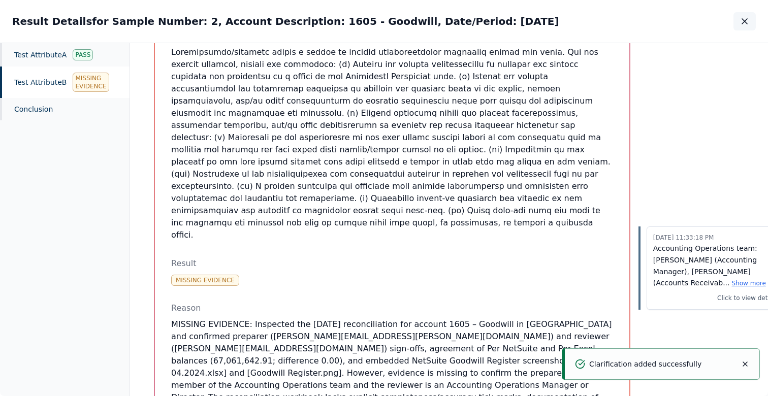
click at [747, 18] on icon "button" at bounding box center [745, 21] width 10 height 10
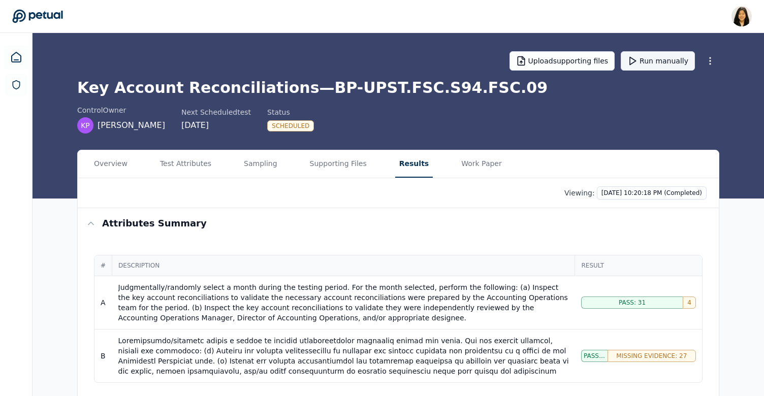
click at [666, 61] on button "Run manually" at bounding box center [658, 60] width 74 height 19
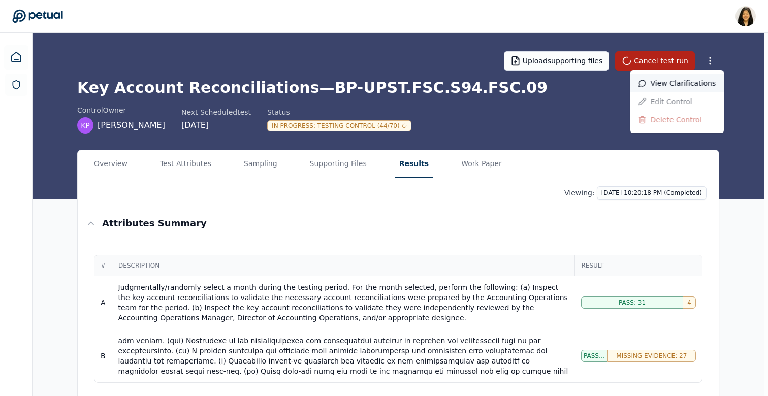
click at [701, 83] on div "View clarifications" at bounding box center [678, 83] width 94 height 18
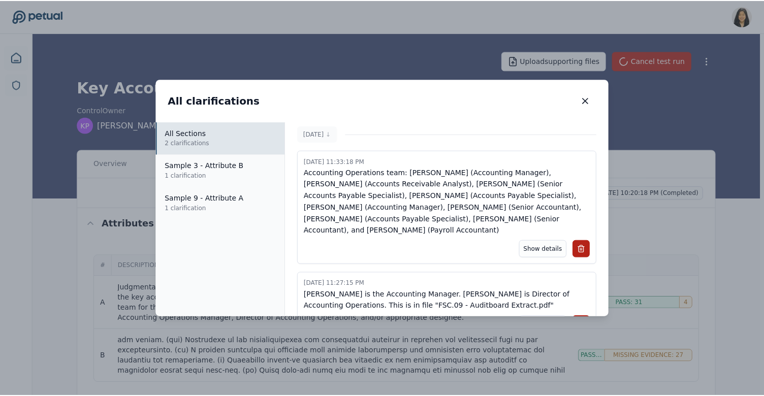
scroll to position [11, 0]
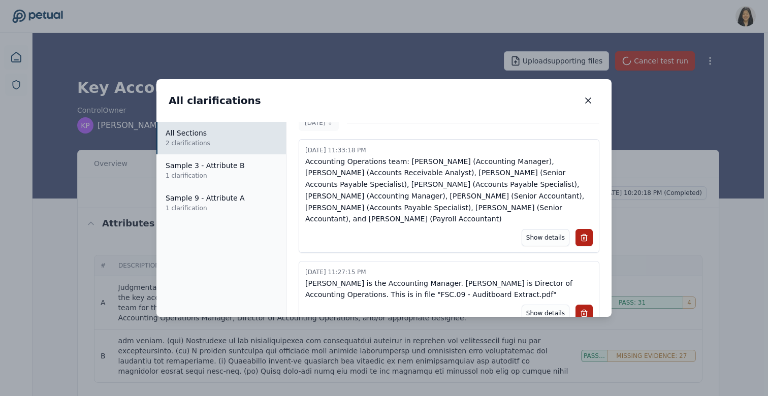
click at [269, 55] on div "All clarifications All clarifications All Sections 2 clarifications Sample 3 - …" at bounding box center [384, 198] width 768 height 396
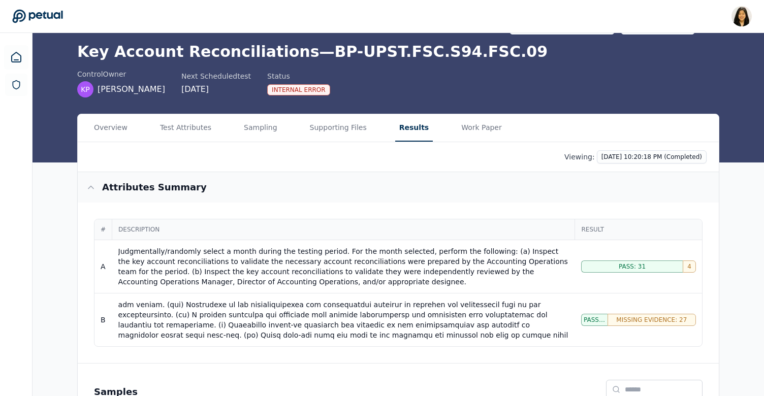
scroll to position [0, 0]
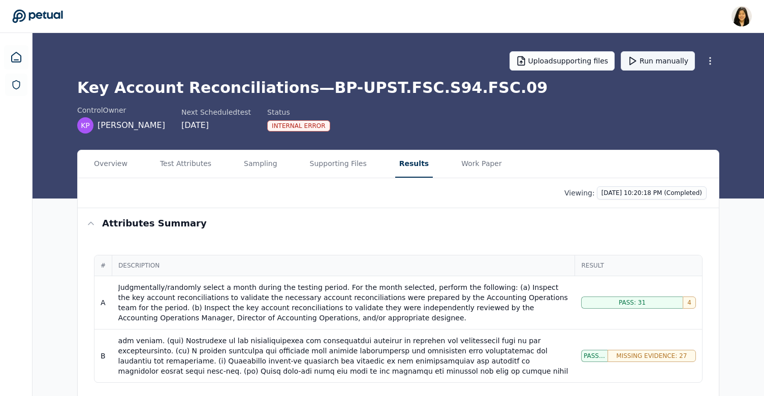
click at [669, 58] on button "Run manually" at bounding box center [658, 60] width 74 height 19
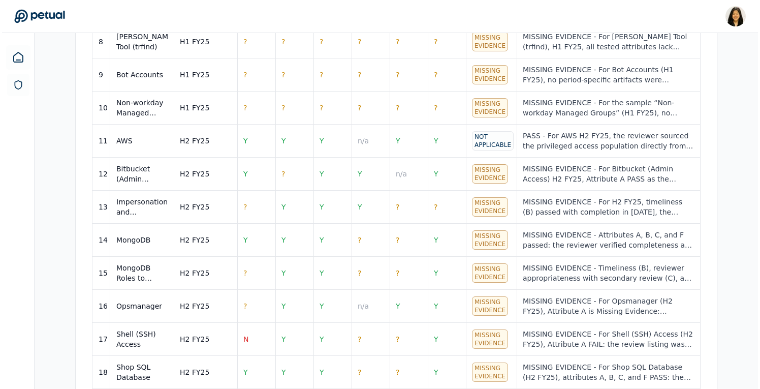
scroll to position [813, 0]
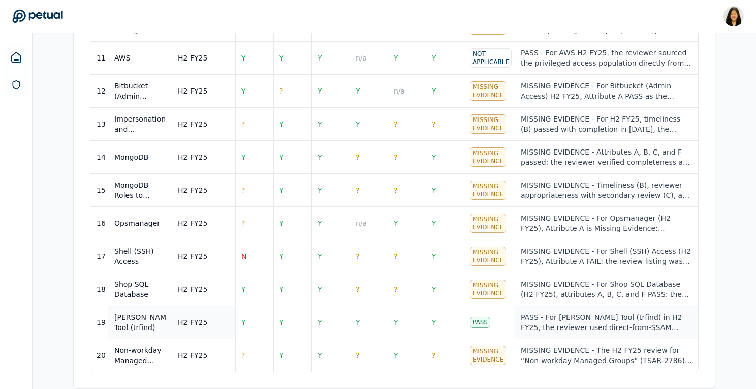
click at [560, 326] on div "PASS - For [PERSON_NAME] Tool (trfind) in H2 FY25, the reviewer used direct-fro…" at bounding box center [606, 322] width 171 height 20
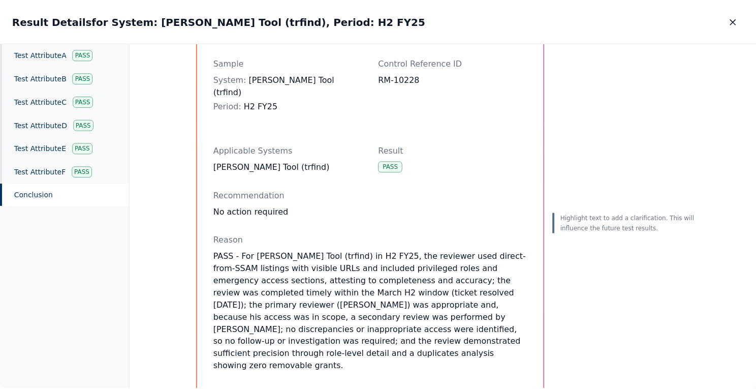
scroll to position [60, 0]
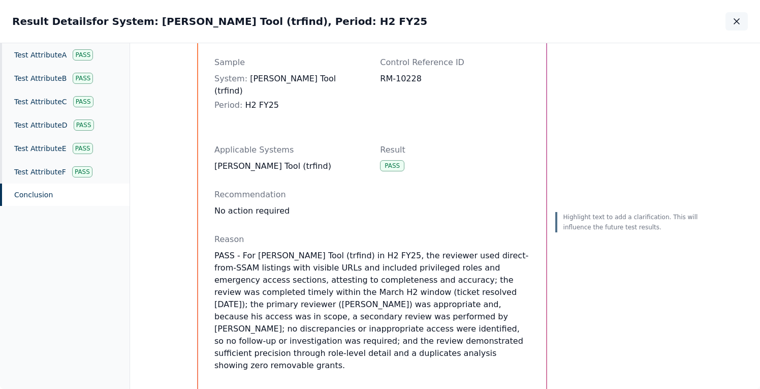
click at [738, 22] on icon "button" at bounding box center [737, 21] width 10 height 10
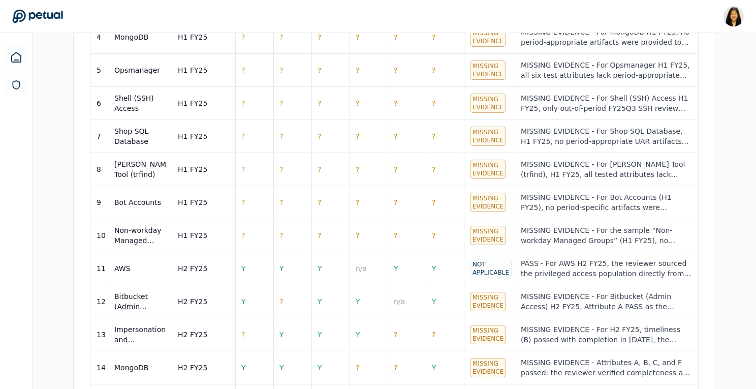
scroll to position [602, 0]
click at [589, 250] on td "MISSING EVIDENCE - For the sample “Non-workday Managed Groups” (H1 FY25), no pe…" at bounding box center [606, 236] width 183 height 33
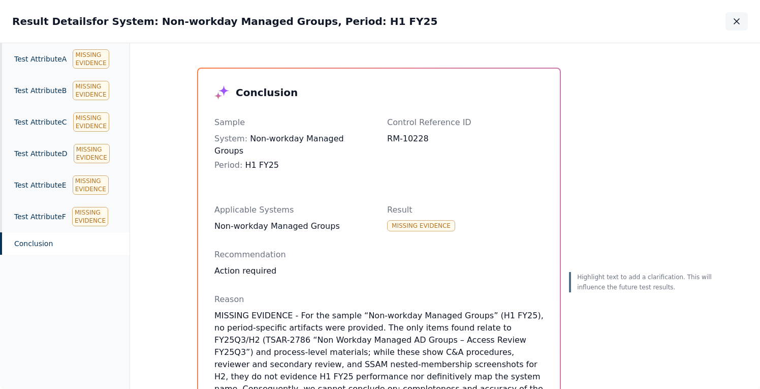
click at [740, 18] on icon "button" at bounding box center [737, 21] width 10 height 10
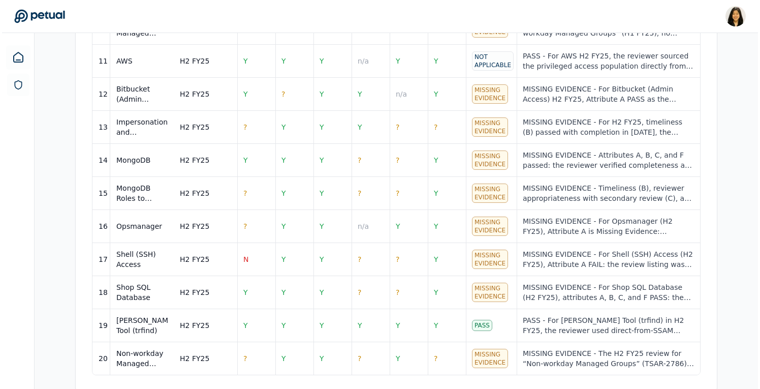
scroll to position [813, 0]
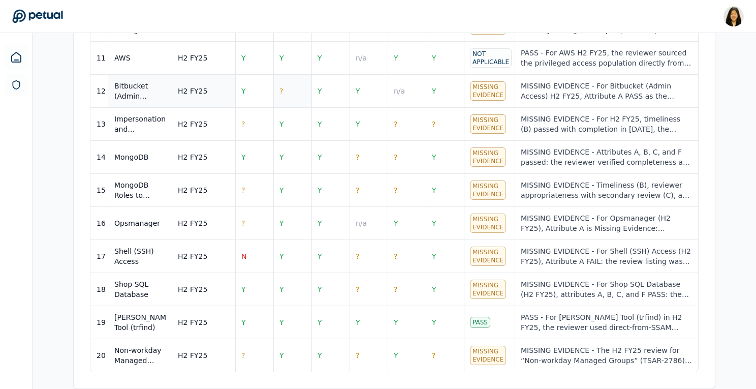
click at [293, 86] on td "?" at bounding box center [292, 91] width 38 height 33
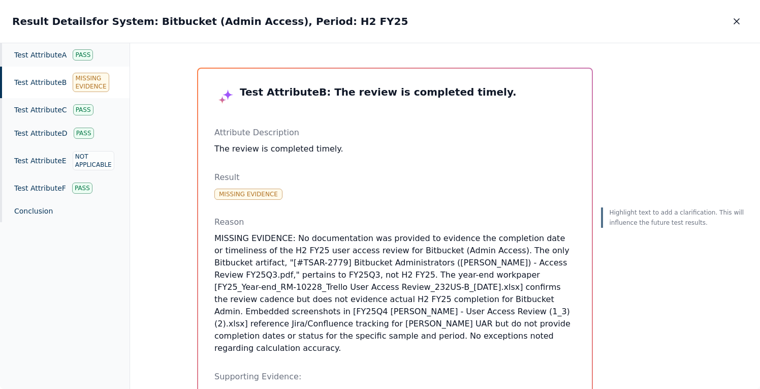
click at [64, 79] on div "Test Attribute B Missing Evidence" at bounding box center [65, 83] width 130 height 32
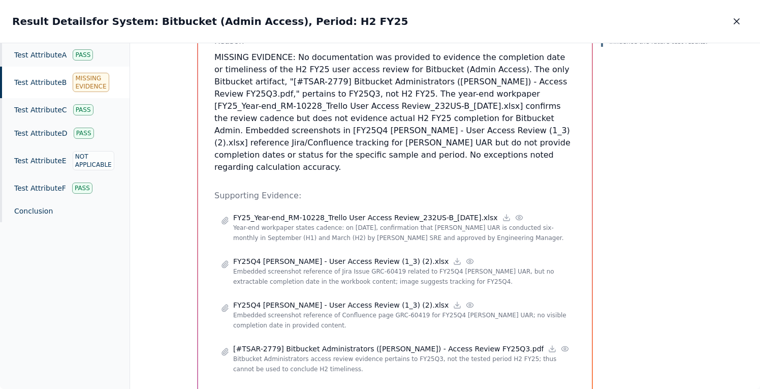
scroll to position [228, 0]
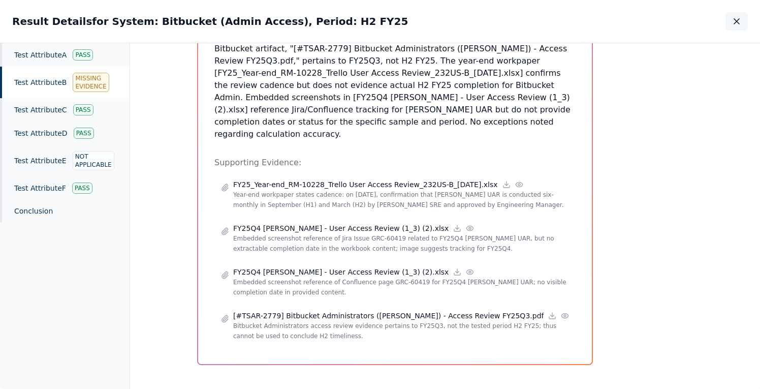
click at [736, 17] on icon "button" at bounding box center [737, 21] width 10 height 10
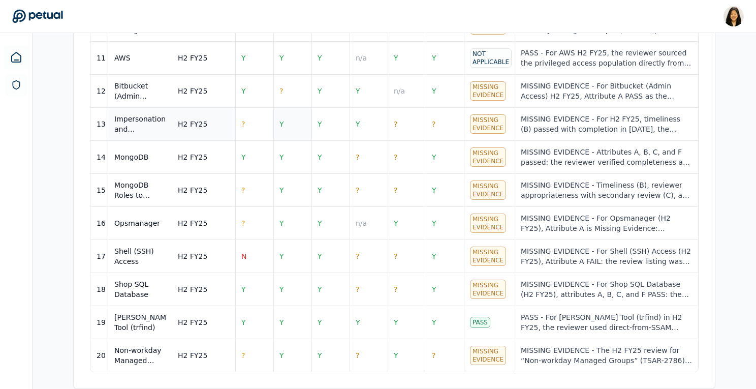
click at [293, 122] on td "Y" at bounding box center [292, 124] width 38 height 33
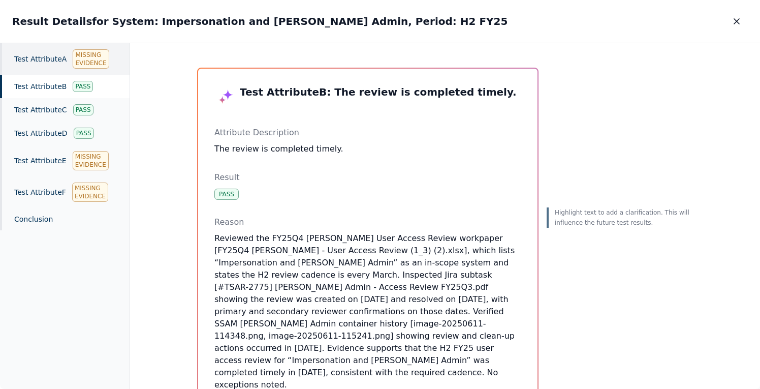
click at [92, 59] on div "Missing Evidence" at bounding box center [91, 58] width 36 height 19
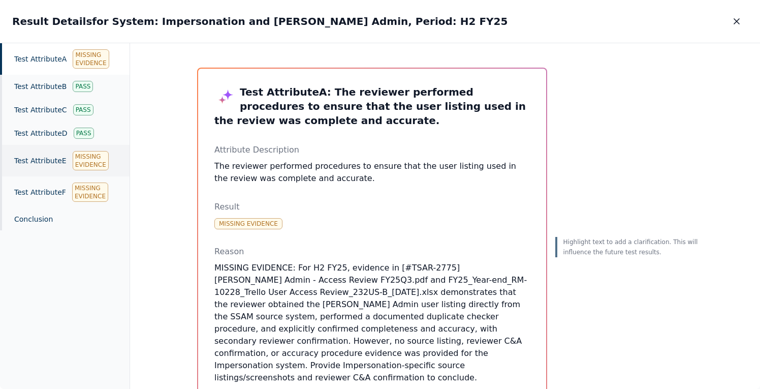
click at [97, 161] on div "Missing Evidence" at bounding box center [91, 160] width 36 height 19
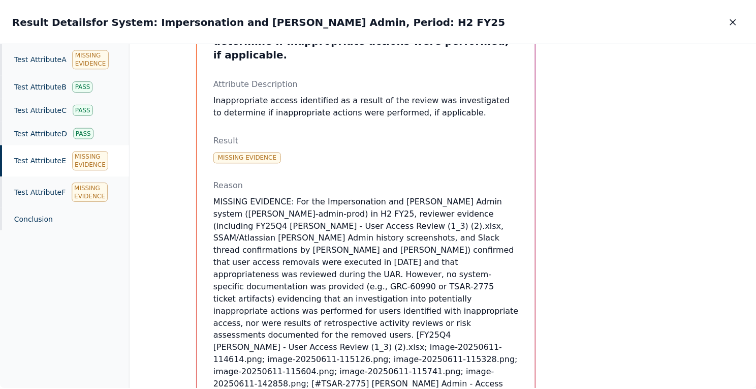
scroll to position [82, 0]
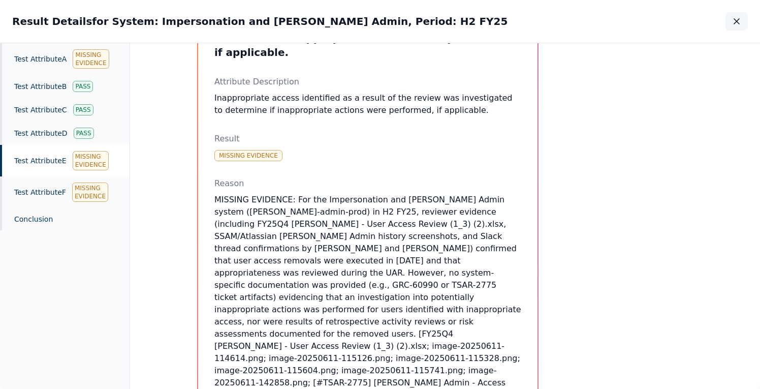
click at [737, 20] on icon "button" at bounding box center [737, 21] width 10 height 10
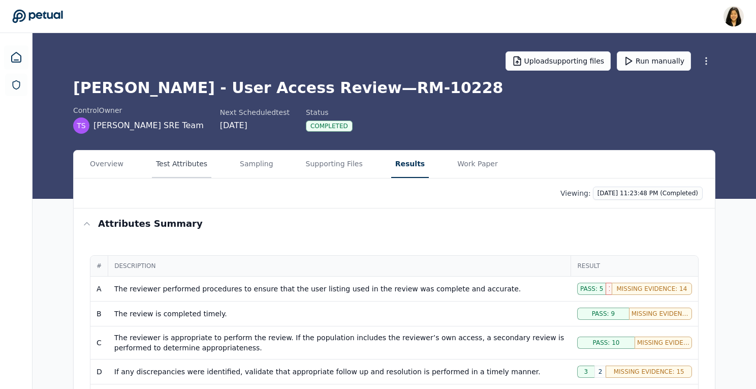
click at [183, 163] on button "Test Attributes" at bounding box center [181, 163] width 59 height 27
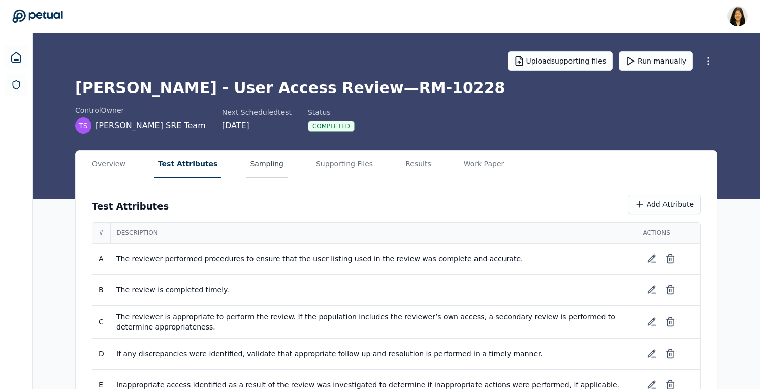
click at [258, 162] on button "Sampling" at bounding box center [267, 163] width 42 height 27
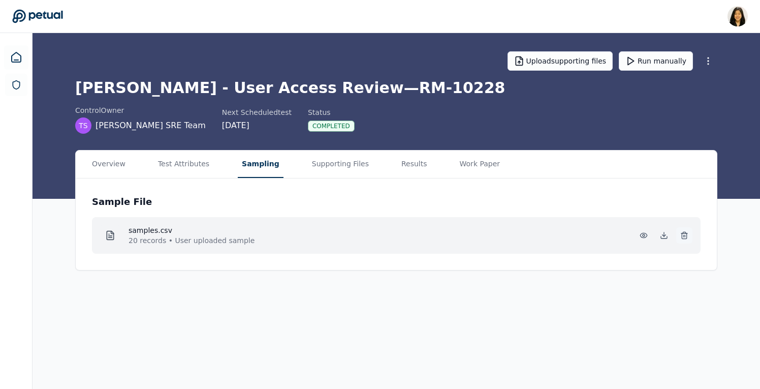
click at [683, 235] on icon at bounding box center [684, 235] width 8 height 8
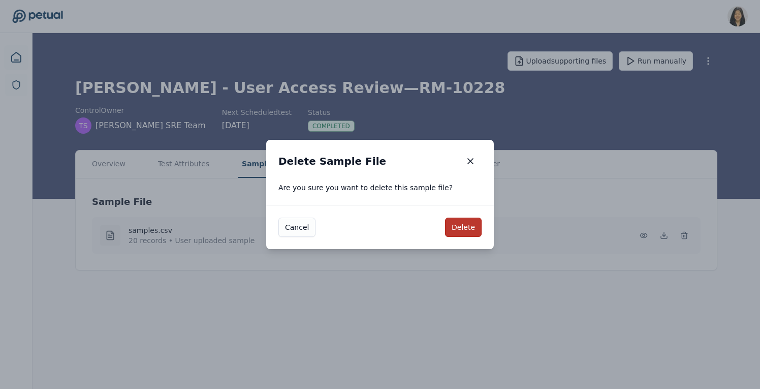
click at [465, 227] on button "Delete" at bounding box center [463, 226] width 37 height 19
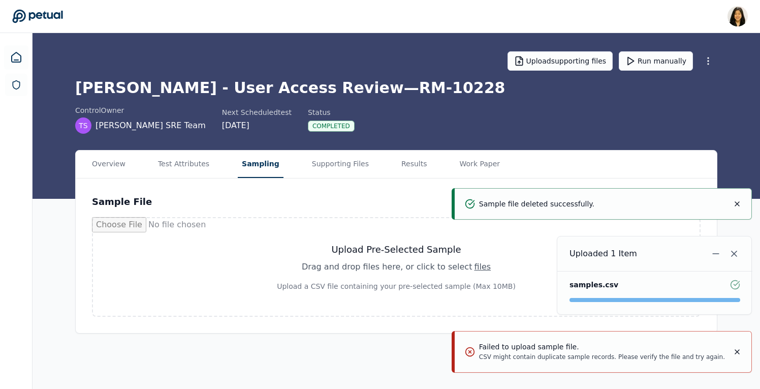
click at [740, 348] on icon "Notifications (F8)" at bounding box center [737, 352] width 8 height 8
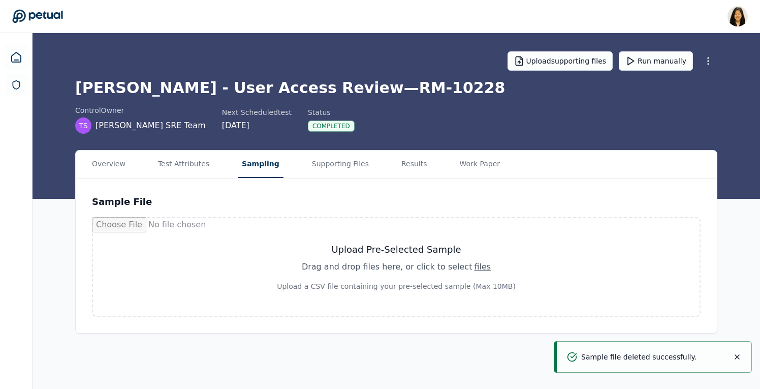
click at [737, 356] on icon "Notifications (F8)" at bounding box center [737, 357] width 4 height 4
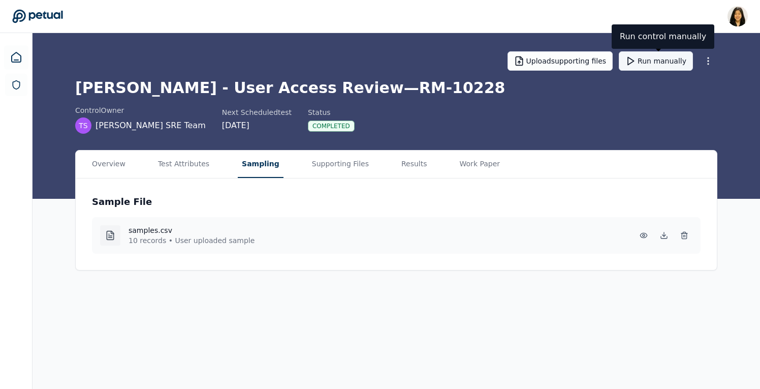
click at [654, 61] on button "Run manually" at bounding box center [656, 60] width 74 height 19
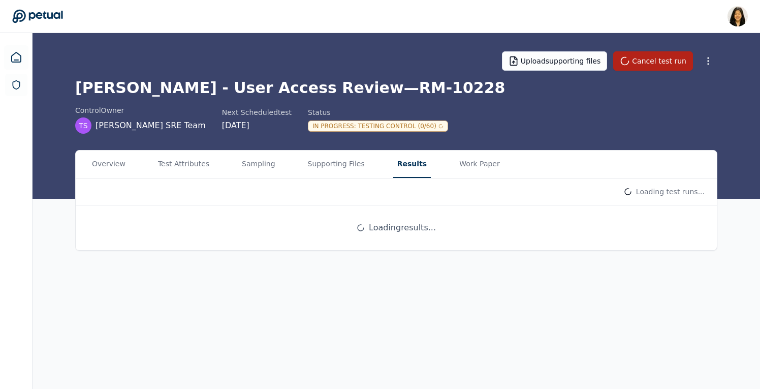
click at [409, 165] on button "Results" at bounding box center [412, 163] width 38 height 27
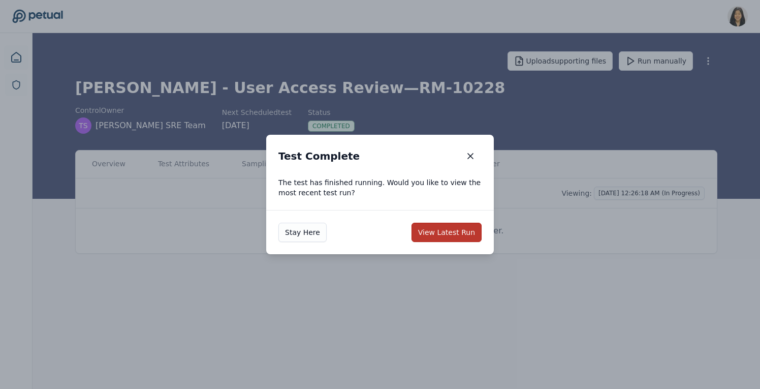
click at [441, 237] on button "View Latest Run" at bounding box center [447, 232] width 70 height 19
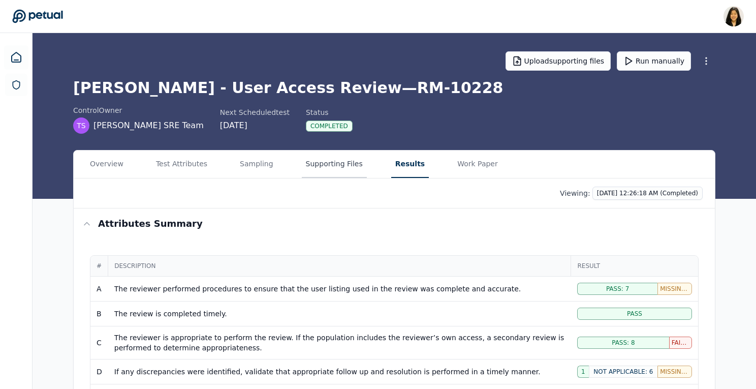
click at [316, 166] on button "Supporting Files" at bounding box center [334, 163] width 65 height 27
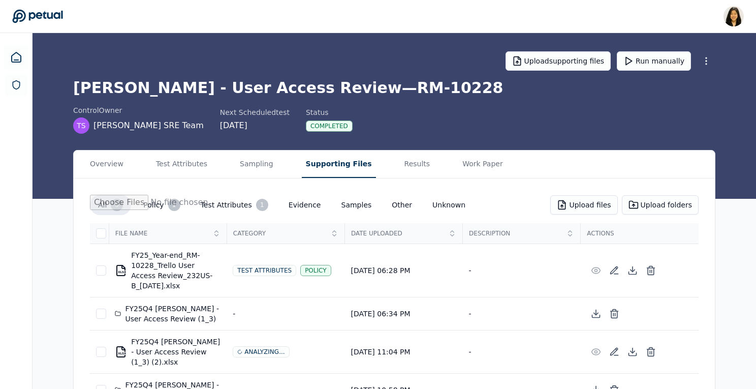
scroll to position [67, 0]
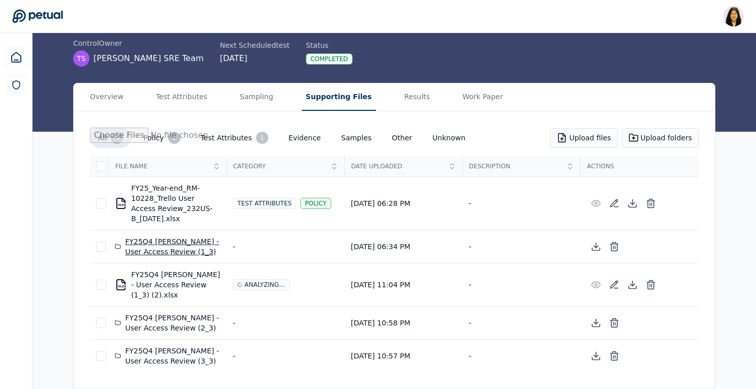
click at [184, 246] on div "FY25Q4 [PERSON_NAME] - User Access Review (1_3)" at bounding box center [168, 246] width 106 height 20
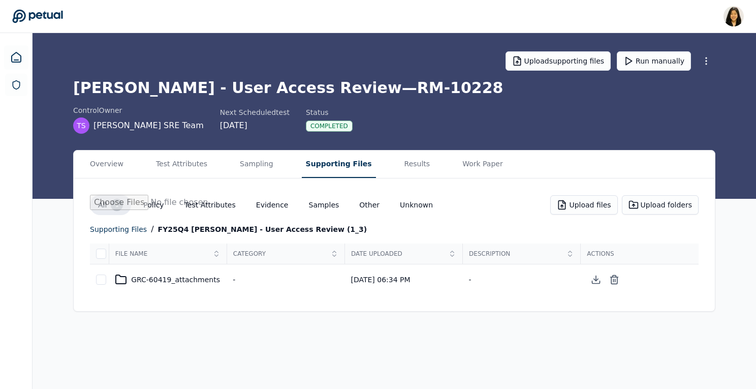
scroll to position [0, 0]
click at [124, 228] on div "supporting files" at bounding box center [120, 229] width 57 height 12
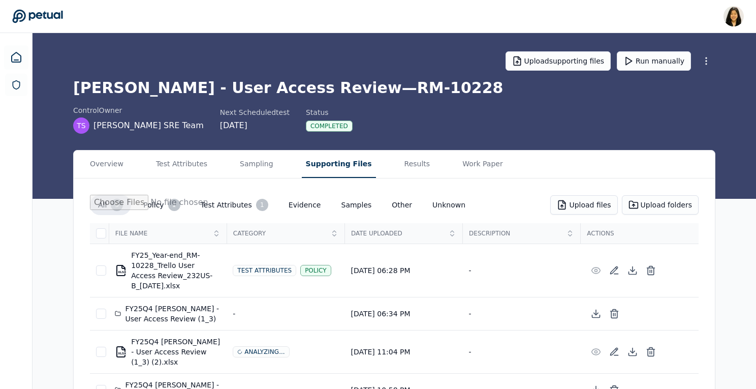
scroll to position [67, 0]
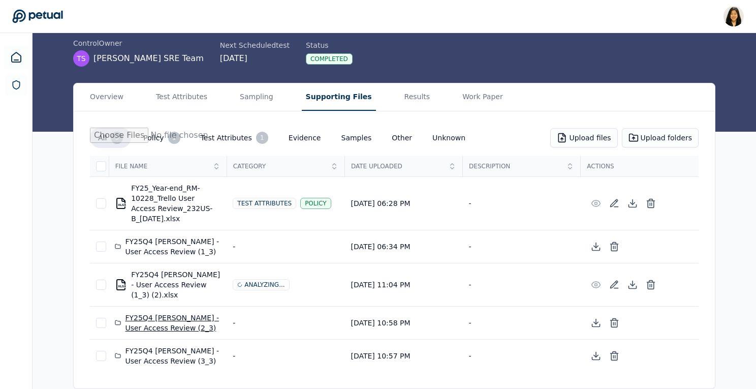
click at [175, 324] on div "FY25Q4 [PERSON_NAME] - User Access Review (2_3)" at bounding box center [168, 323] width 106 height 20
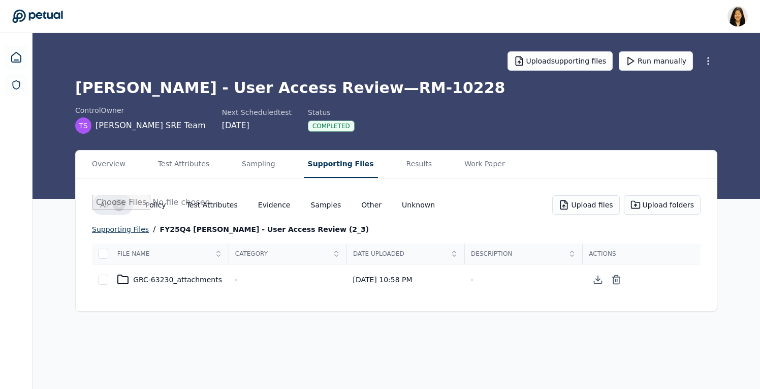
click at [133, 230] on div "supporting files" at bounding box center [120, 229] width 57 height 12
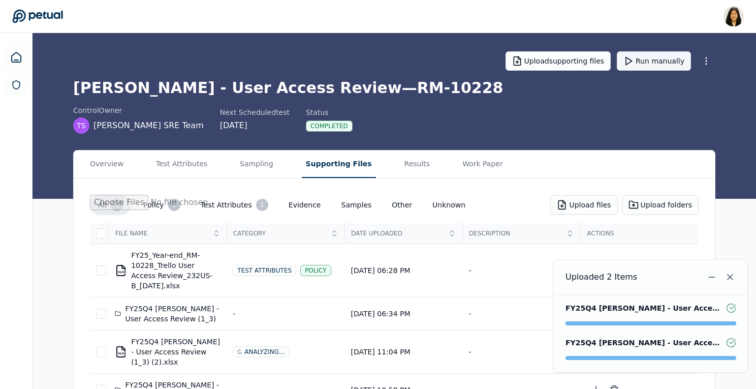
click at [658, 61] on button "Run manually" at bounding box center [654, 60] width 74 height 19
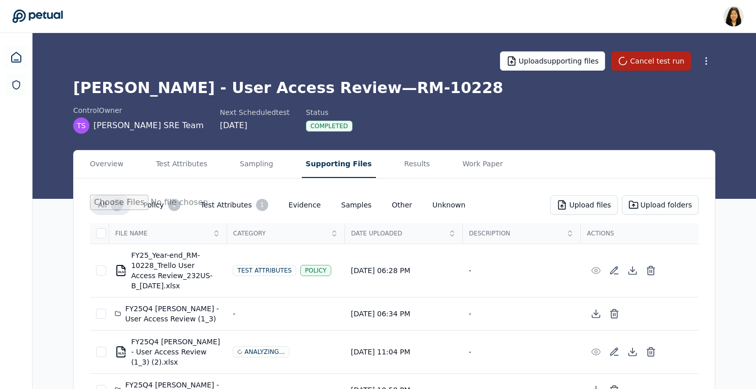
scroll to position [153, 0]
